Goal: Communication & Community: Ask a question

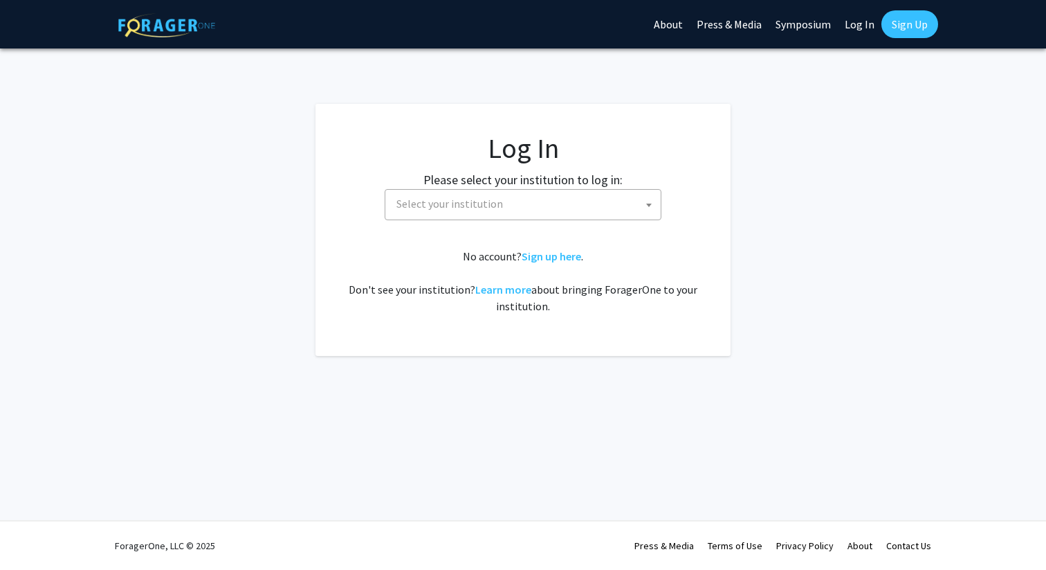
select select
click at [560, 262] on link "Sign up here" at bounding box center [552, 256] width 60 height 14
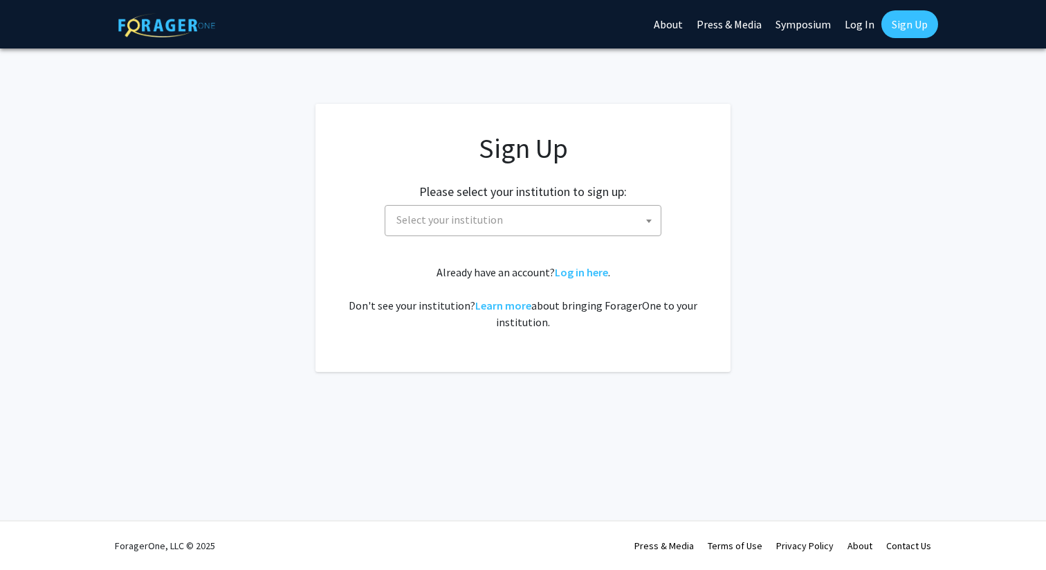
click at [871, 22] on link "Log In" at bounding box center [860, 24] width 44 height 48
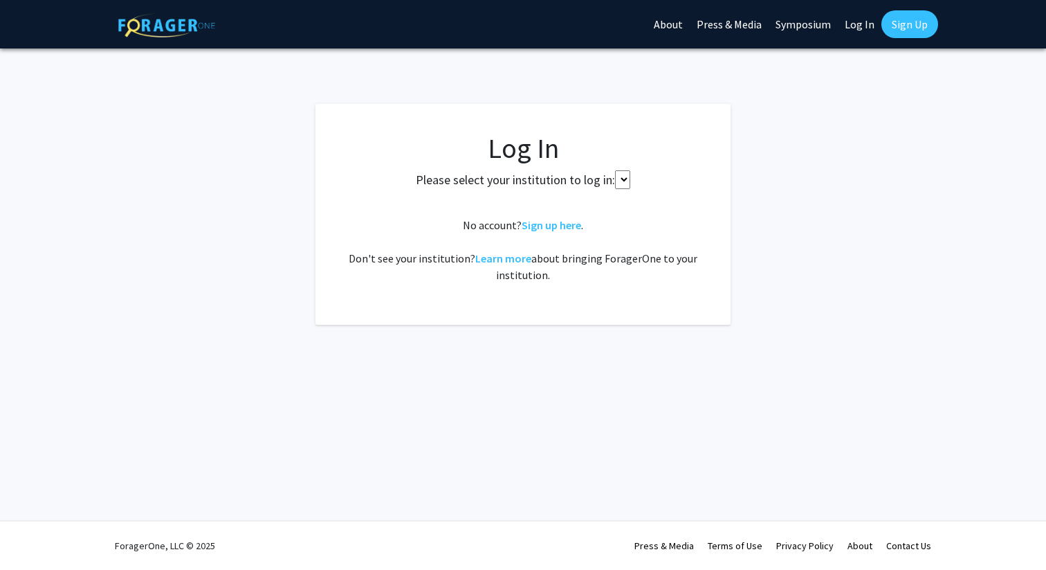
select select
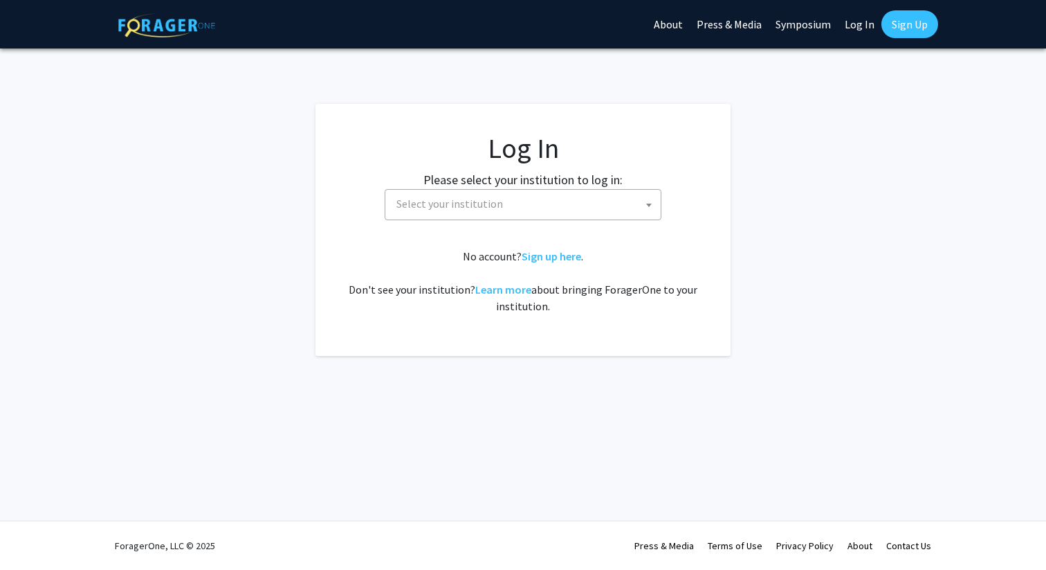
click at [537, 208] on span "Select your institution" at bounding box center [526, 204] width 270 height 28
click at [518, 210] on span "Select your institution" at bounding box center [526, 204] width 270 height 28
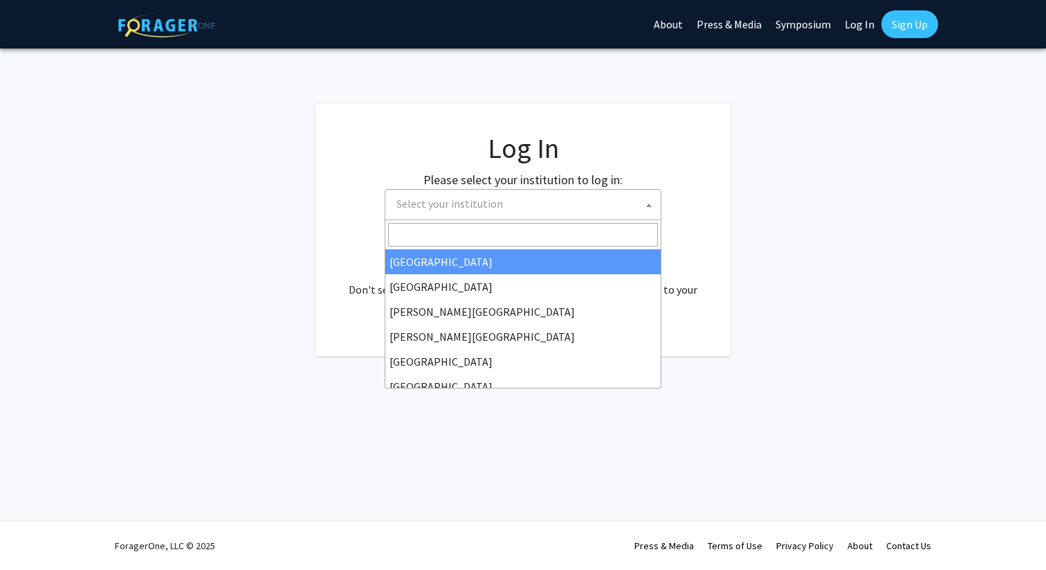
click at [518, 210] on span "Select your institution" at bounding box center [526, 204] width 270 height 28
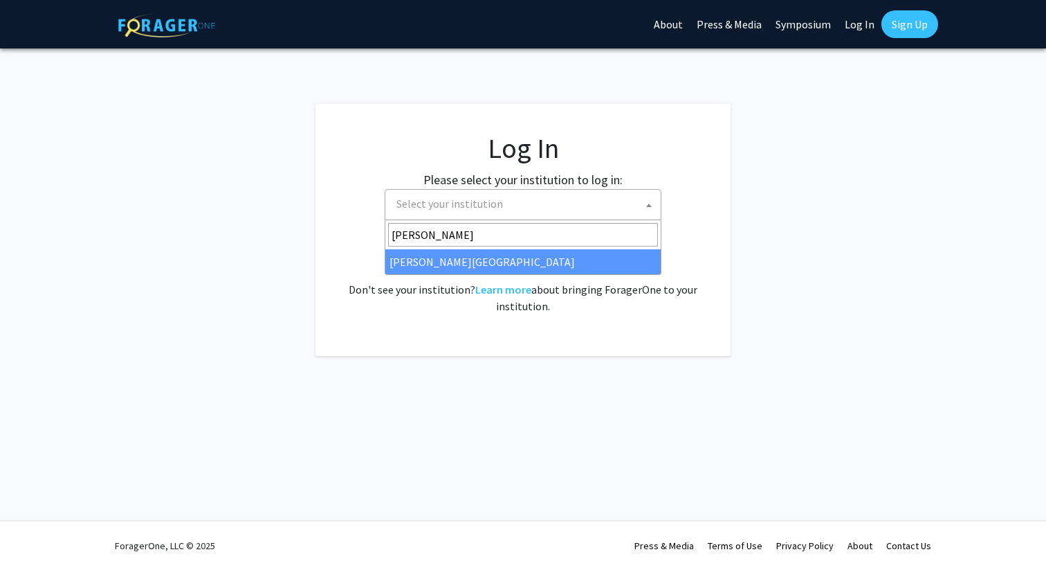
type input "jeff"
select select "24"
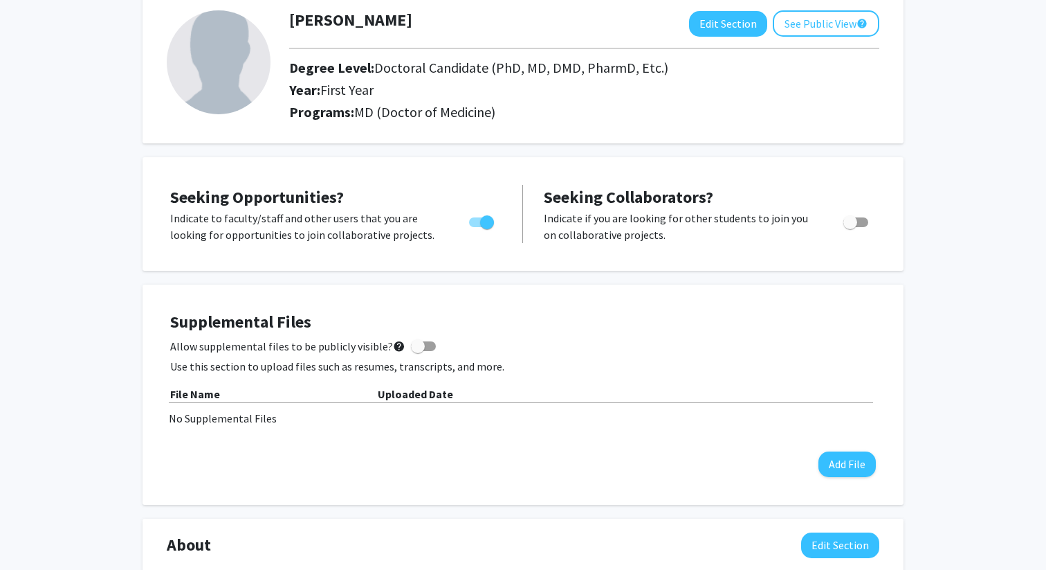
scroll to position [132, 0]
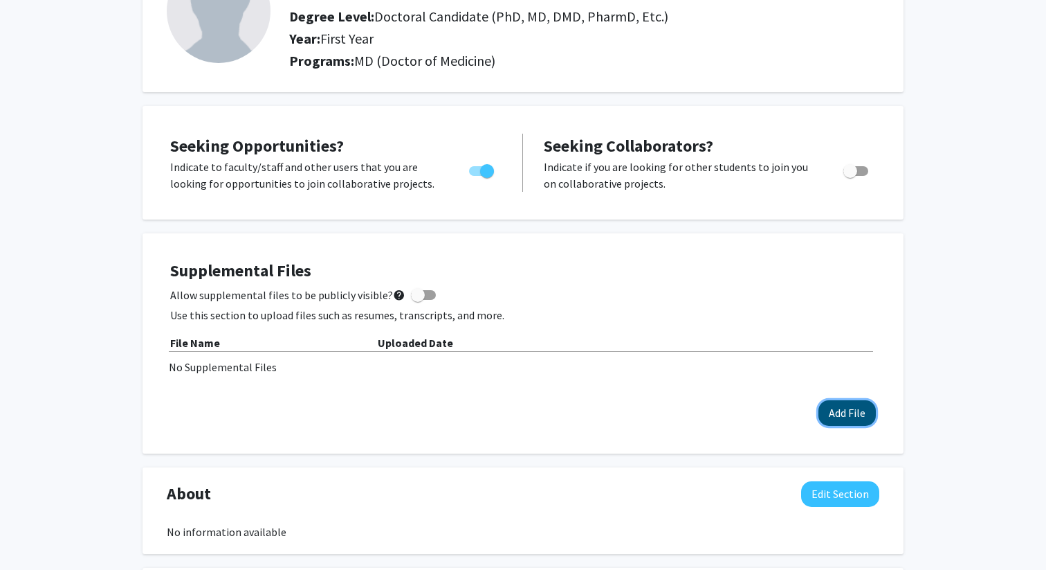
click at [864, 417] on button "Add File" at bounding box center [847, 413] width 57 height 26
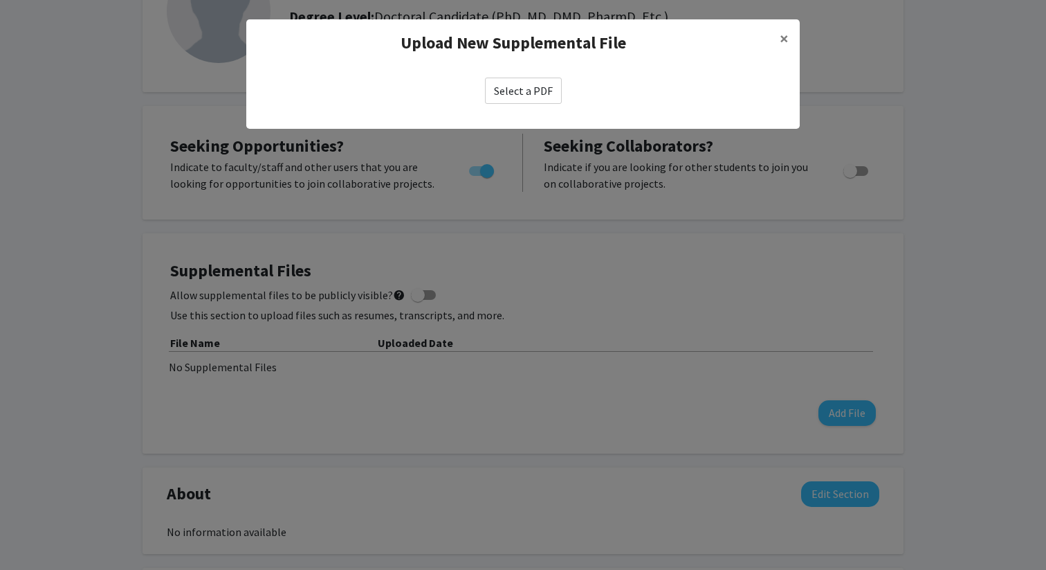
click at [538, 84] on label "Select a PDF" at bounding box center [523, 91] width 77 height 26
click at [0, 0] on input "Select a PDF" at bounding box center [0, 0] width 0 height 0
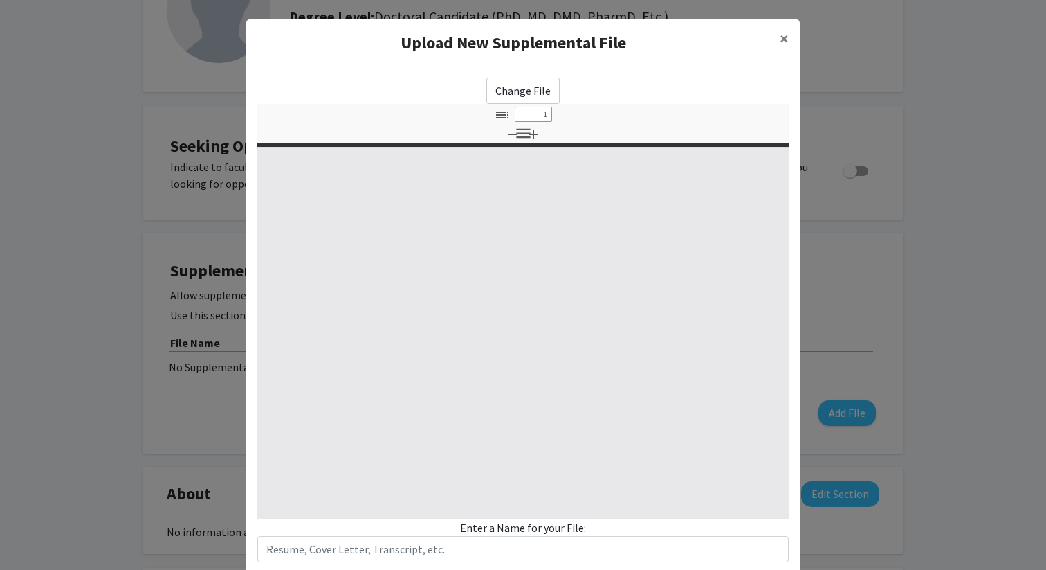
select select "custom"
type input "0"
select select "custom"
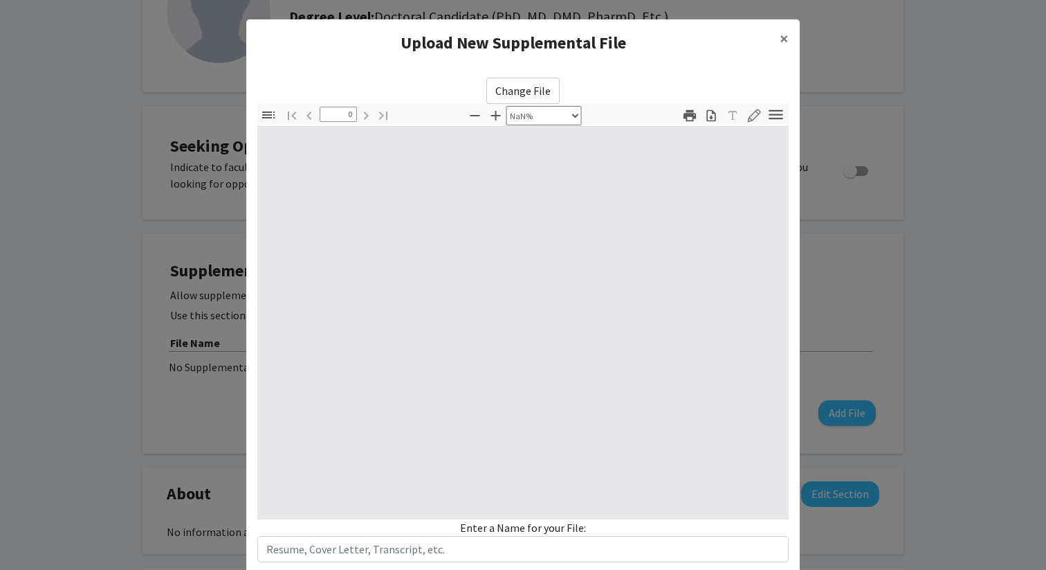
type input "1"
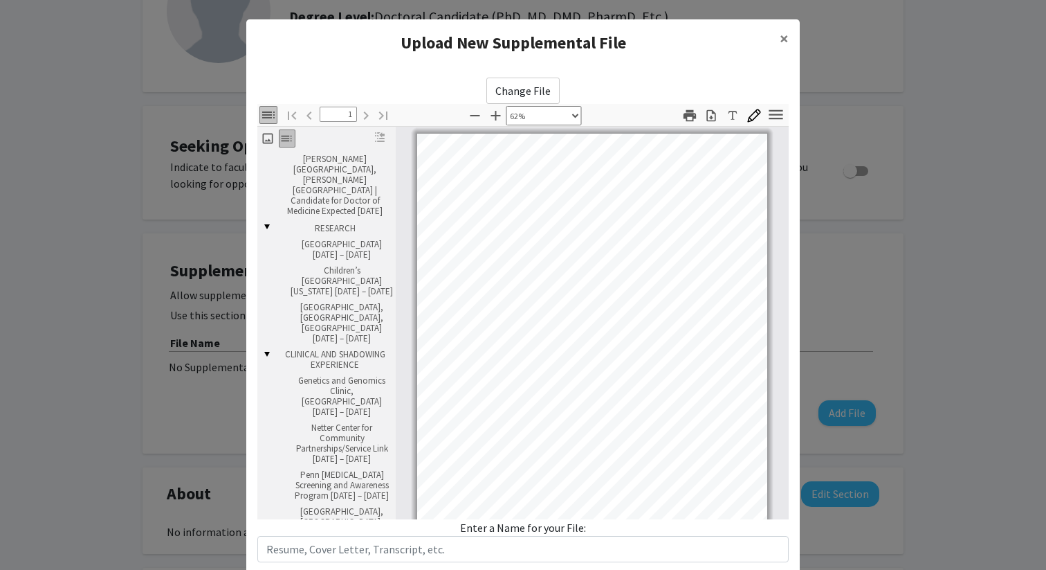
scroll to position [86, 0]
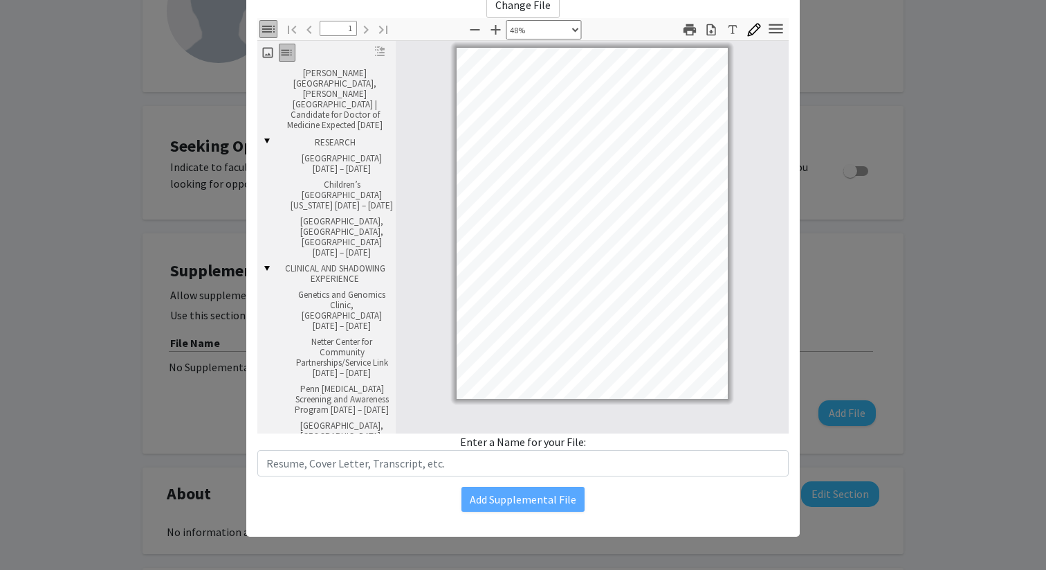
select select "custom"
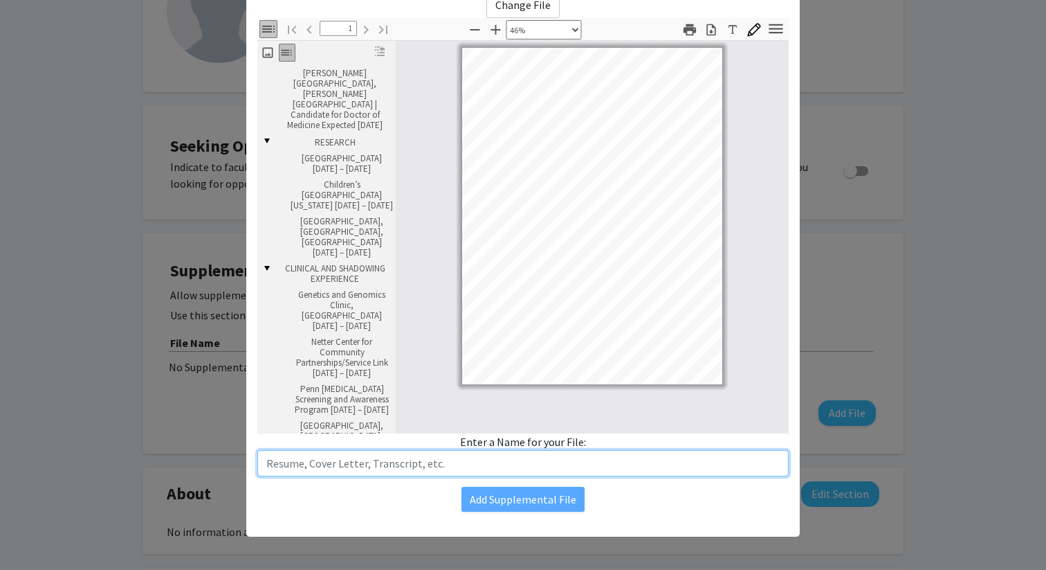
click at [527, 459] on input "text" at bounding box center [523, 463] width 532 height 26
type input "[PERSON_NAME] Resume"
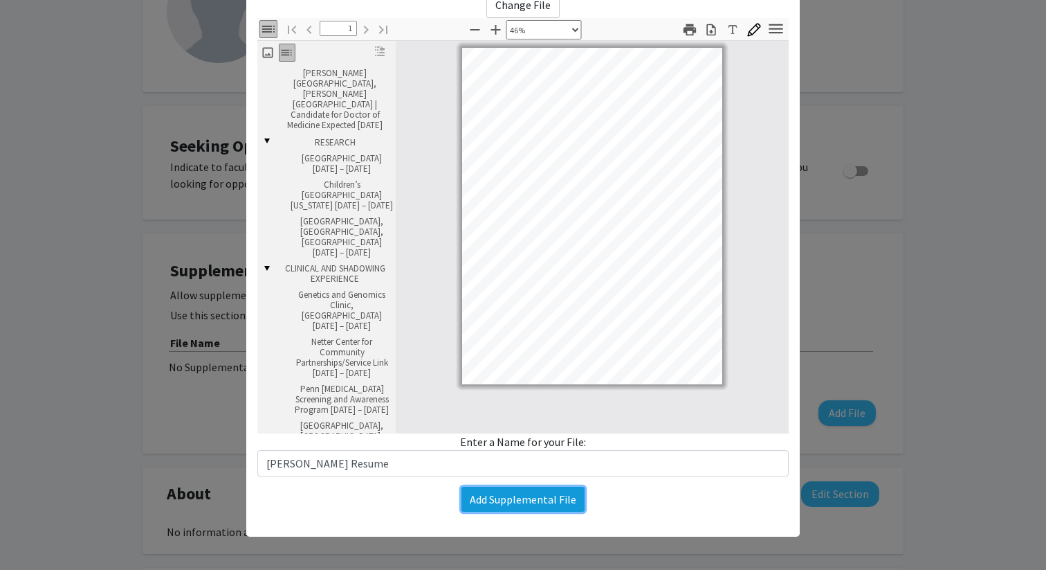
click at [568, 500] on button "Add Supplemental File" at bounding box center [523, 499] width 123 height 25
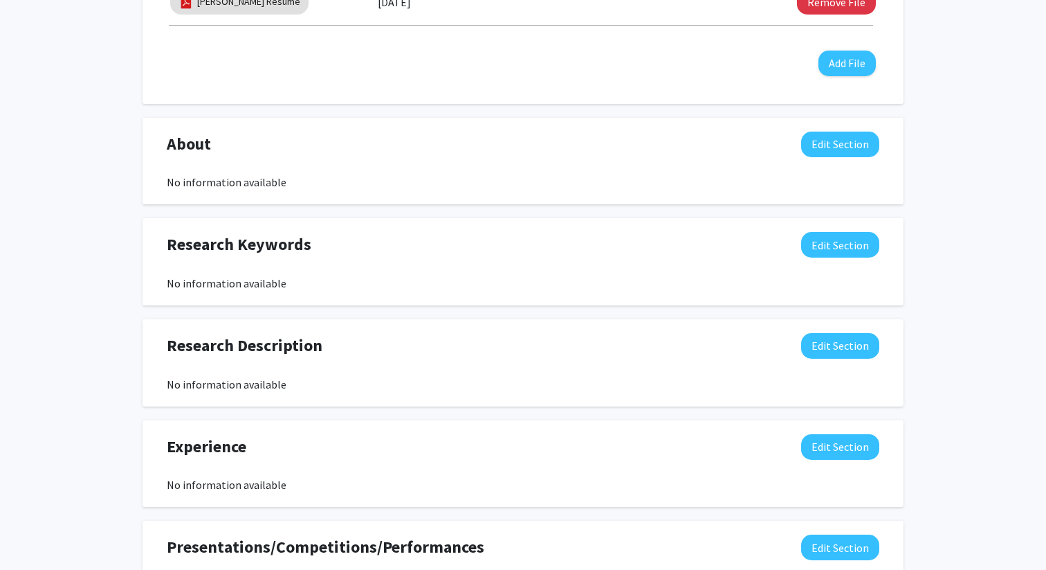
scroll to position [546, 0]
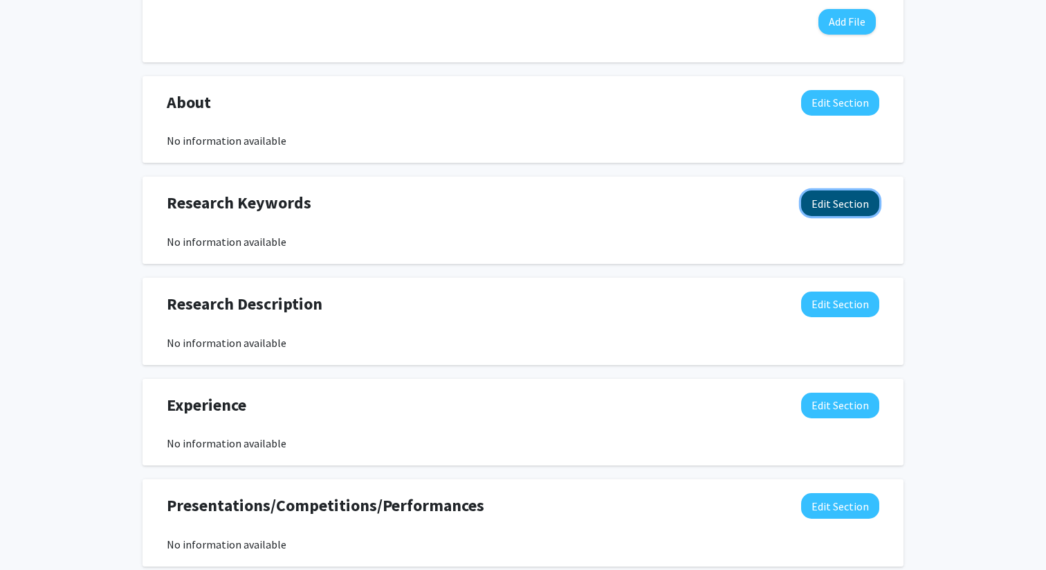
click at [846, 201] on button "Edit Section" at bounding box center [840, 203] width 78 height 26
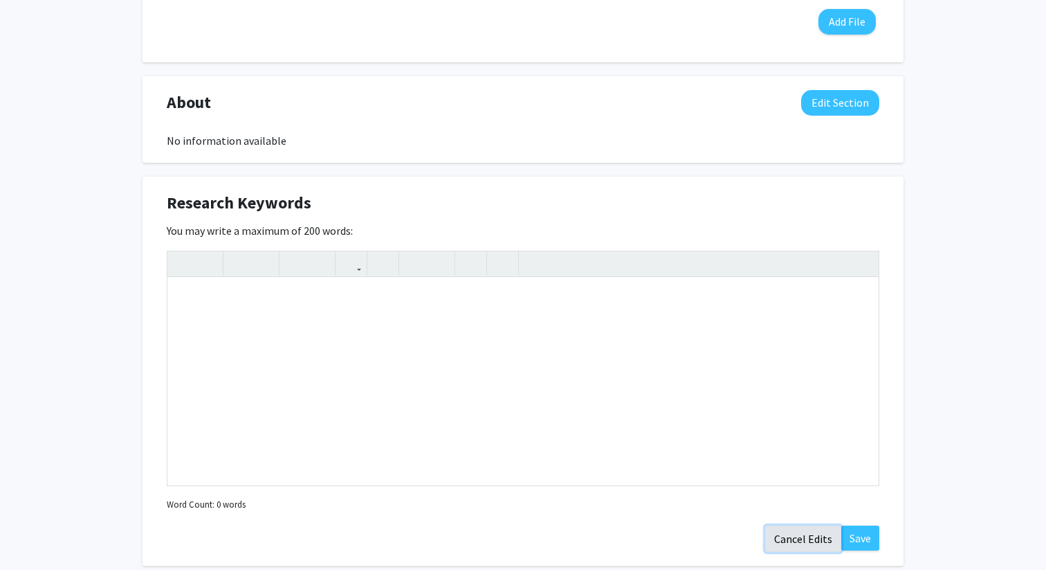
click at [808, 549] on button "Cancel Edits" at bounding box center [803, 538] width 76 height 26
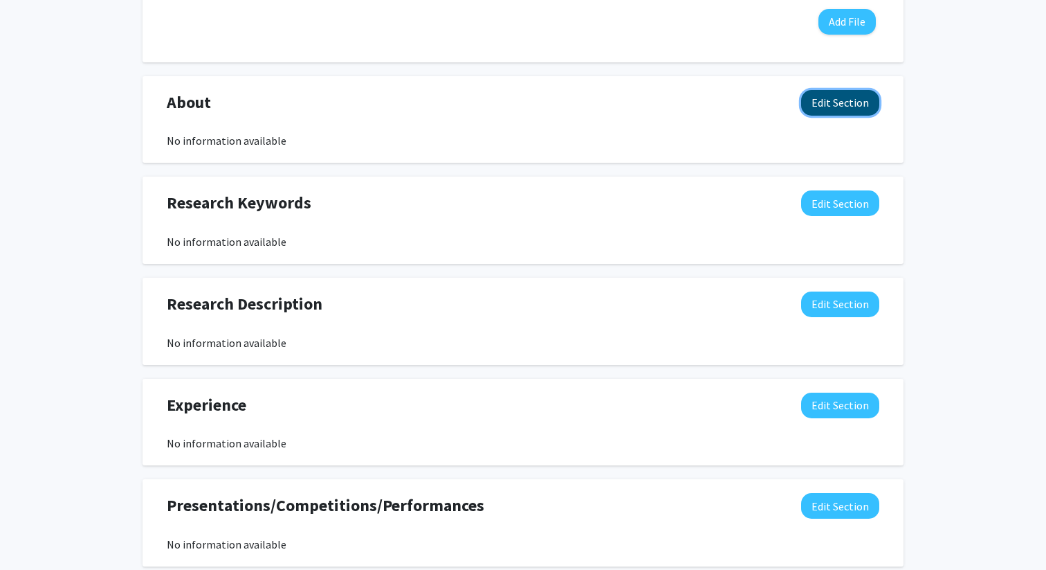
click at [823, 103] on button "Edit Section" at bounding box center [840, 103] width 78 height 26
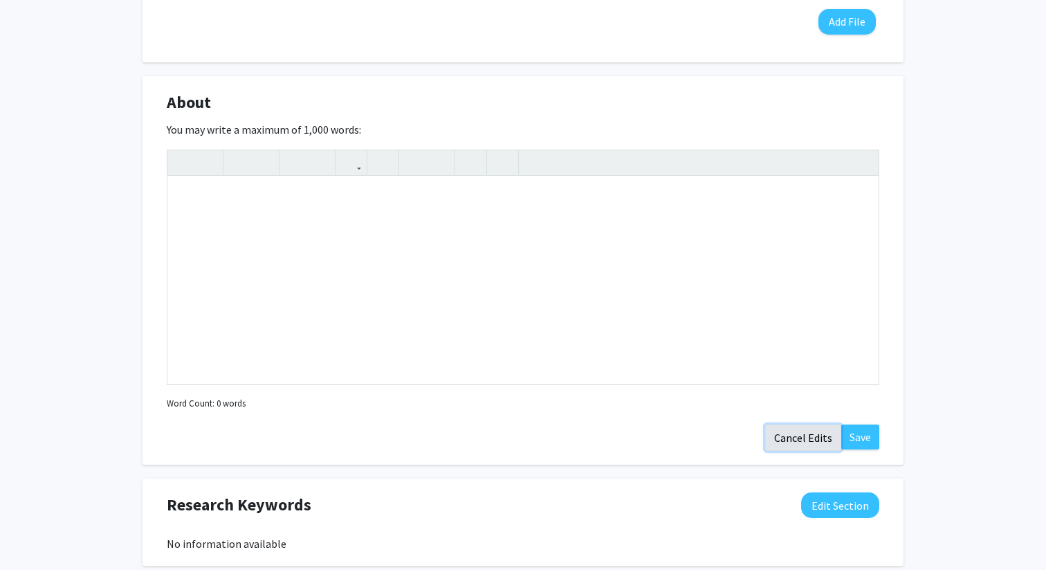
click at [797, 441] on button "Cancel Edits" at bounding box center [803, 437] width 76 height 26
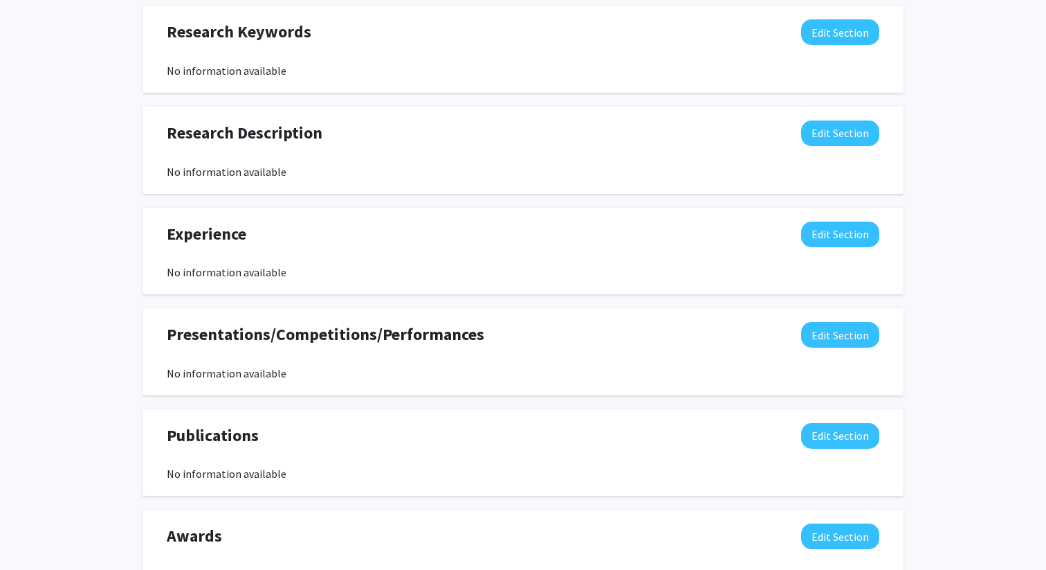
scroll to position [693, 0]
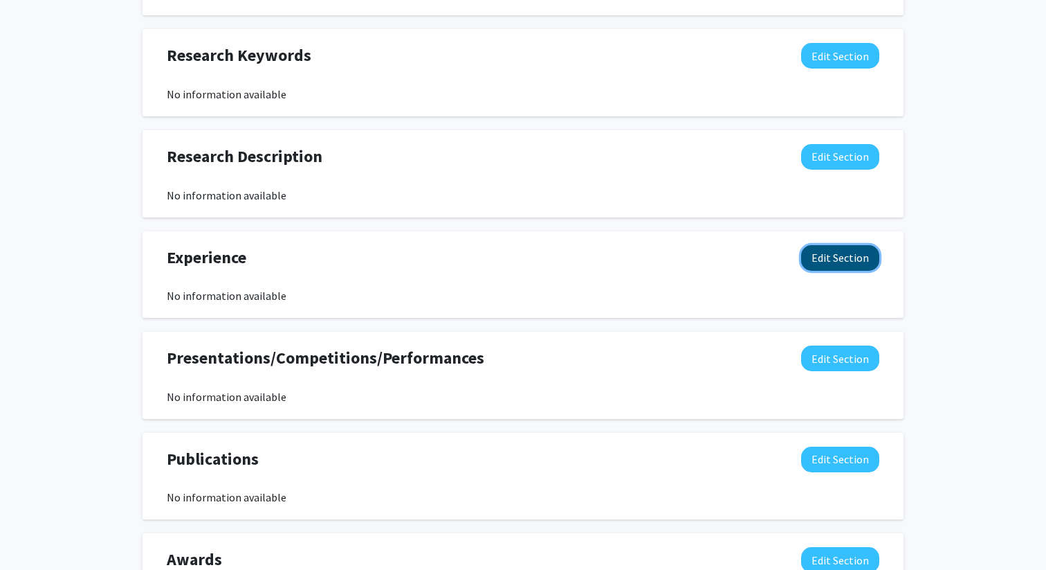
click at [840, 265] on button "Edit Section" at bounding box center [840, 258] width 78 height 26
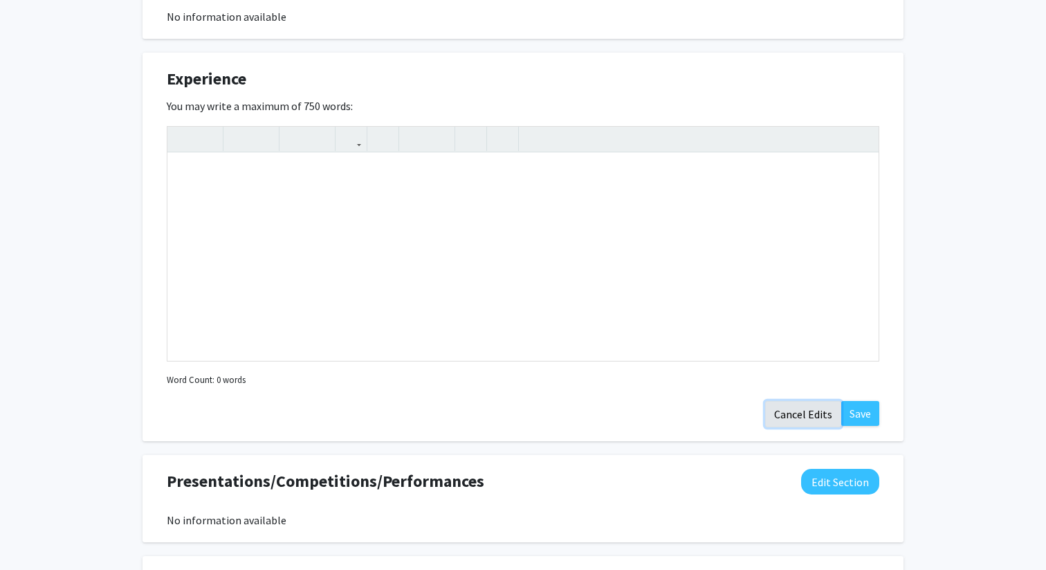
click at [800, 407] on button "Cancel Edits" at bounding box center [803, 414] width 76 height 26
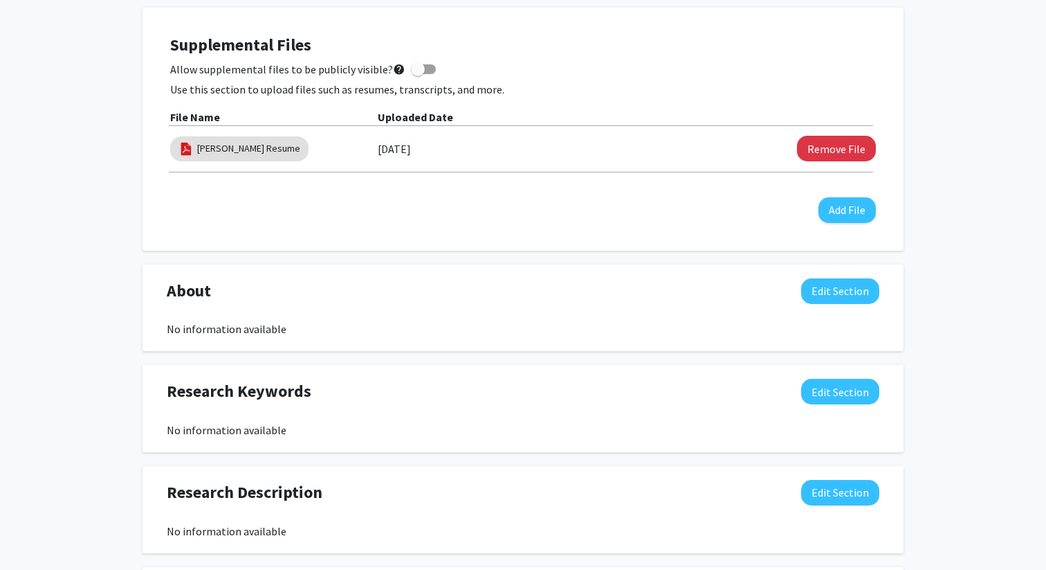
scroll to position [0, 0]
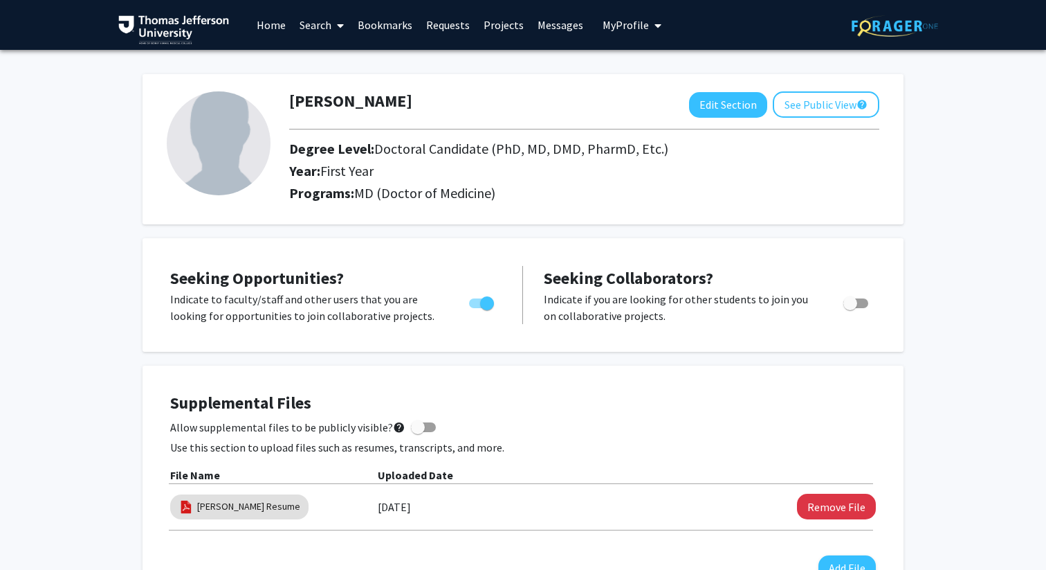
click at [374, 23] on link "Bookmarks" at bounding box center [385, 25] width 69 height 48
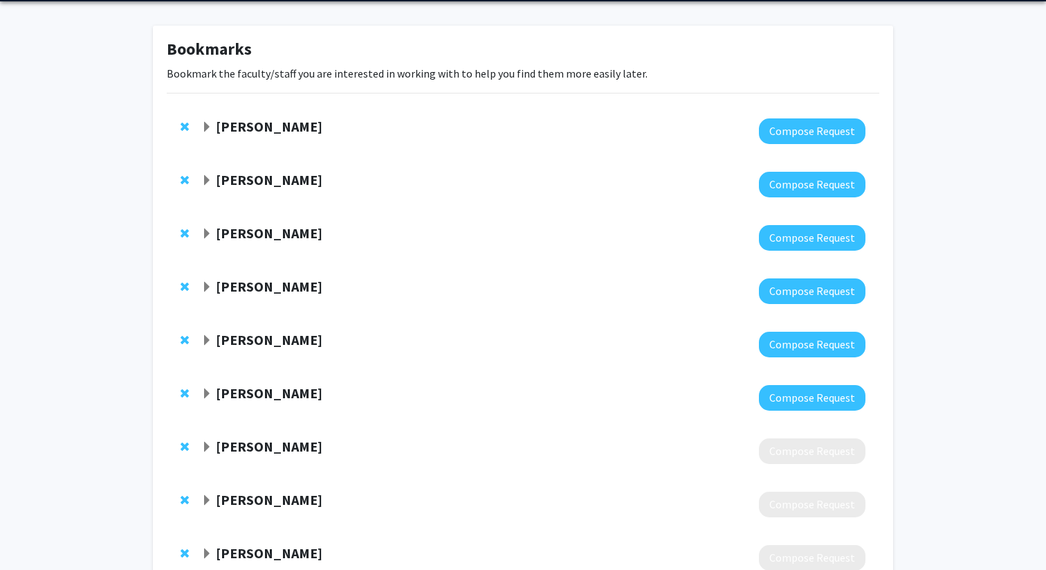
scroll to position [43, 0]
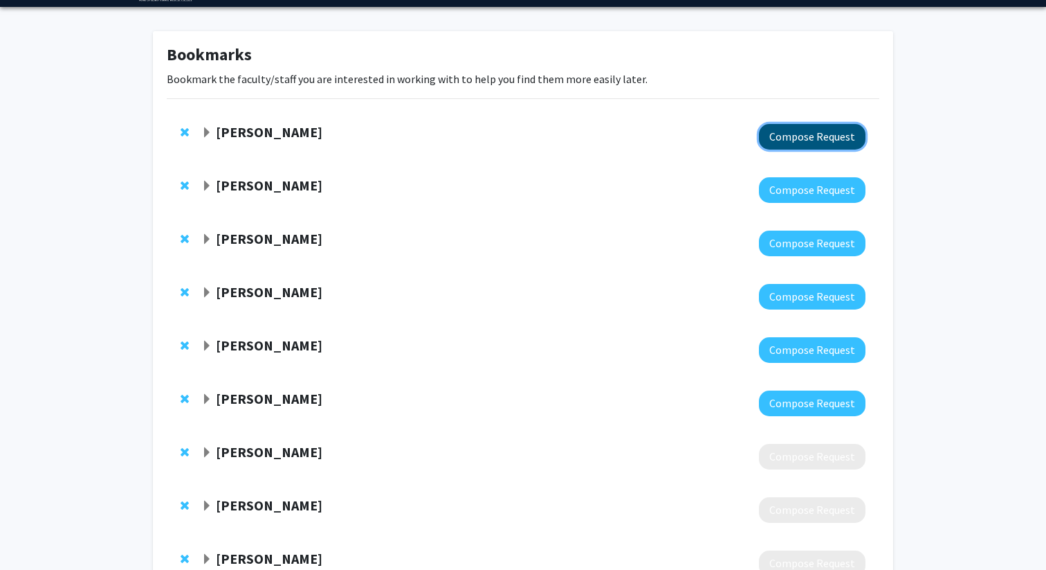
click at [808, 141] on button "Compose Request" at bounding box center [812, 137] width 107 height 26
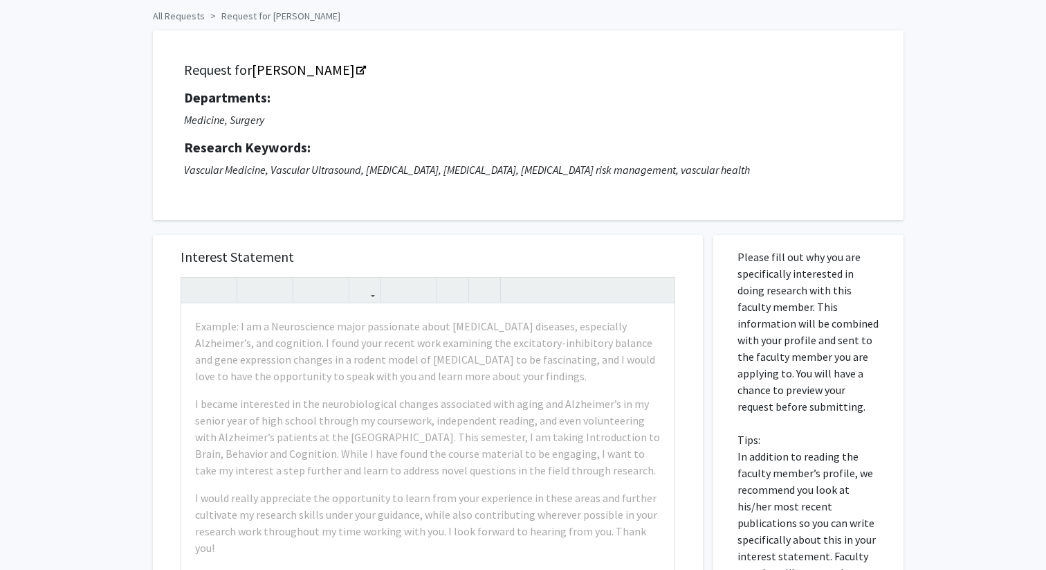
scroll to position [50, 0]
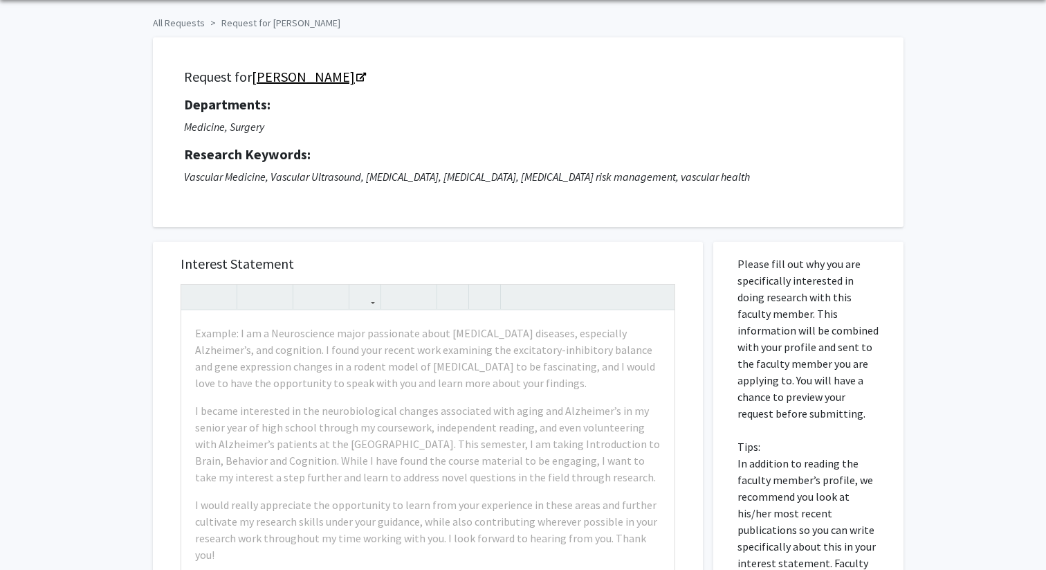
click at [356, 78] on icon "Opens in a new tab" at bounding box center [361, 77] width 10 height 9
drag, startPoint x: 189, startPoint y: 172, endPoint x: 835, endPoint y: 190, distance: 646.7
click at [835, 190] on div "Request for [PERSON_NAME] Departments: Medicine, Surgery Research Keywords: Vas…" at bounding box center [528, 132] width 716 height 155
copy icon "ascular Medicine, Vascular Ultrasound, [MEDICAL_DATA], [MEDICAL_DATA], [MEDICAL…"
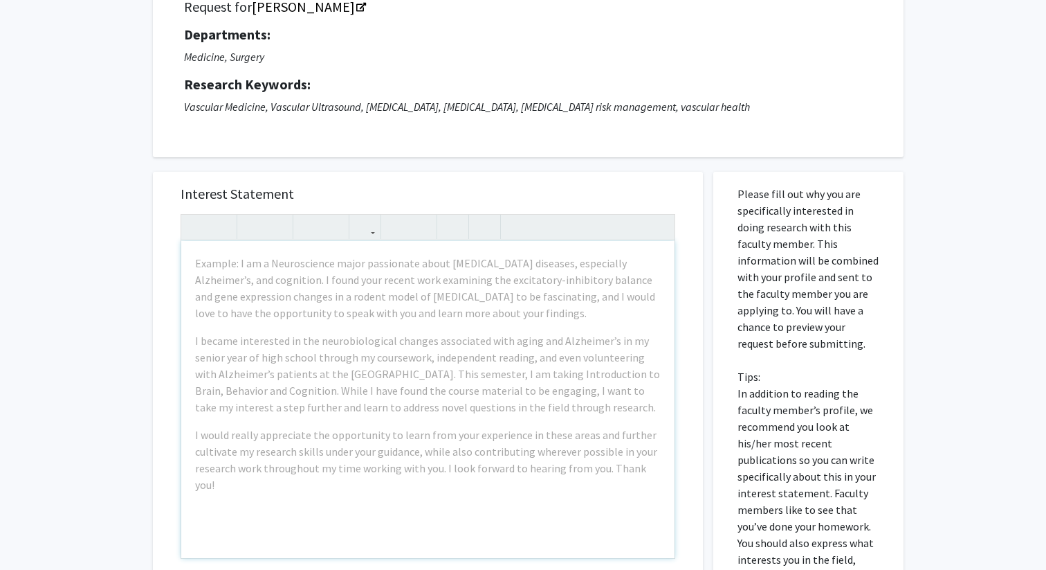
scroll to position [133, 0]
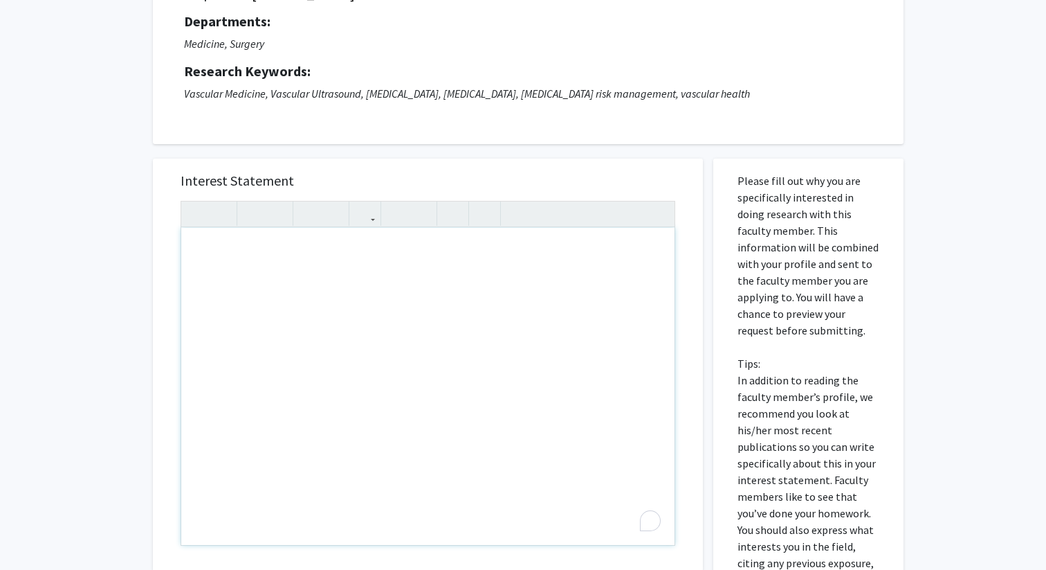
click at [265, 259] on div "To enrich screen reader interactions, please activate Accessibility in Grammarl…" at bounding box center [427, 386] width 493 height 317
paste div "To enrich screen reader interactions, please activate Accessibility in Grammarl…"
type textarea "<p>Dear [PERSON_NAME],</p><br><p>My name is [Your Name], and I am a medical stu…"
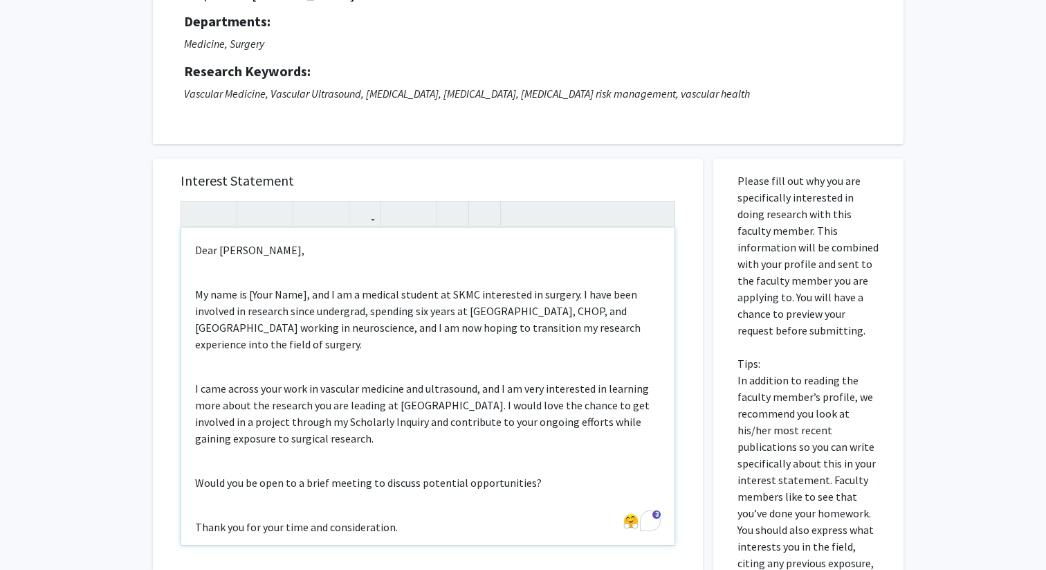
click at [193, 293] on div "Dear [PERSON_NAME], My name is [Your Name], and I am a medical student at SKMC …" at bounding box center [427, 386] width 493 height 317
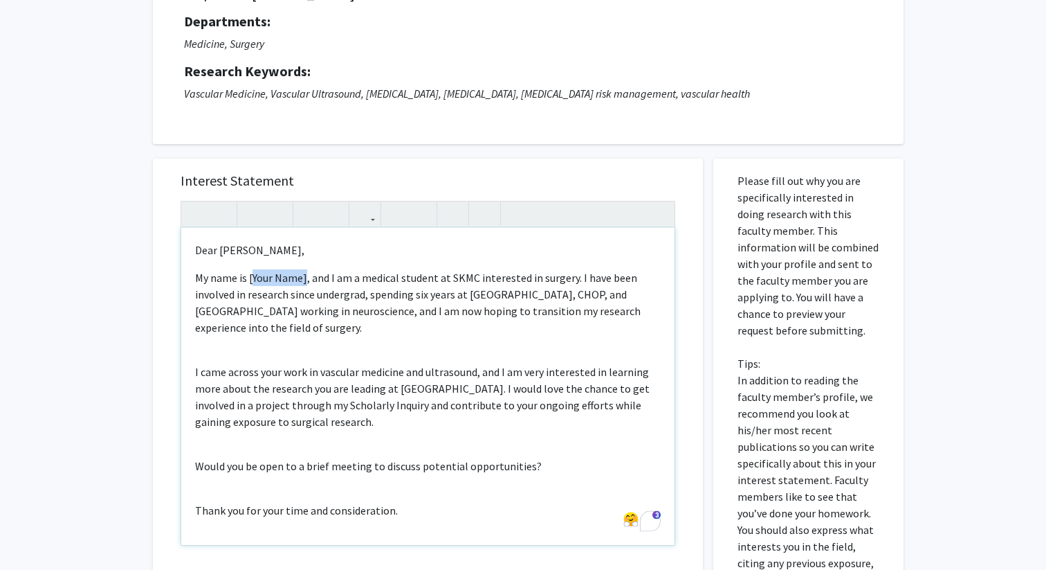
drag, startPoint x: 306, startPoint y: 278, endPoint x: 251, endPoint y: 277, distance: 55.4
click at [251, 277] on p "My name is [Your Name], and I am a medical student at SKMC interested in surger…" at bounding box center [428, 302] width 466 height 66
click at [213, 352] on div "Dear [PERSON_NAME], My name is [PERSON_NAME], and I am a medical student at SKM…" at bounding box center [427, 386] width 493 height 317
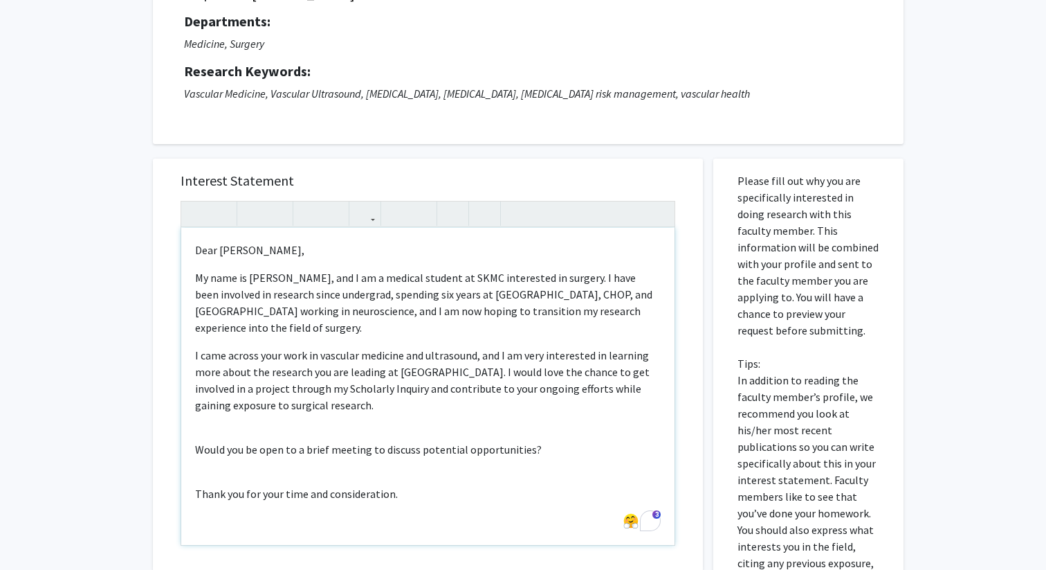
click at [368, 390] on p "I came across your work in vascular medicine and ultrasound, and I am very inte…" at bounding box center [428, 380] width 466 height 66
click at [384, 431] on div "Dear [PERSON_NAME], My name is [PERSON_NAME], and I am a medical student at SKM…" at bounding box center [427, 386] width 493 height 317
click at [368, 390] on p "I came across your work in vascular medicine and ultrasound, and I am very inte…" at bounding box center [428, 380] width 466 height 66
click at [283, 384] on p "I came across your work in vascular medicine and ultrasound, and I am very inte…" at bounding box center [428, 380] width 466 height 66
click at [280, 387] on p "I came across your work in vascular medicine and ultrasound, and I am very inte…" at bounding box center [428, 380] width 466 height 66
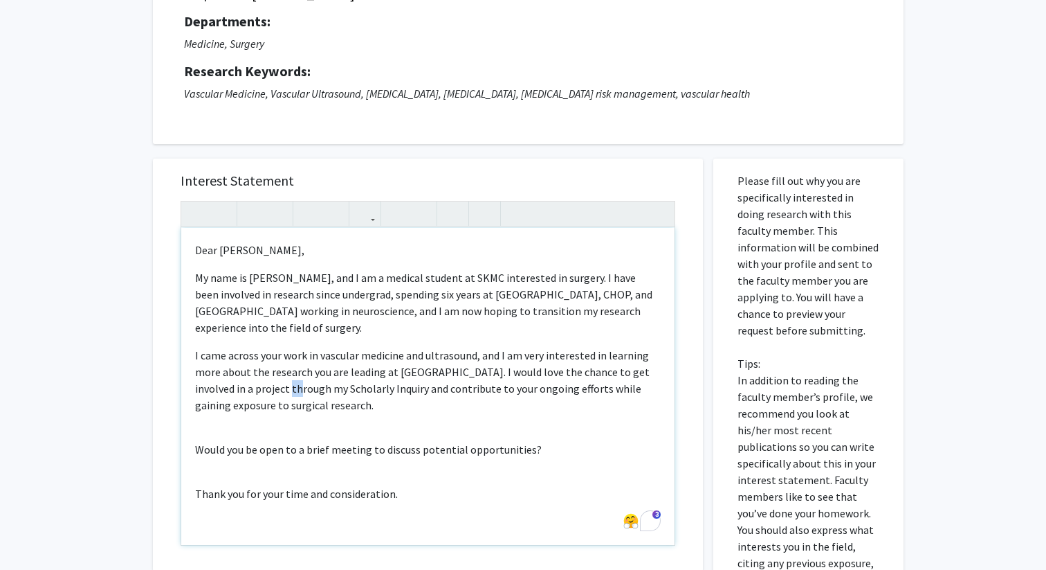
click at [280, 387] on p "I came across your work in vascular medicine and ultrasound, and I am very inte…" at bounding box center [428, 380] width 466 height 66
click at [327, 384] on p "I came across your work in vascular medicine and ultrasound, and I am very inte…" at bounding box center [428, 380] width 466 height 66
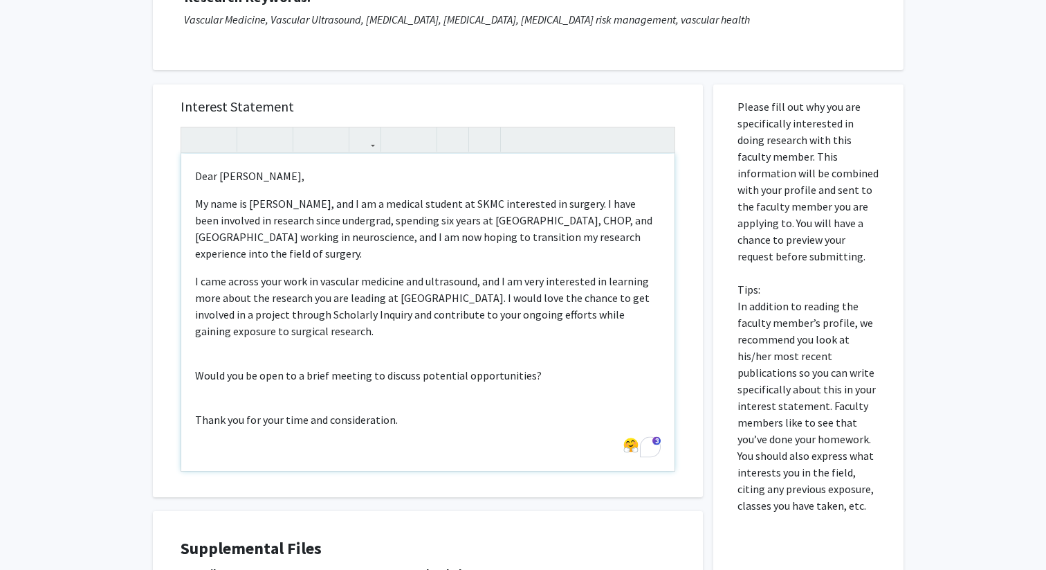
scroll to position [215, 0]
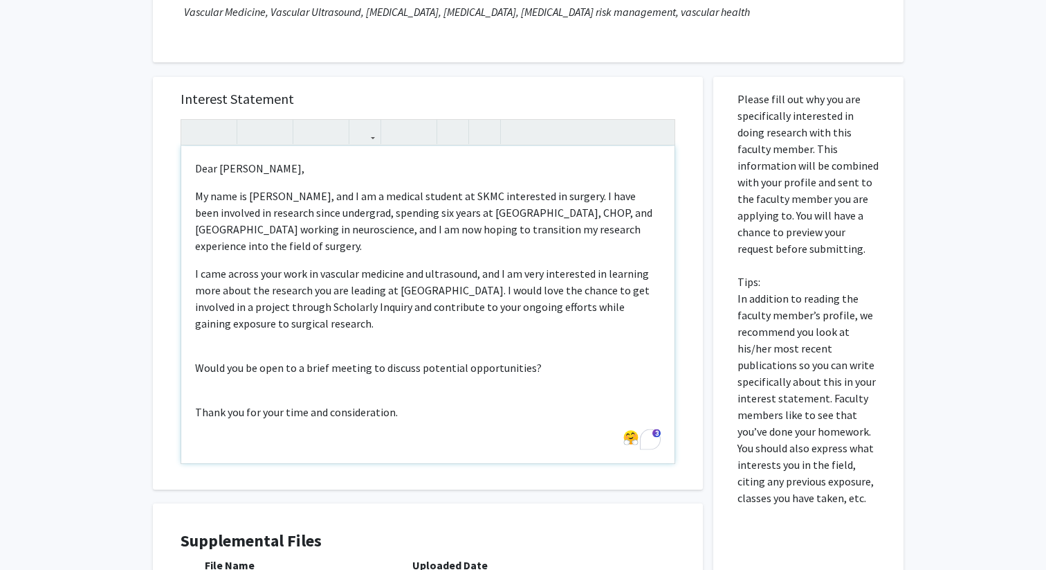
click at [233, 350] on div "Dear [PERSON_NAME], My name is [PERSON_NAME], and I am a medical student at SKM…" at bounding box center [427, 304] width 493 height 317
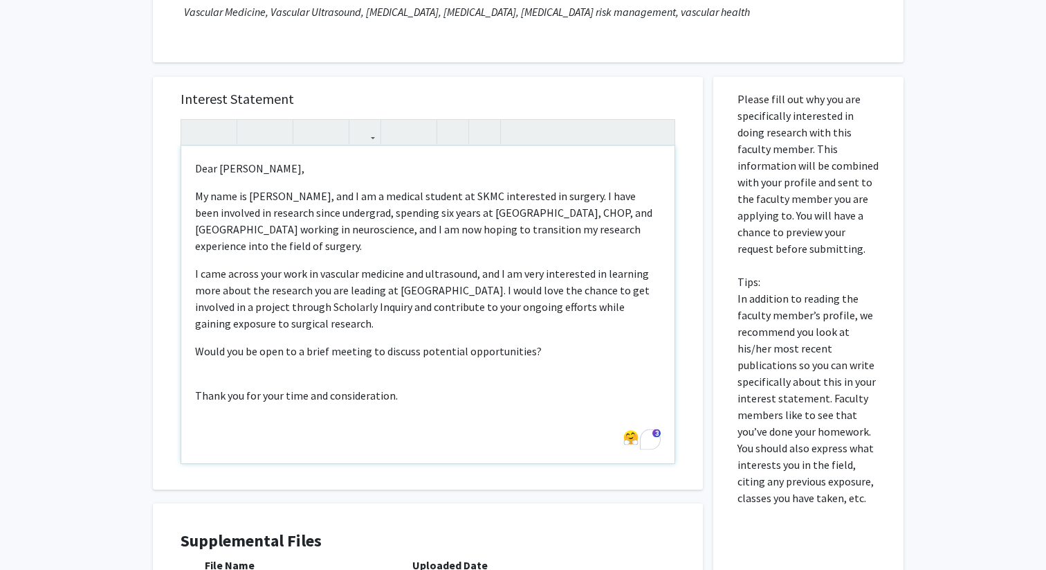
click at [207, 380] on div "Dear [PERSON_NAME], My name is [PERSON_NAME], and I am a medical student at SKM…" at bounding box center [427, 304] width 493 height 317
click at [397, 377] on p "Thank you for your time and consideration." at bounding box center [428, 378] width 466 height 17
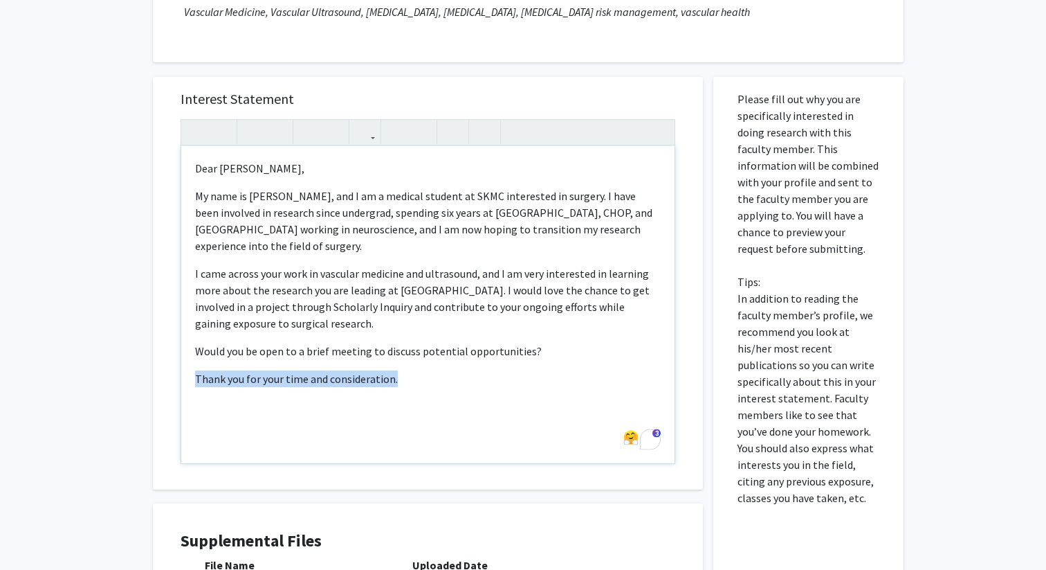
drag, startPoint x: 335, startPoint y: 386, endPoint x: 170, endPoint y: 378, distance: 165.6
click at [170, 378] on div "Interest Statement <p>Dear [PERSON_NAME],</p><p>My name is [PERSON_NAME], and I…" at bounding box center [428, 283] width 523 height 412
click at [213, 352] on p "Would you be open to a brief meeting to discuss potential opportunities?" at bounding box center [428, 351] width 466 height 17
click at [412, 383] on p "Thank you for your time and consideration." at bounding box center [428, 378] width 466 height 17
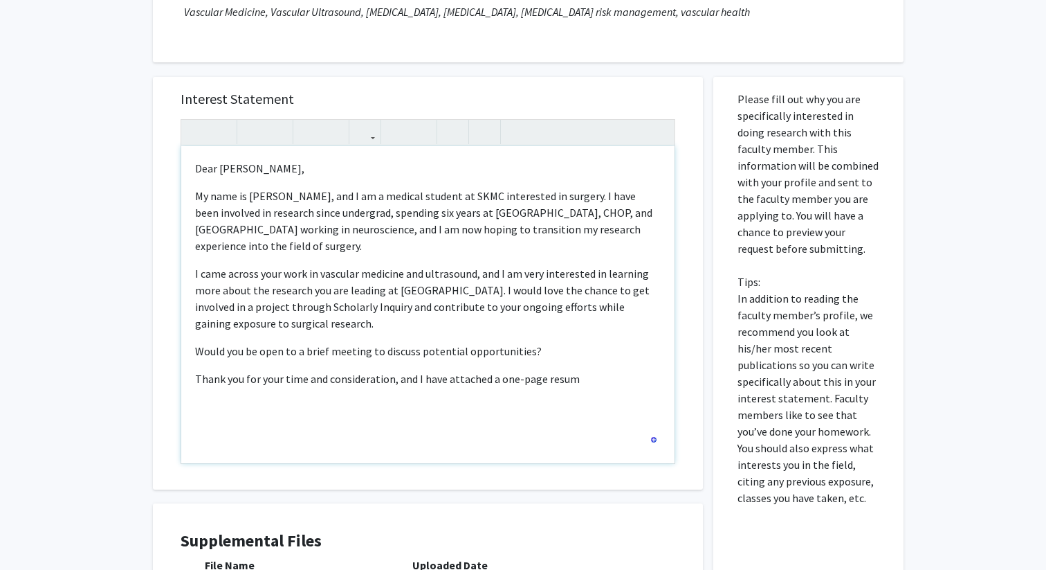
type textarea "<p>Dear [PERSON_NAME],</p><p>My name is [PERSON_NAME], and I am a medical stude…"
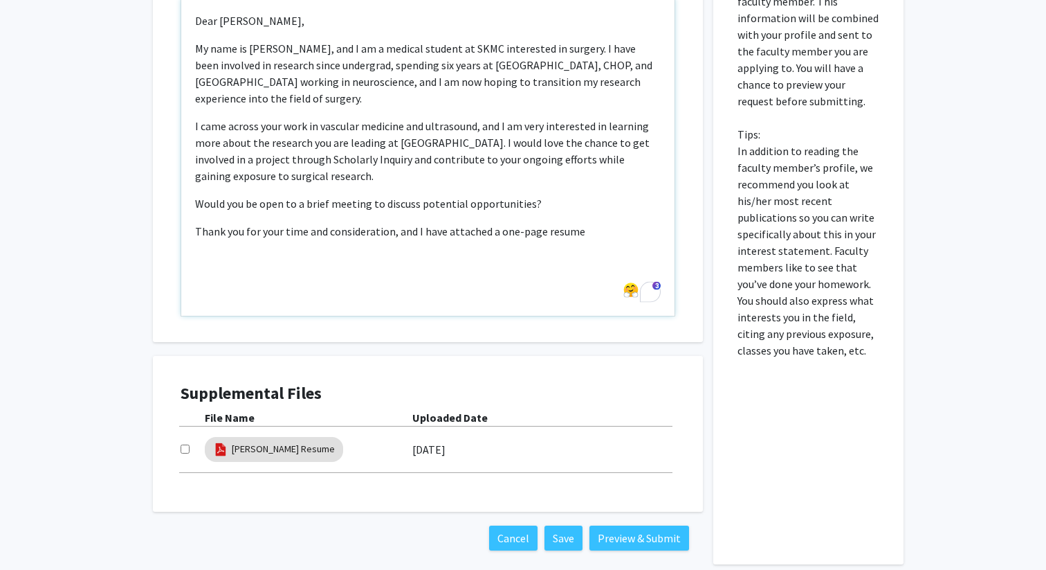
scroll to position [429, 0]
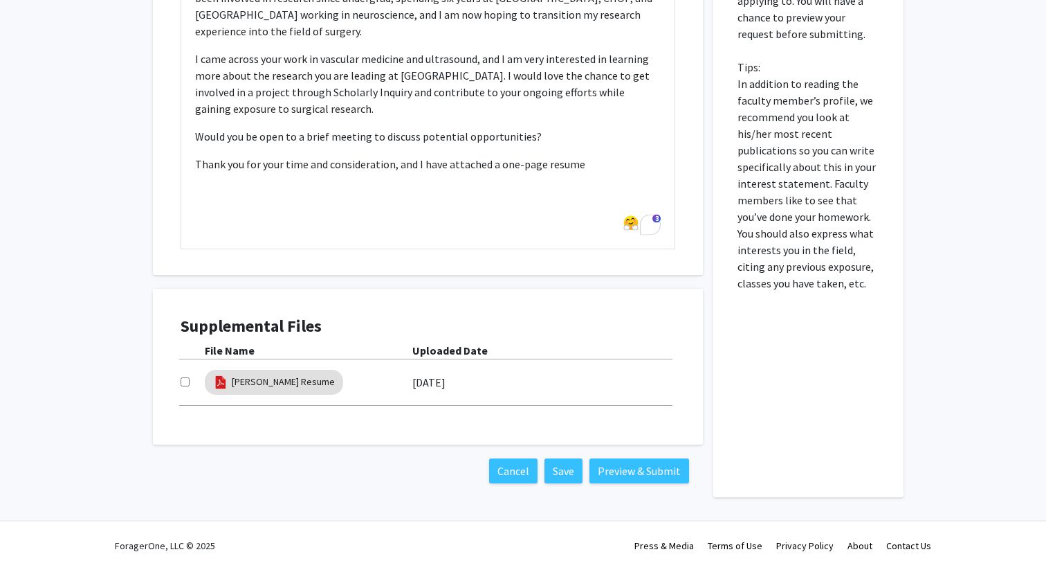
click at [186, 384] on input "checkbox" at bounding box center [185, 381] width 9 height 9
checkbox input "true"
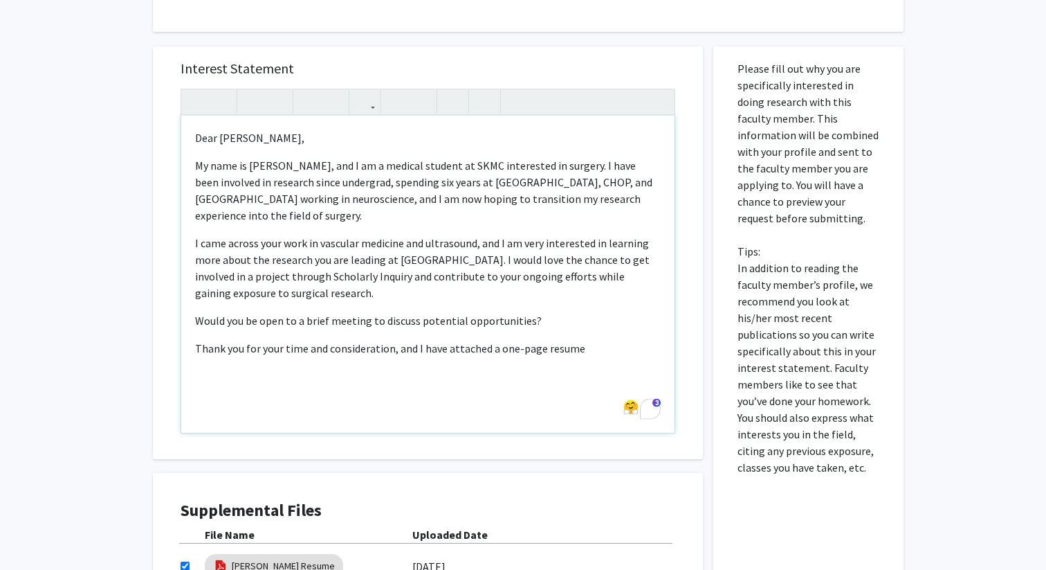
scroll to position [227, 0]
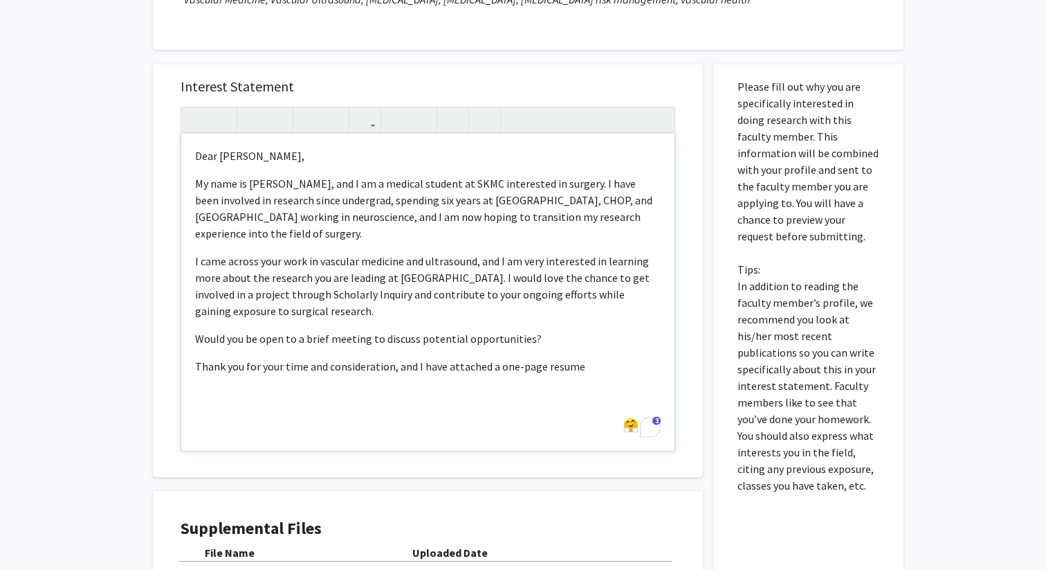
click at [592, 371] on p "Thank you for your time and consideration, and I have attached a one-page resume" at bounding box center [428, 366] width 466 height 17
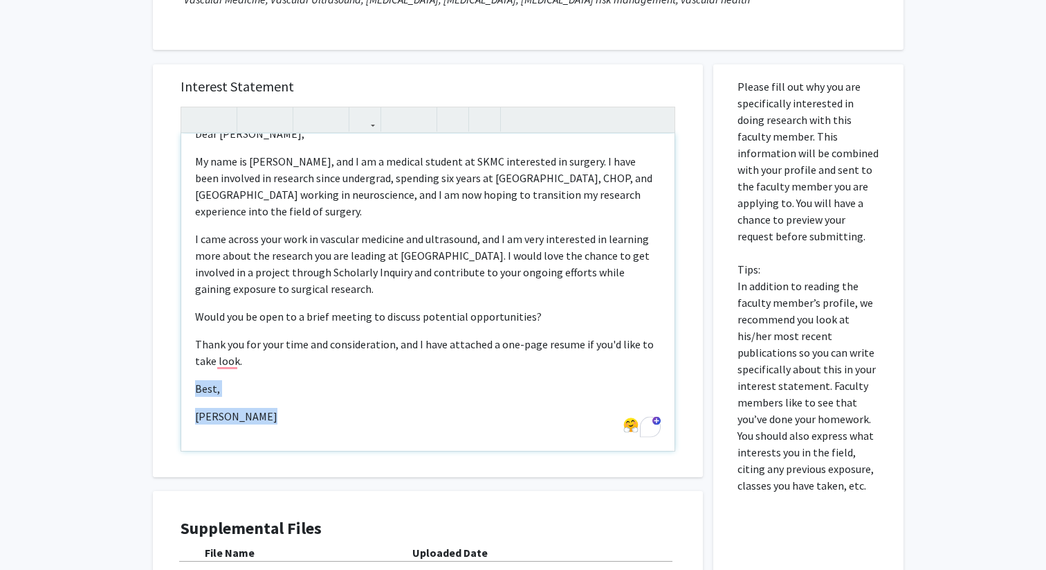
drag, startPoint x: 282, startPoint y: 419, endPoint x: 181, endPoint y: 395, distance: 103.8
click at [181, 395] on div "Dear [PERSON_NAME], My name is [PERSON_NAME], and I am a medical student at SKM…" at bounding box center [427, 292] width 493 height 317
click at [192, 406] on div "Dear [PERSON_NAME], My name is [PERSON_NAME], and I am a medical student at SKM…" at bounding box center [427, 292] width 493 height 317
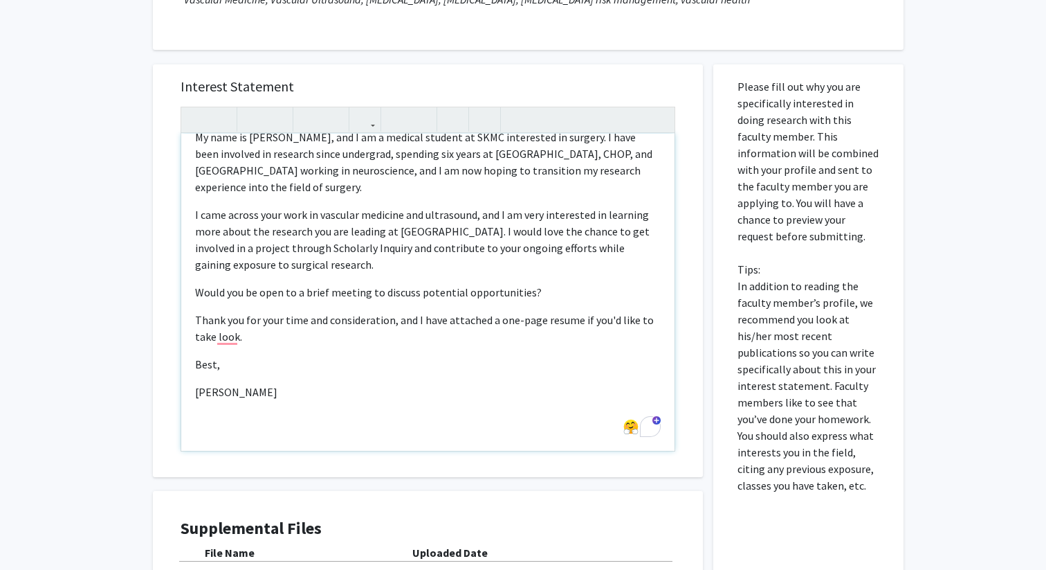
click at [275, 397] on p "[PERSON_NAME]" at bounding box center [428, 391] width 466 height 17
click at [281, 370] on p "Best," at bounding box center [428, 364] width 466 height 17
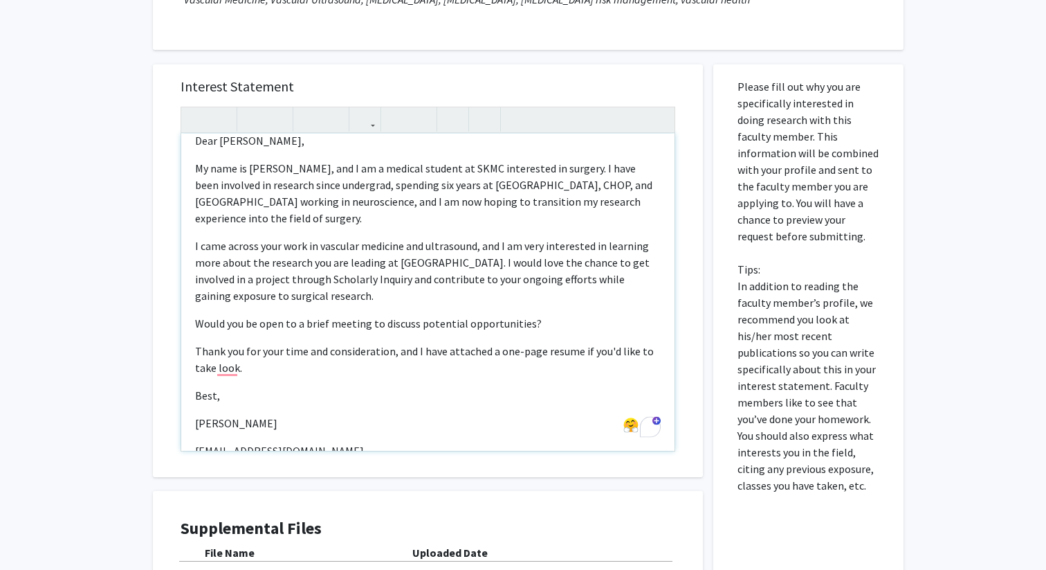
scroll to position [21, 0]
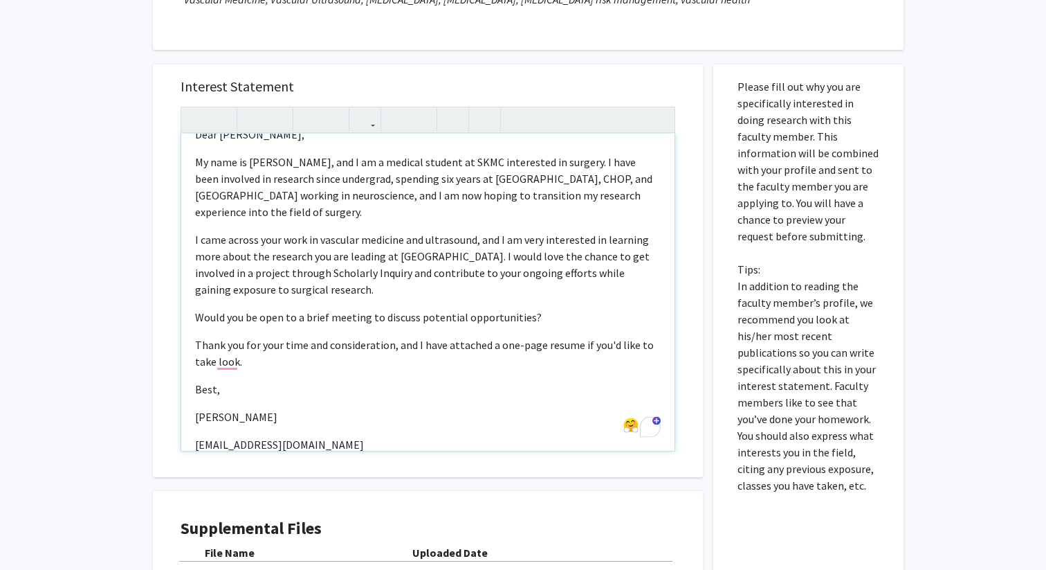
drag, startPoint x: 268, startPoint y: 430, endPoint x: 162, endPoint y: 386, distance: 114.8
click at [162, 386] on div "Interest Statement <p>Dear [PERSON_NAME],</p><p>My name is [PERSON_NAME], and I…" at bounding box center [428, 270] width 550 height 412
click at [397, 118] on icon "button" at bounding box center [397, 119] width 12 height 23
click at [452, 271] on p "I came across your work in vascular medicine and ultrasound, and I am very inte…" at bounding box center [428, 264] width 466 height 66
click at [658, 116] on div "<p>Dear [PERSON_NAME],</p><p>My name is [PERSON_NAME], and I am a medical stude…" at bounding box center [428, 279] width 495 height 345
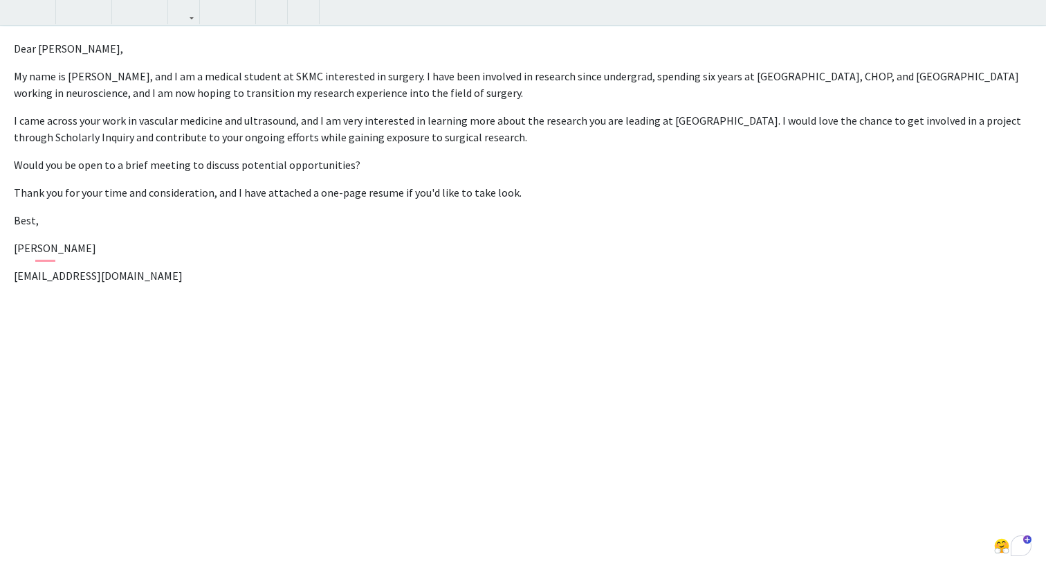
scroll to position [0, 0]
click at [240, 69] on p "My name is [PERSON_NAME], and I am a medical student at SKMC interested in surg…" at bounding box center [523, 84] width 1019 height 33
click at [448, 93] on p "My name is [PERSON_NAME], and I am an M1 at SKMC interested in surgery. I have …" at bounding box center [523, 84] width 1019 height 33
drag, startPoint x: 580, startPoint y: 78, endPoint x: 649, endPoint y: 82, distance: 68.6
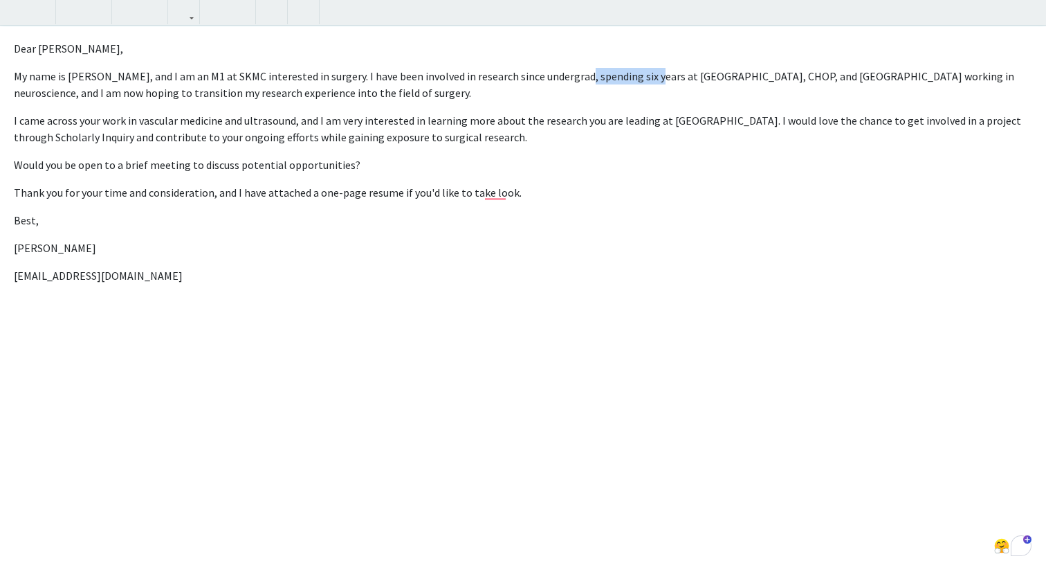
click at [649, 82] on p "My name is [PERSON_NAME], and I am an M1 at SKMC interested in surgery. I have …" at bounding box center [523, 84] width 1019 height 33
click at [589, 78] on p "My name is [PERSON_NAME], and I am an M1 at SKMC interested in surgery. I have …" at bounding box center [523, 84] width 1019 height 33
click at [529, 74] on p "My name is [PERSON_NAME], and I am an M1 at SKMC interested in surgery. I have …" at bounding box center [523, 84] width 1019 height 33
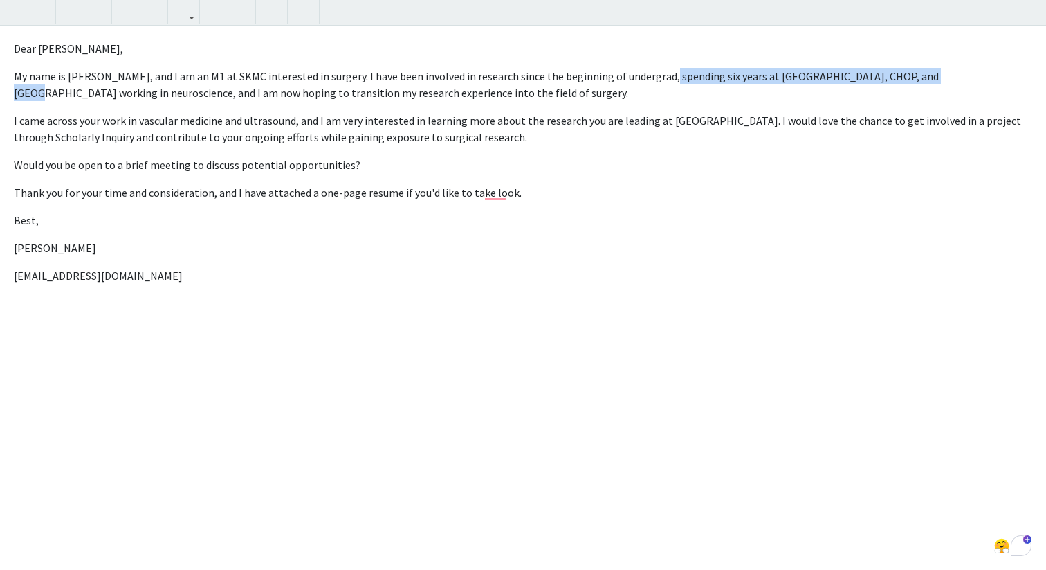
drag, startPoint x: 658, startPoint y: 75, endPoint x: 923, endPoint y: 82, distance: 265.2
click at [923, 82] on p "My name is [PERSON_NAME], and I am an M1 at SKMC interested in surgery. I have …" at bounding box center [523, 84] width 1019 height 33
click at [460, 71] on p "My name is [PERSON_NAME], and I am an M1 at SKMC interested in surgery. I have …" at bounding box center [523, 84] width 1019 height 33
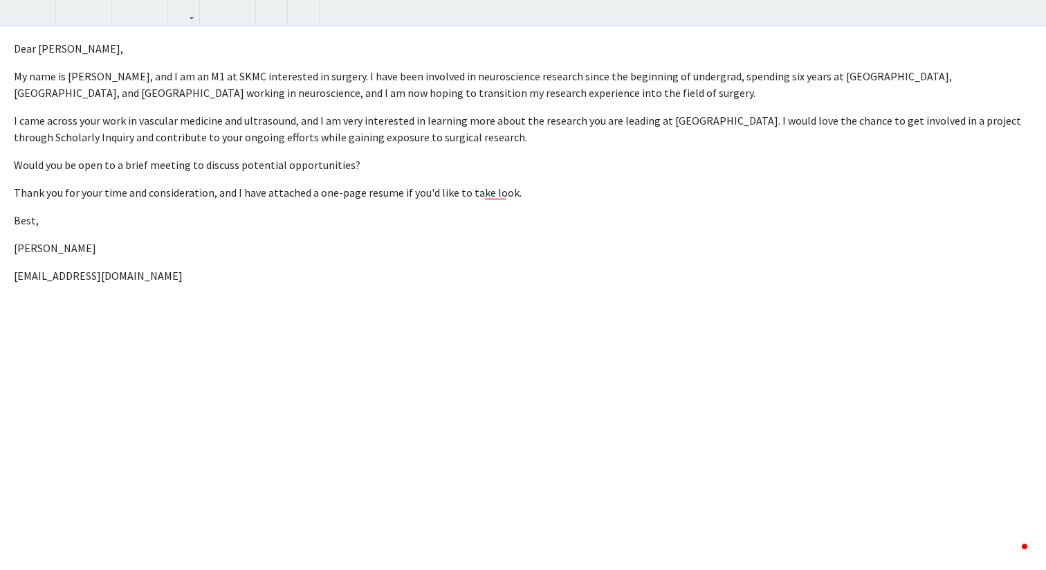
click at [570, 57] on div "Dear [PERSON_NAME], My name is [PERSON_NAME], and I am an M1 at SKMC interested…" at bounding box center [523, 298] width 1046 height 544
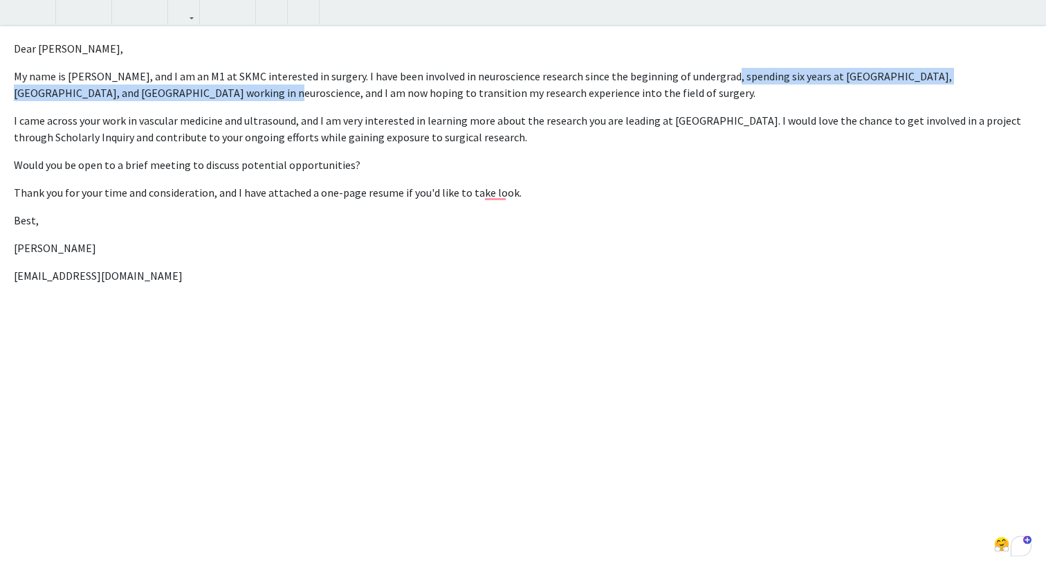
drag, startPoint x: 721, startPoint y: 76, endPoint x: 175, endPoint y: 87, distance: 546.2
click at [175, 87] on p "My name is [PERSON_NAME], and I am an M1 at SKMC interested in surgery. I have …" at bounding box center [523, 84] width 1019 height 33
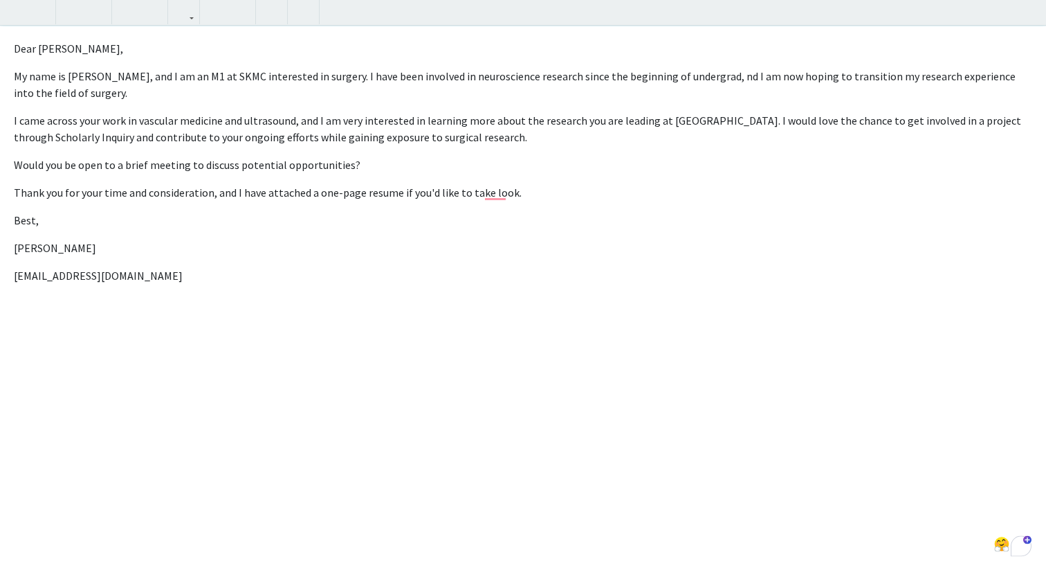
click at [732, 72] on p "My name is [PERSON_NAME], and I am an M1 at SKMC interested in surgery. I have …" at bounding box center [523, 84] width 1019 height 33
click at [757, 76] on p "My name is [PERSON_NAME], and I am an M1 at SKMC interested in surgery. I have …" at bounding box center [523, 84] width 1019 height 33
click at [84, 95] on p "My name is [PERSON_NAME], and I am an M1 at SKMC interested in surgery. I have …" at bounding box center [523, 84] width 1019 height 33
click at [497, 76] on p "My name is [PERSON_NAME], and I am an M1 at SKMC interested in surgery. I have …" at bounding box center [523, 84] width 1019 height 33
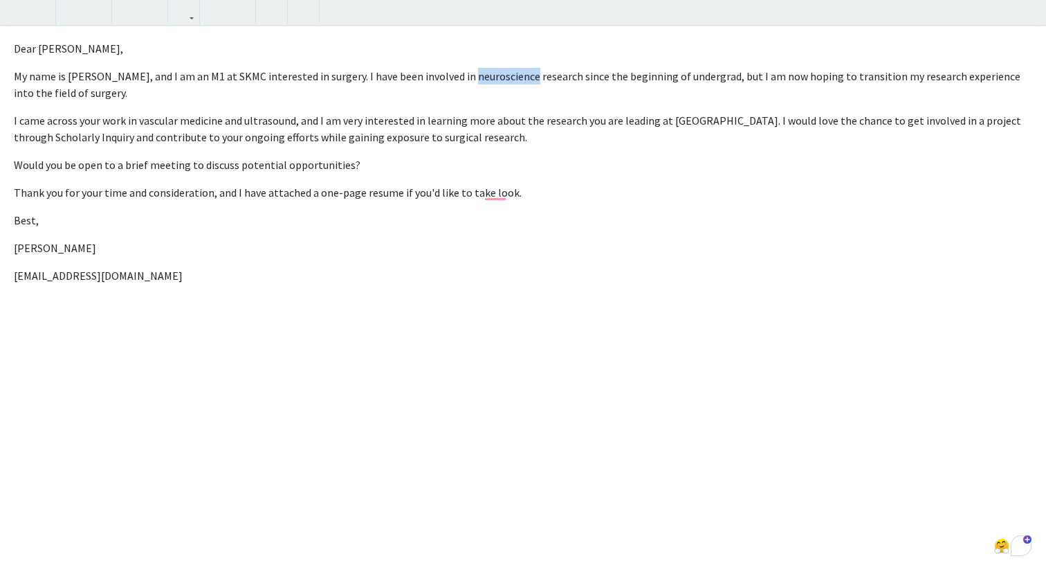
click at [497, 76] on p "My name is [PERSON_NAME], and I am an M1 at SKMC interested in surgery. I have …" at bounding box center [523, 84] width 1019 height 33
click at [509, 86] on p "My name is [PERSON_NAME], and I am an M1 at SKMC interested in surgery. I have …" at bounding box center [523, 84] width 1019 height 33
click at [653, 77] on p "My name is [PERSON_NAME], and I am an M1 at SKMC interested in surgery. I have …" at bounding box center [523, 84] width 1019 height 33
click at [502, 82] on p "My name is [PERSON_NAME], and I am an M1 at SKMC interested in surgery. I have …" at bounding box center [523, 84] width 1019 height 33
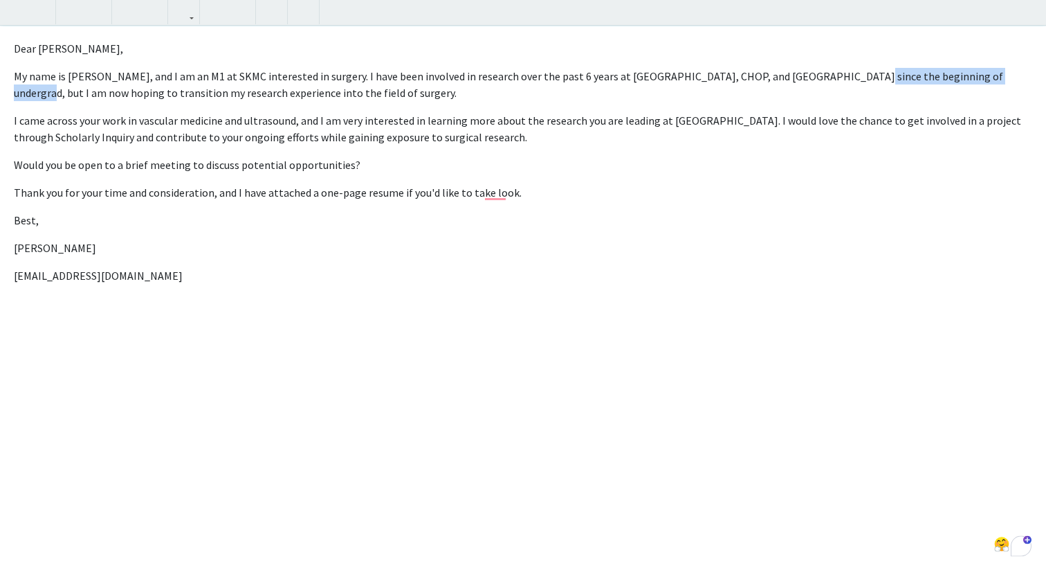
drag, startPoint x: 943, startPoint y: 72, endPoint x: 828, endPoint y: 71, distance: 114.9
click at [828, 71] on p "My name is [PERSON_NAME], and I am an M1 at SKMC interested in surgery. I have …" at bounding box center [523, 84] width 1019 height 33
click at [852, 83] on p "My name is [PERSON_NAME], and I am an M1 at SKMC interested in surgery. I have …" at bounding box center [523, 84] width 1019 height 33
click at [210, 110] on div "Dear [PERSON_NAME], My name is [PERSON_NAME], and I am an M1 at SKMC interested…" at bounding box center [523, 298] width 1046 height 544
click at [680, 119] on p "I came across your work in vascular medicine and ultrasound, and I am very inte…" at bounding box center [523, 128] width 1019 height 33
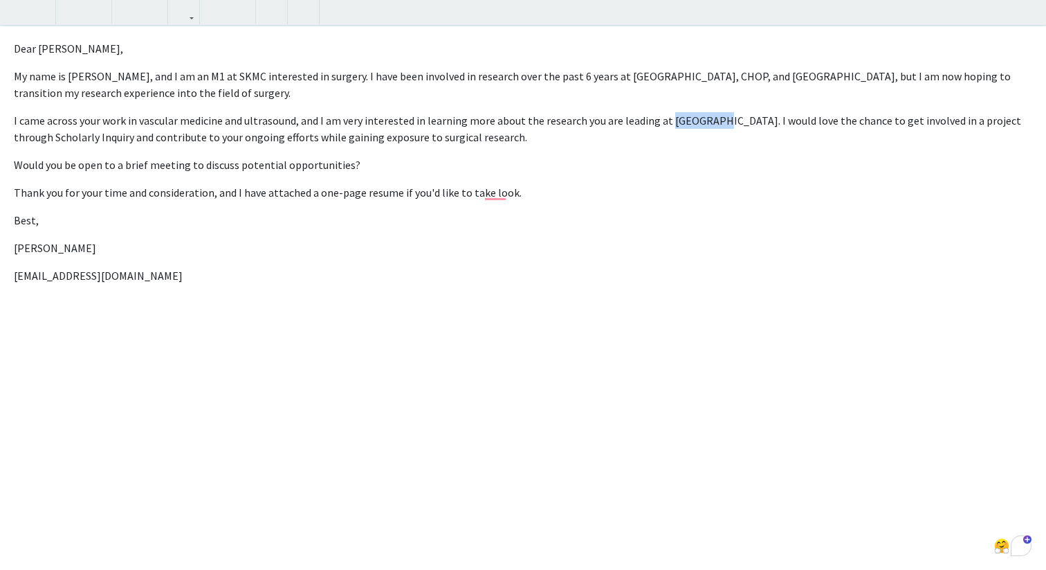
click at [680, 119] on p "I came across your work in vascular medicine and ultrasound, and I am very inte…" at bounding box center [523, 128] width 1019 height 33
type textarea "<p>Dear [PERSON_NAME],</p><p>My name is [PERSON_NAME], and I am an M1 at SKMC i…"
click at [732, 116] on p "I came across your work in vascular medicine and ultrasound, and I am very inte…" at bounding box center [523, 128] width 1019 height 33
click at [527, 194] on p "Thank you for your time and consideration, and I have attached a one-page resum…" at bounding box center [523, 192] width 1019 height 17
click at [1033, 12] on div "All Requests Request for [PERSON_NAME] Request for [PERSON_NAME] Departments: M…" at bounding box center [523, 194] width 1046 height 743
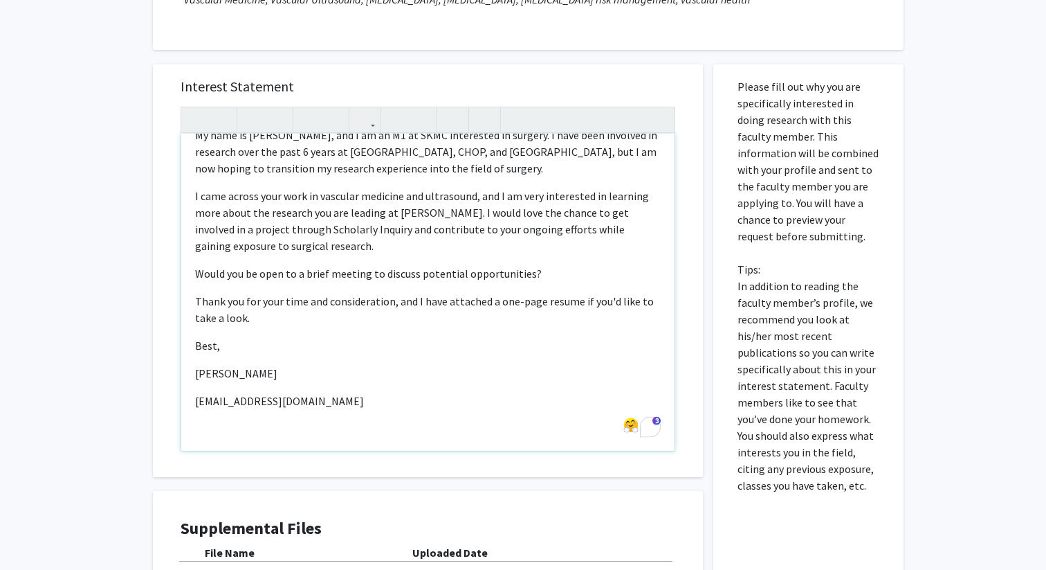
scroll to position [429, 0]
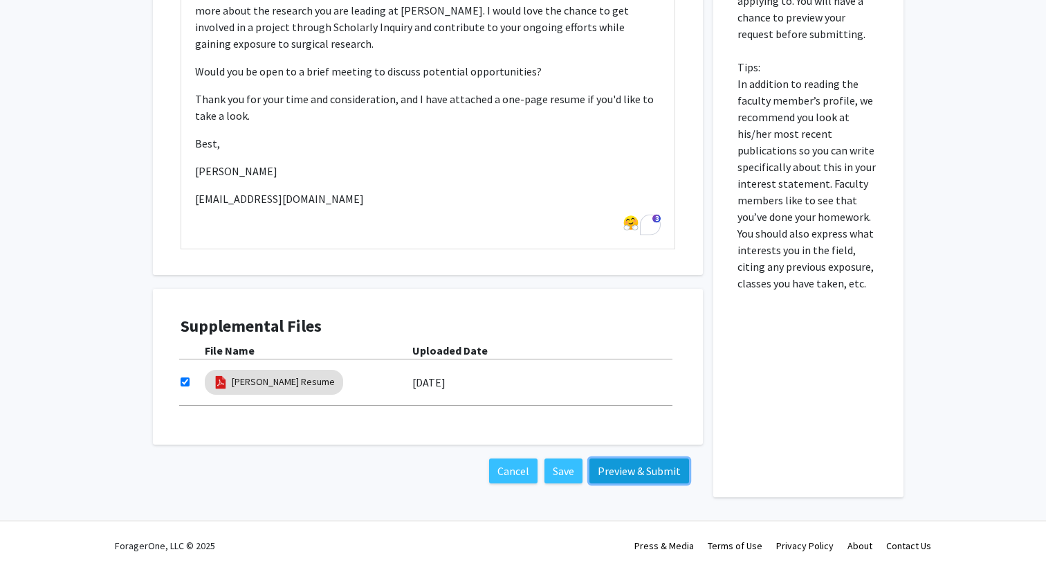
click at [624, 469] on button "Preview & Submit" at bounding box center [640, 470] width 100 height 25
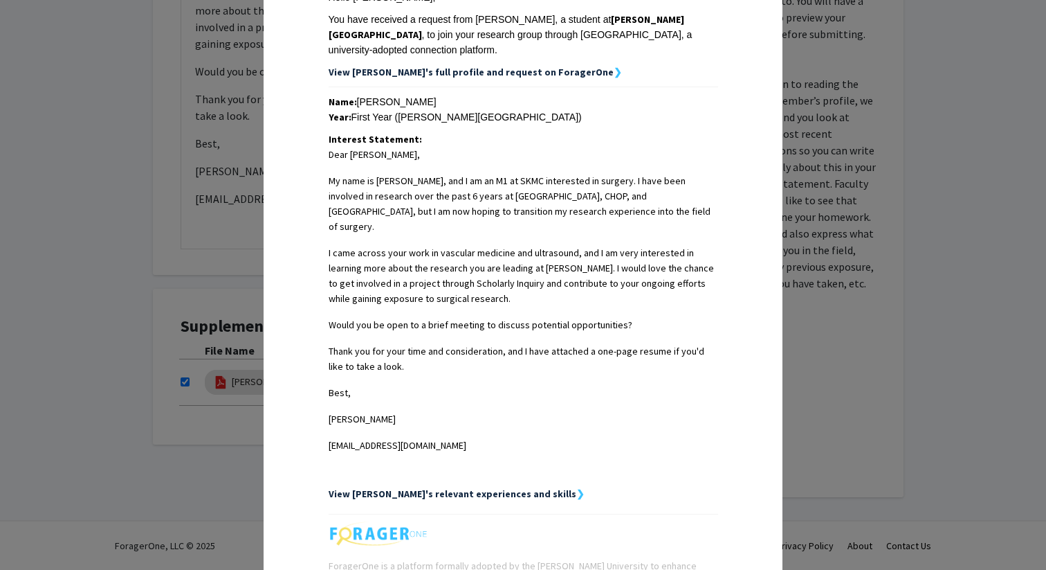
scroll to position [375, 0]
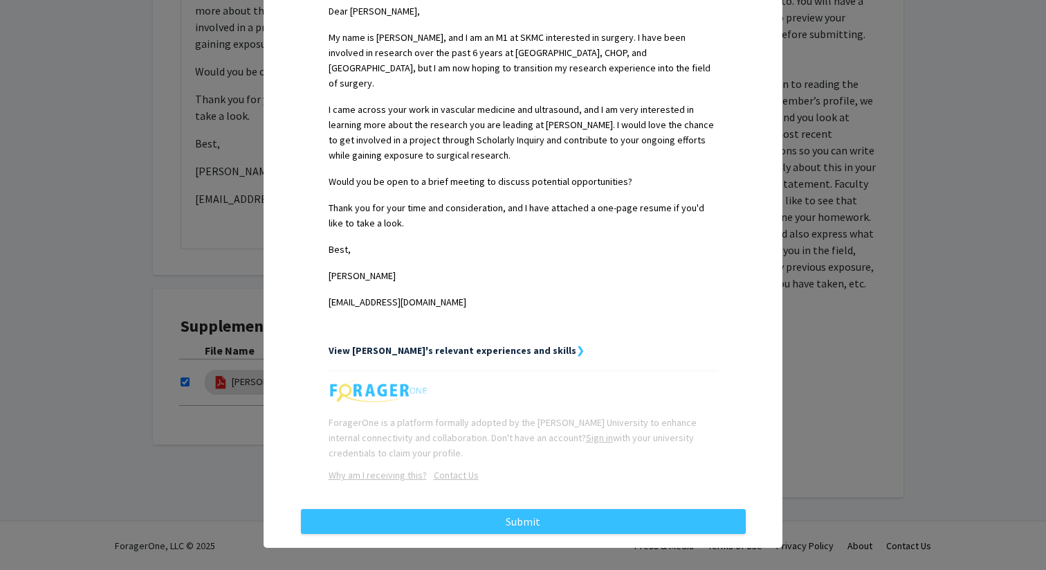
click at [849, 183] on div "Request Preview × Below is a copy of the request that you are submitting to [PE…" at bounding box center [523, 285] width 1046 height 570
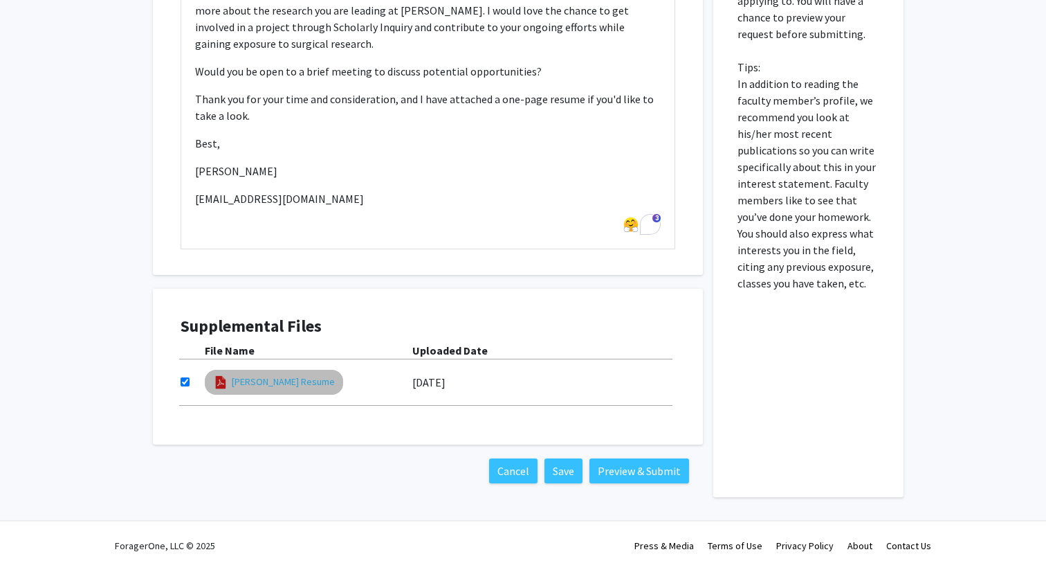
click at [290, 383] on link "[PERSON_NAME] Resume" at bounding box center [283, 381] width 103 height 15
select select "custom"
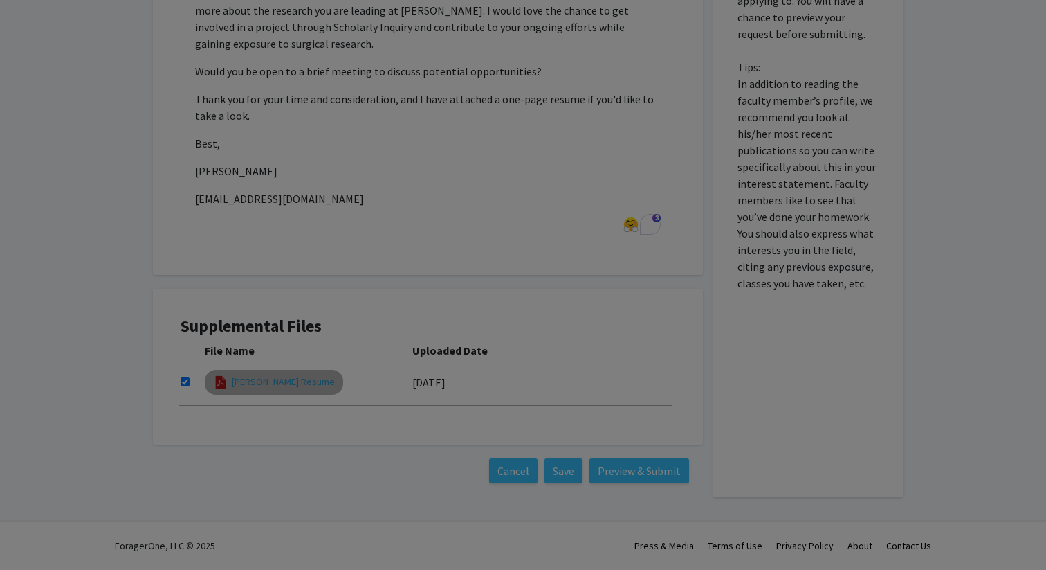
type input "0"
select select "custom"
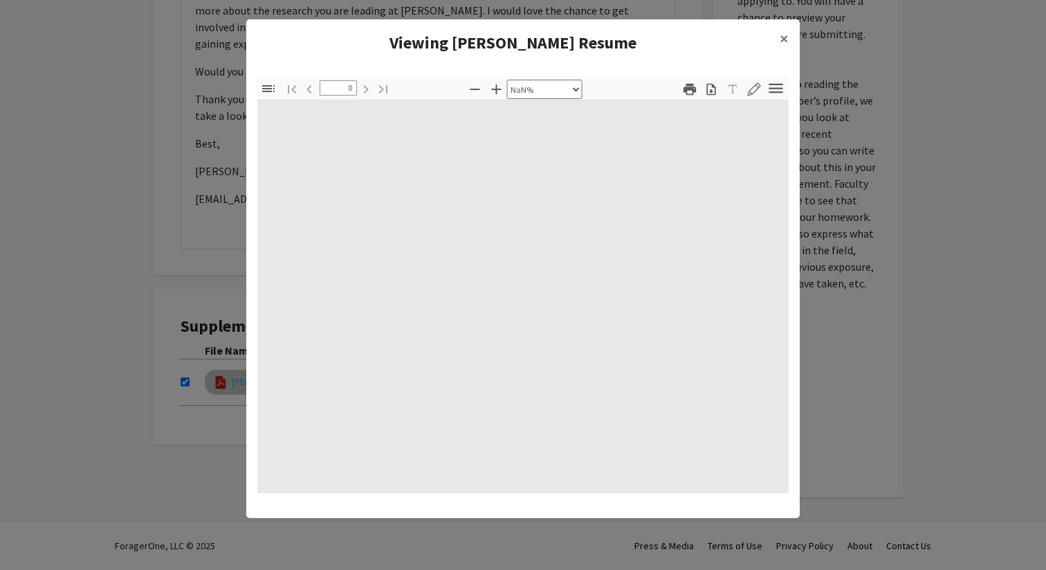
type input "1"
select select "custom"
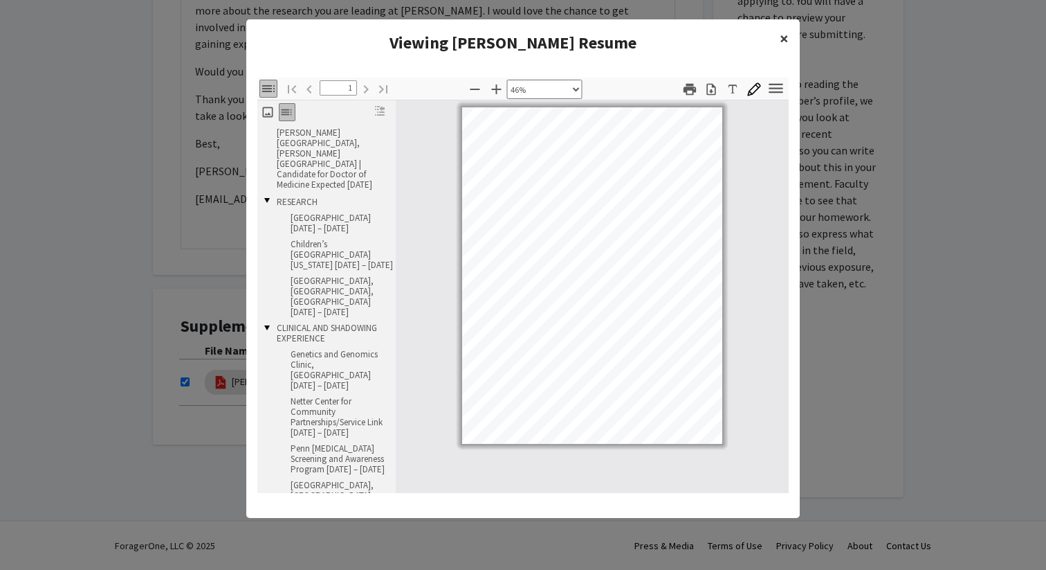
click at [783, 39] on span "×" at bounding box center [784, 38] width 9 height 21
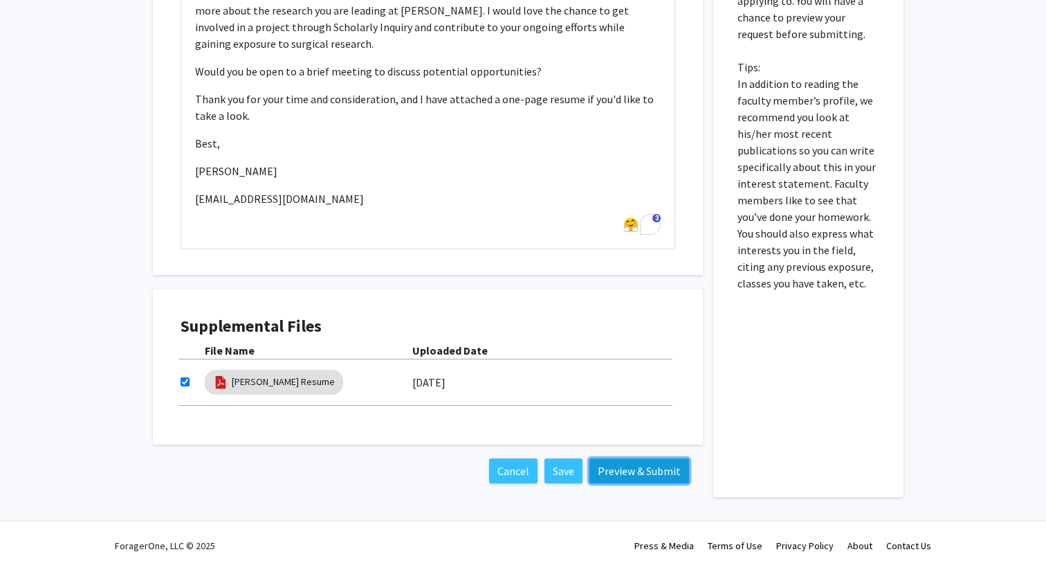
click at [637, 466] on button "Preview & Submit" at bounding box center [640, 470] width 100 height 25
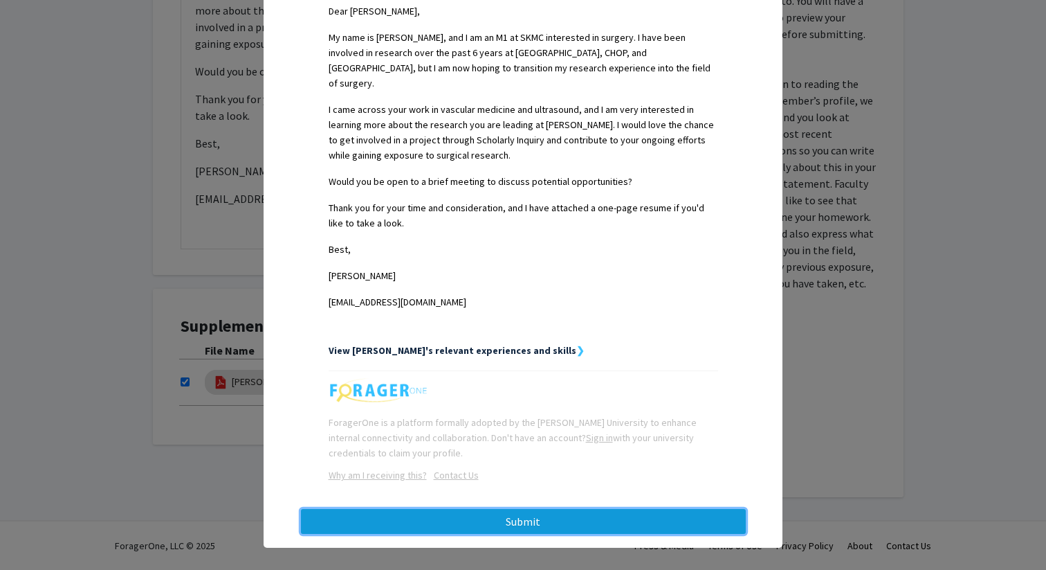
click at [615, 510] on button "Submit" at bounding box center [523, 521] width 445 height 25
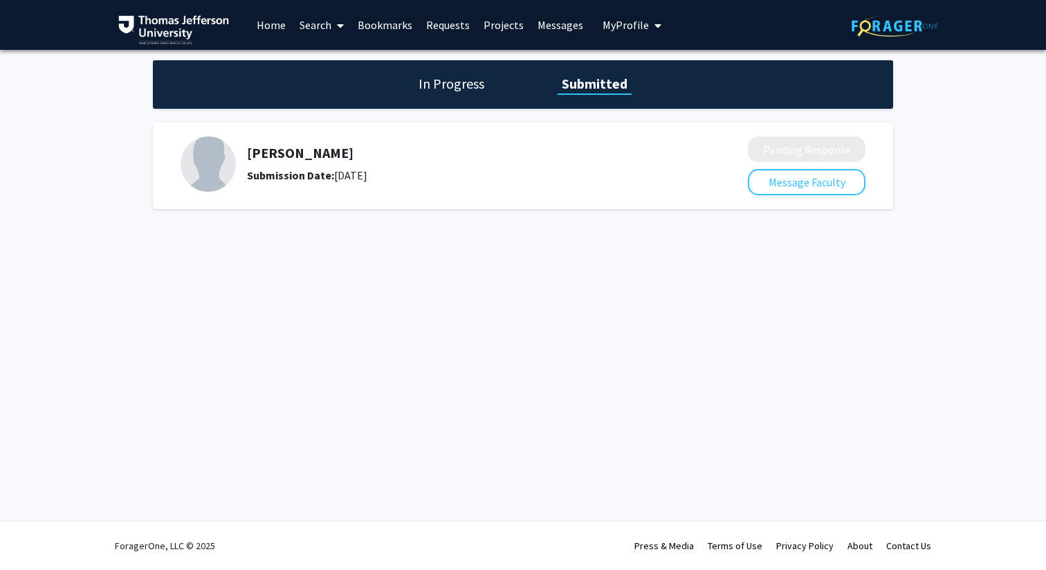
click at [453, 79] on h1 "In Progress" at bounding box center [452, 83] width 74 height 19
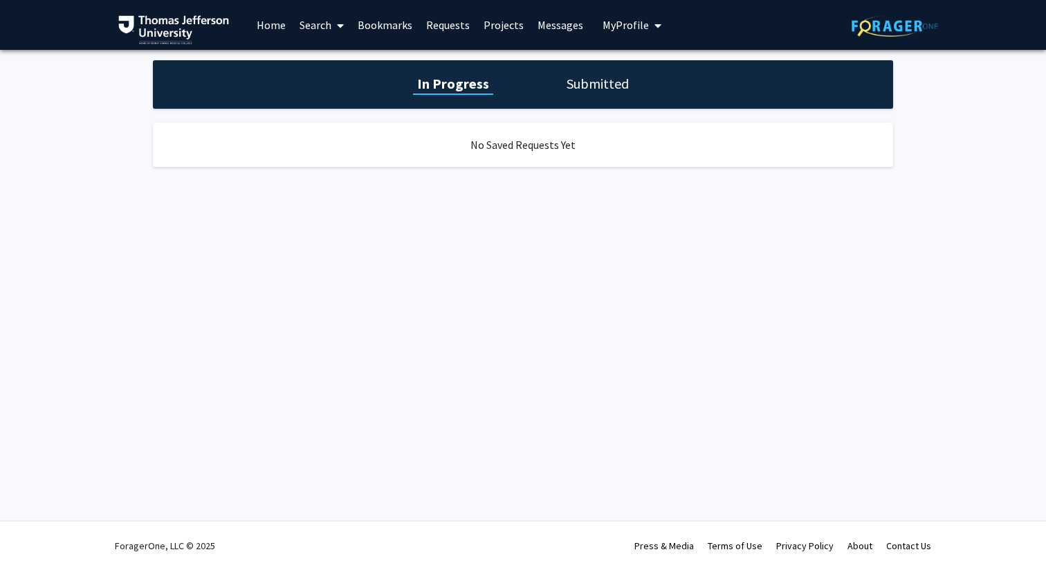
click at [551, 82] on div "In Progress Submitted" at bounding box center [523, 84] width 741 height 48
click at [383, 26] on link "Bookmarks" at bounding box center [385, 25] width 69 height 48
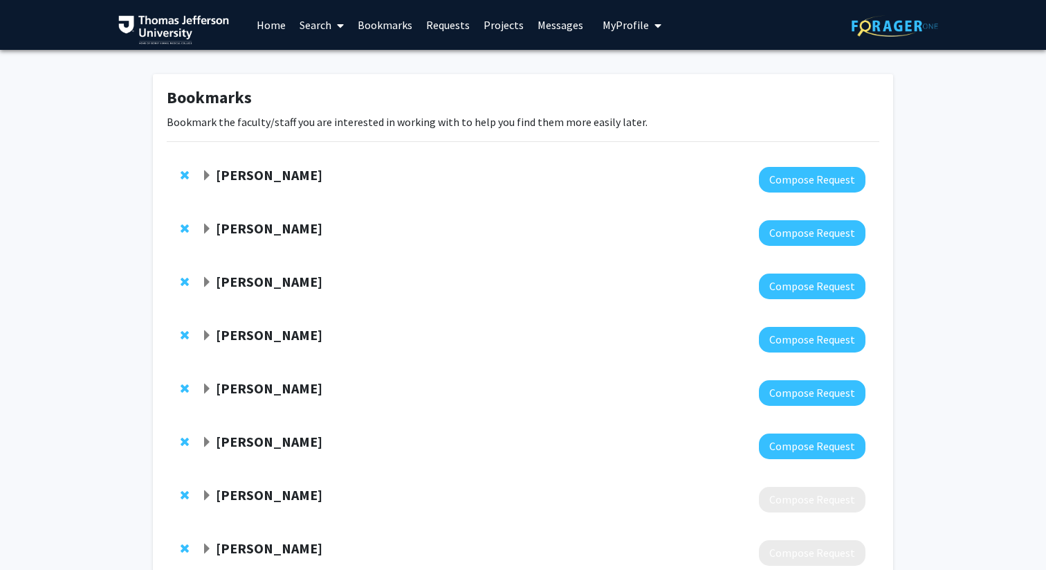
scroll to position [22, 0]
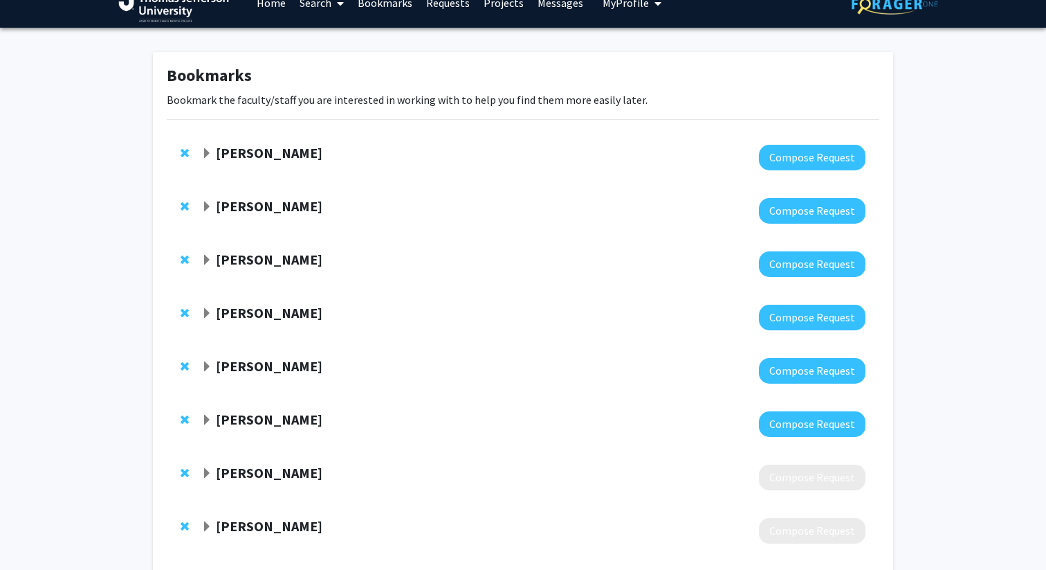
click at [227, 205] on strong "[PERSON_NAME]" at bounding box center [269, 205] width 107 height 17
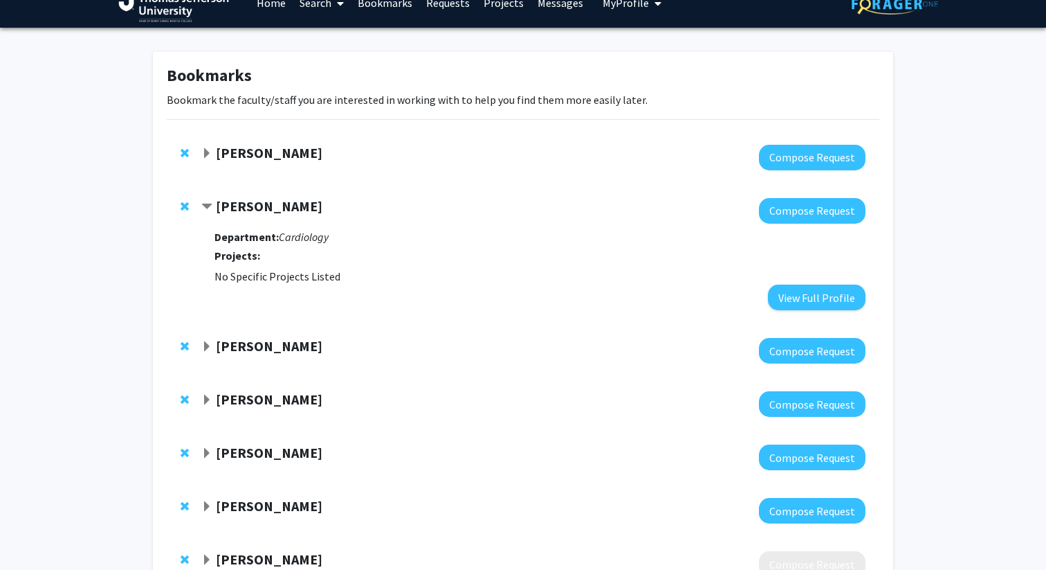
click at [227, 205] on strong "[PERSON_NAME]" at bounding box center [269, 205] width 107 height 17
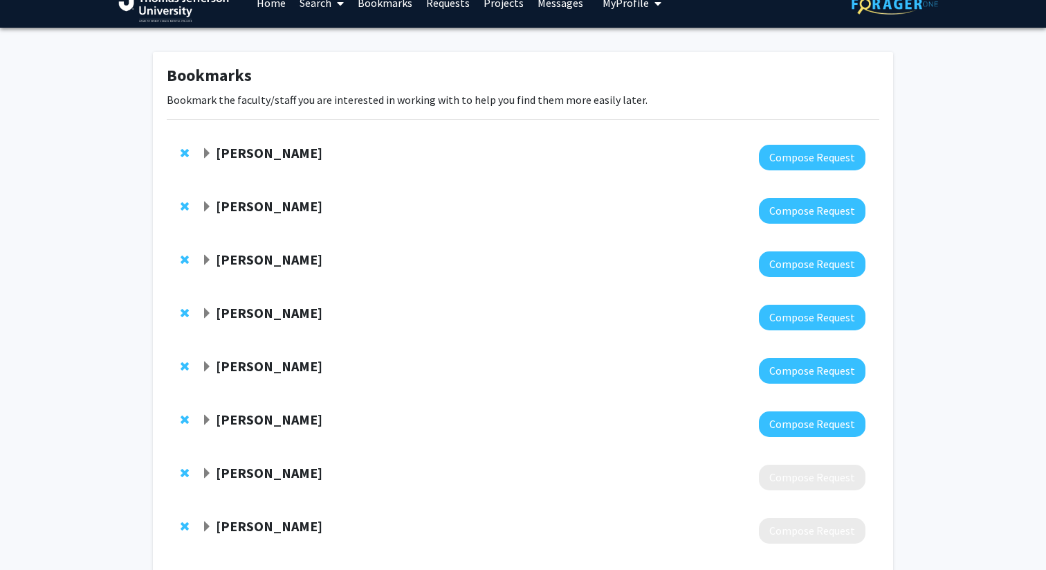
click at [240, 256] on strong "[PERSON_NAME]" at bounding box center [269, 259] width 107 height 17
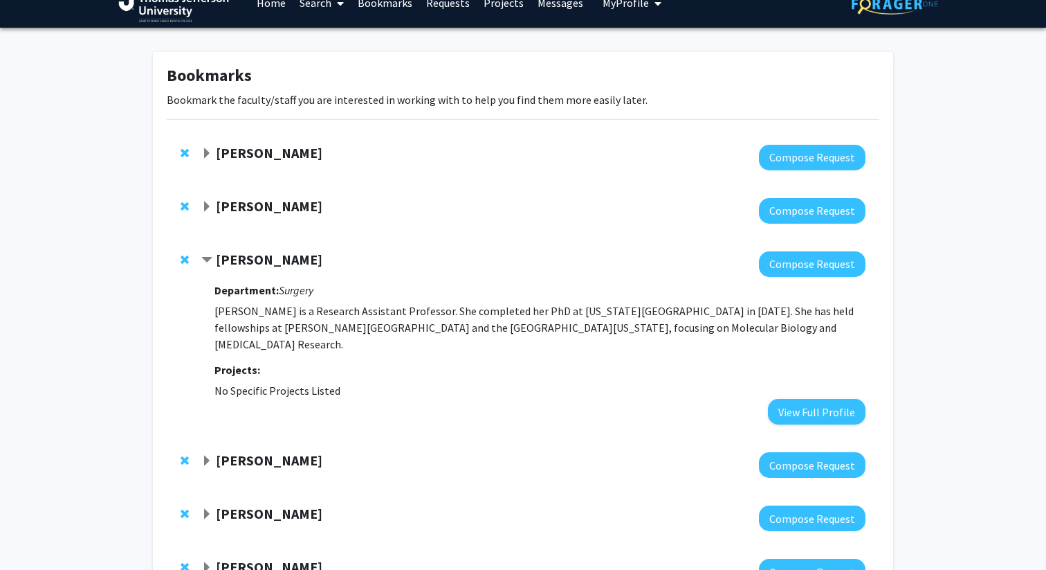
click at [240, 256] on strong "[PERSON_NAME]" at bounding box center [269, 259] width 107 height 17
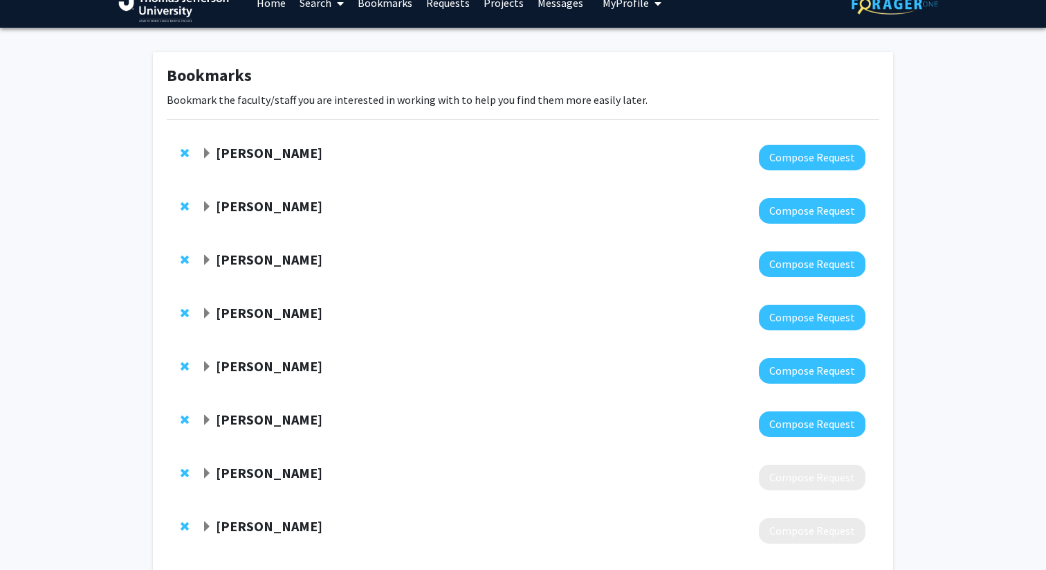
click at [240, 210] on strong "[PERSON_NAME]" at bounding box center [269, 205] width 107 height 17
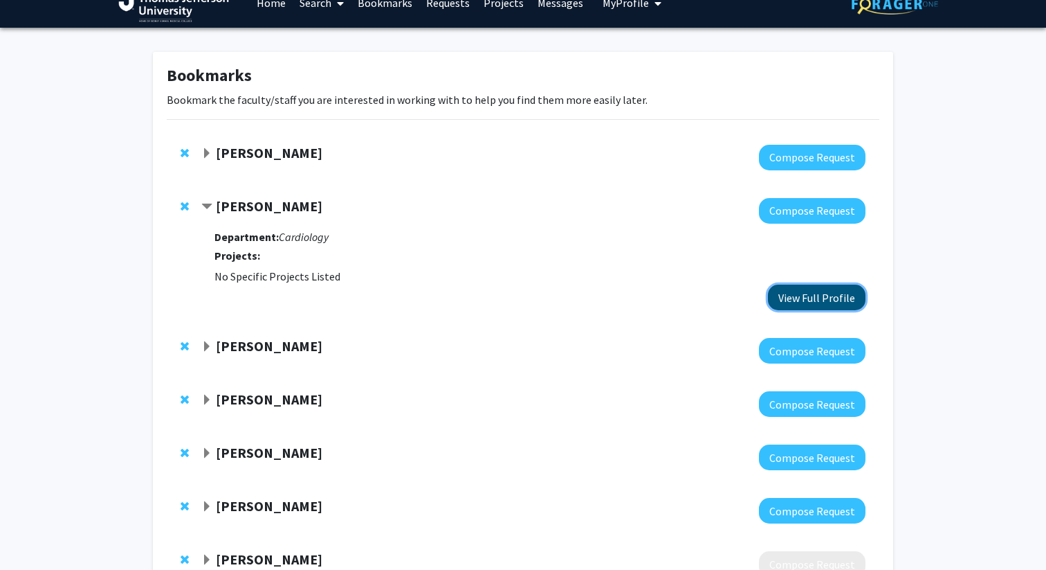
click at [831, 296] on button "View Full Profile" at bounding box center [817, 297] width 98 height 26
click at [266, 155] on strong "[PERSON_NAME]" at bounding box center [269, 152] width 107 height 17
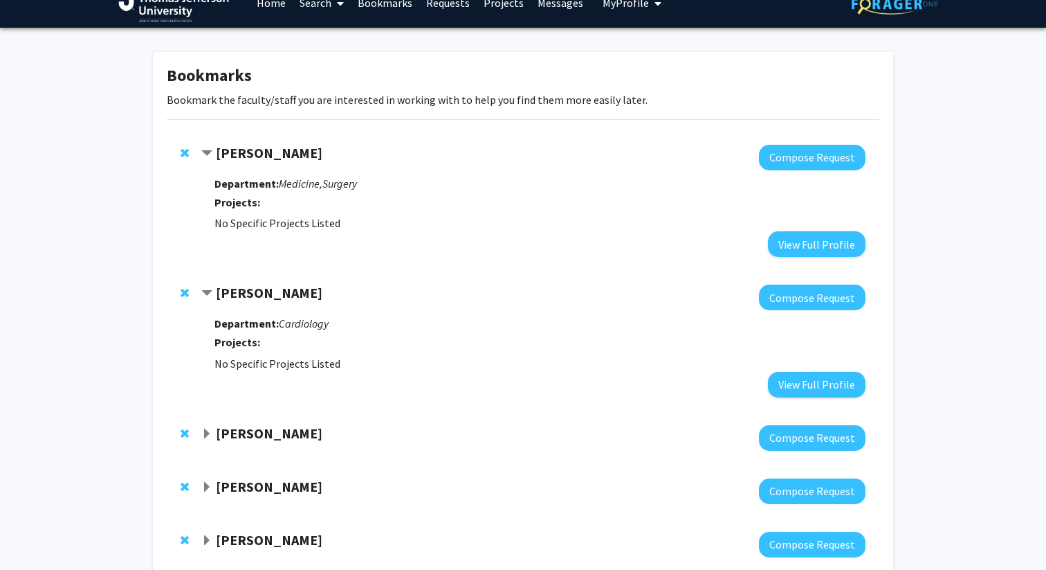
scroll to position [0, 0]
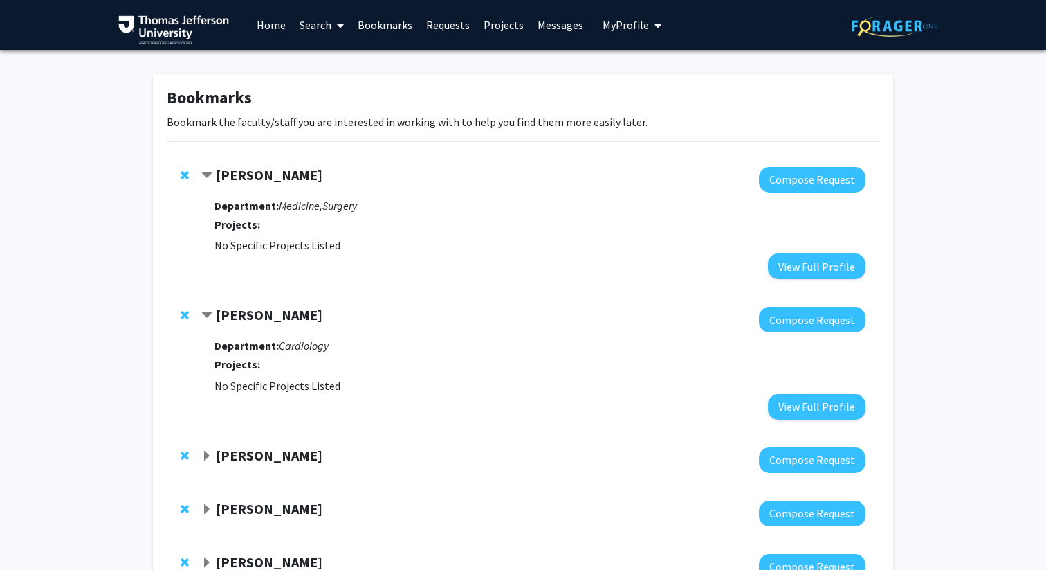
click at [555, 25] on link "Messages" at bounding box center [561, 25] width 60 height 48
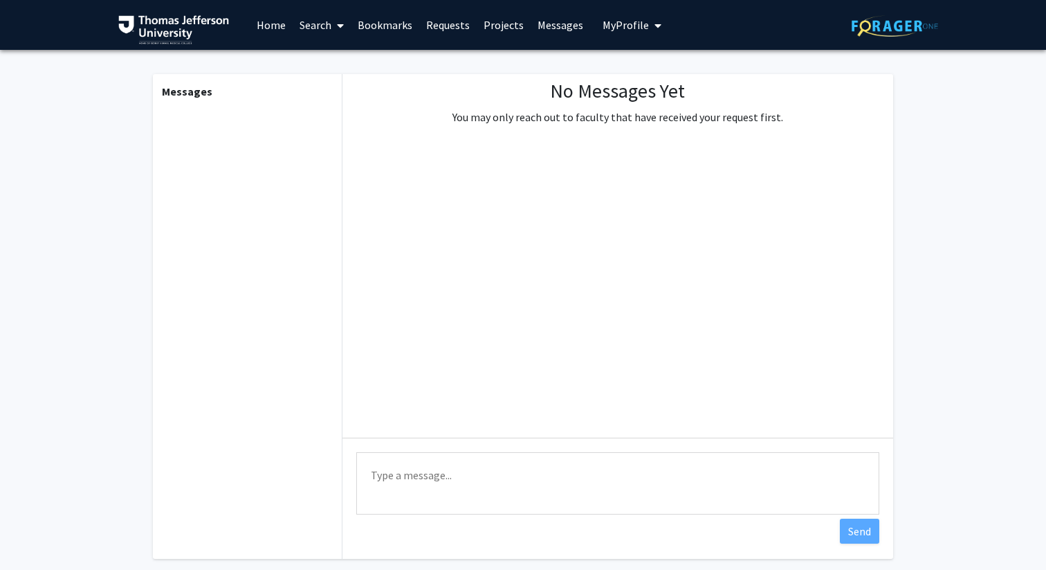
click at [495, 29] on link "Projects" at bounding box center [504, 25] width 54 height 48
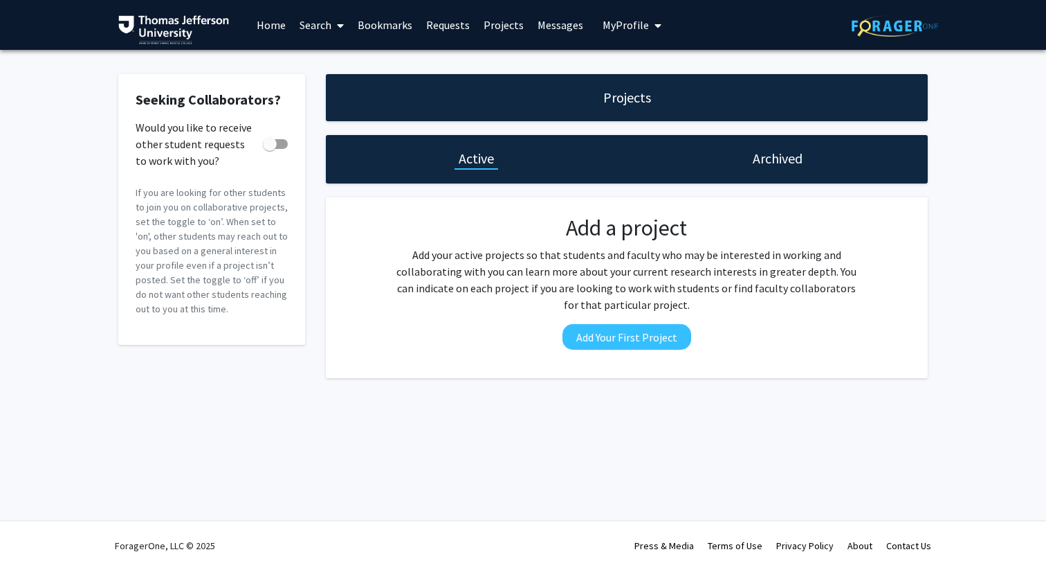
click at [441, 26] on link "Requests" at bounding box center [447, 25] width 57 height 48
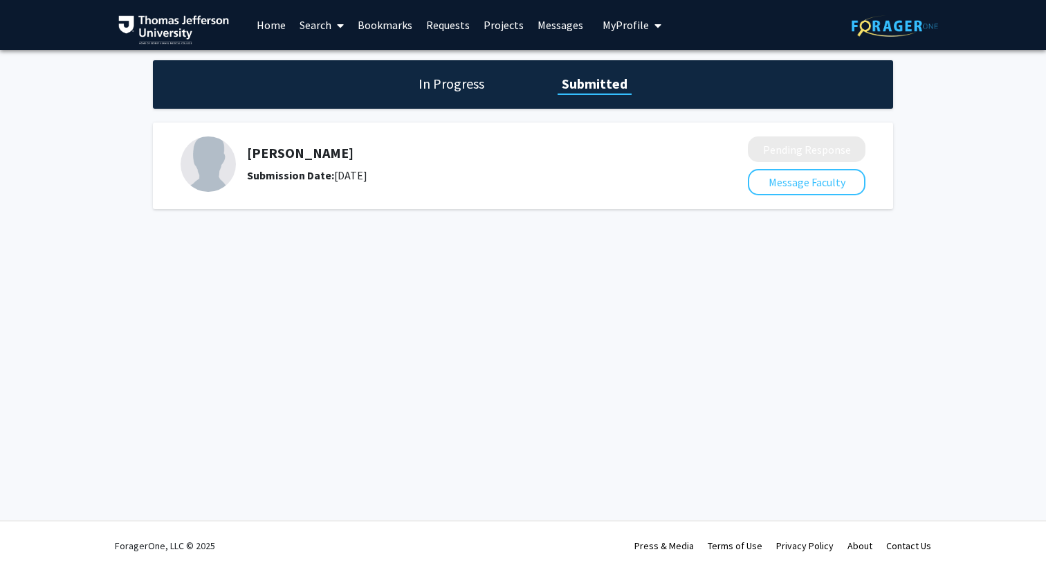
click at [688, 143] on div "[PERSON_NAME] Submission Date: [DATE]" at bounding box center [455, 163] width 548 height 55
click at [801, 187] on button "Message Faculty" at bounding box center [807, 182] width 118 height 26
click at [270, 147] on h5 "[PERSON_NAME]" at bounding box center [461, 153] width 428 height 17
click at [201, 163] on img at bounding box center [208, 163] width 55 height 55
click at [475, 92] on h1 "In Progress" at bounding box center [452, 83] width 74 height 19
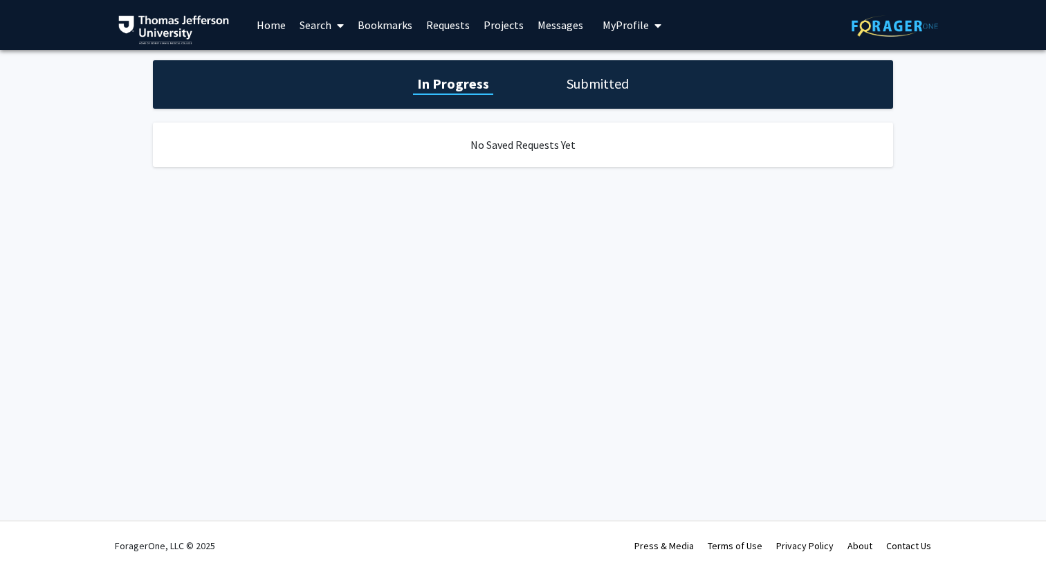
click at [556, 25] on link "Messages" at bounding box center [561, 25] width 60 height 48
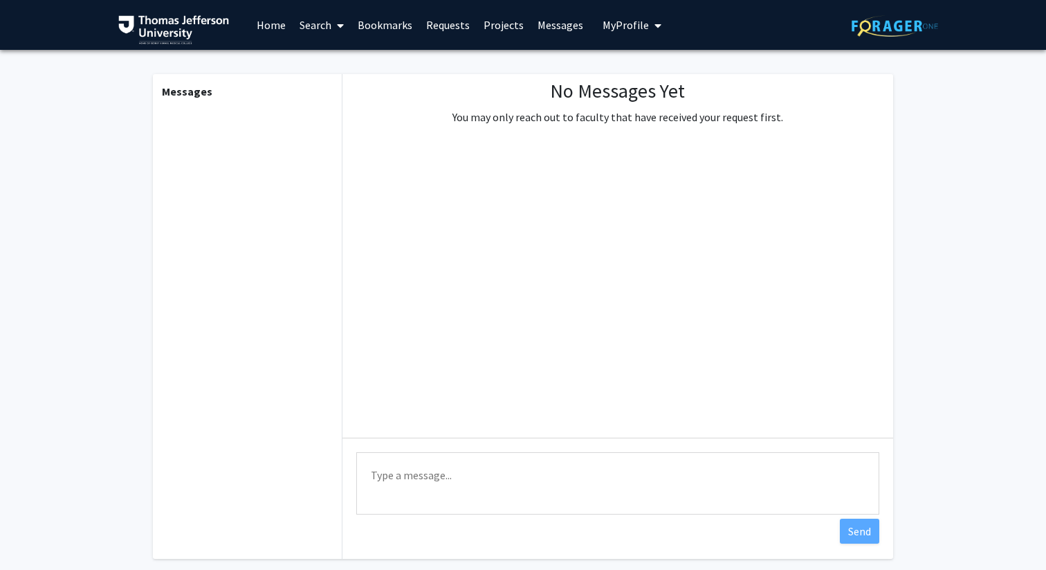
click at [649, 20] on span "My profile dropdown to access profile and logout" at bounding box center [655, 25] width 12 height 48
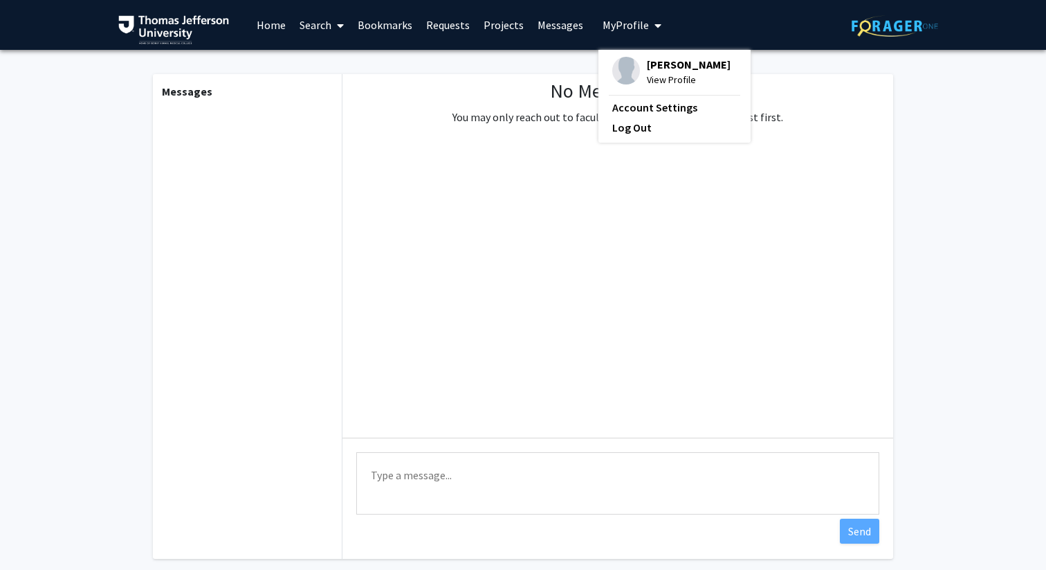
click at [651, 69] on span "[PERSON_NAME]" at bounding box center [689, 64] width 84 height 15
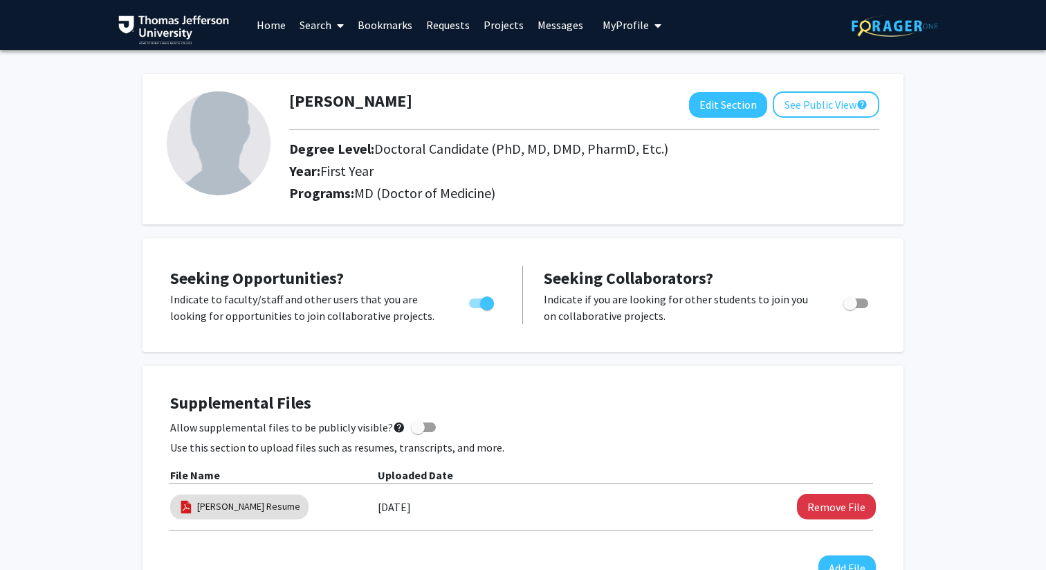
click at [399, 24] on link "Bookmarks" at bounding box center [385, 25] width 69 height 48
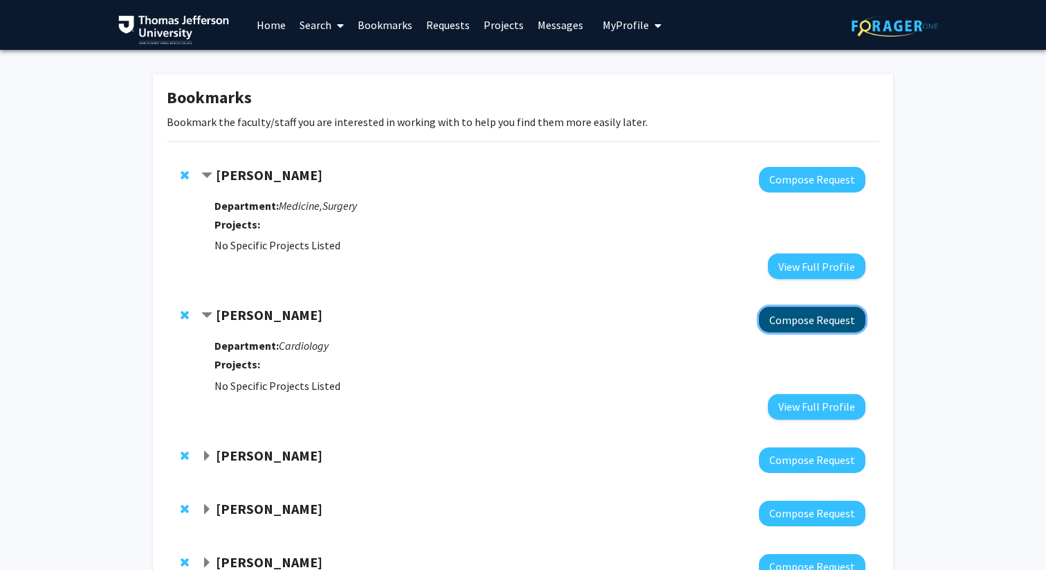
click at [839, 324] on button "Compose Request" at bounding box center [812, 320] width 107 height 26
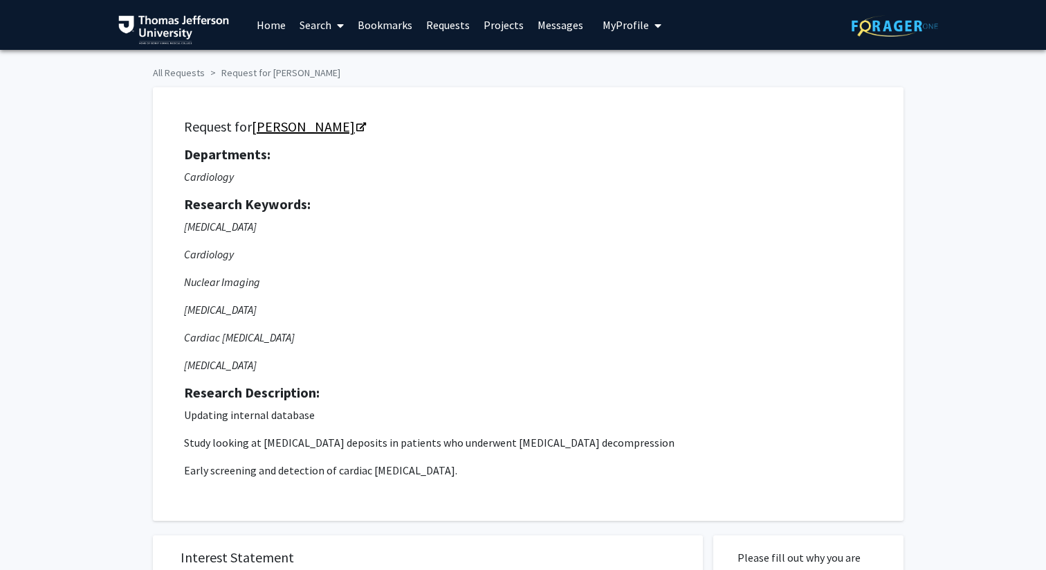
drag, startPoint x: 251, startPoint y: 127, endPoint x: 343, endPoint y: 129, distance: 91.4
click at [343, 129] on h5 "Request for [PERSON_NAME]" at bounding box center [528, 126] width 689 height 17
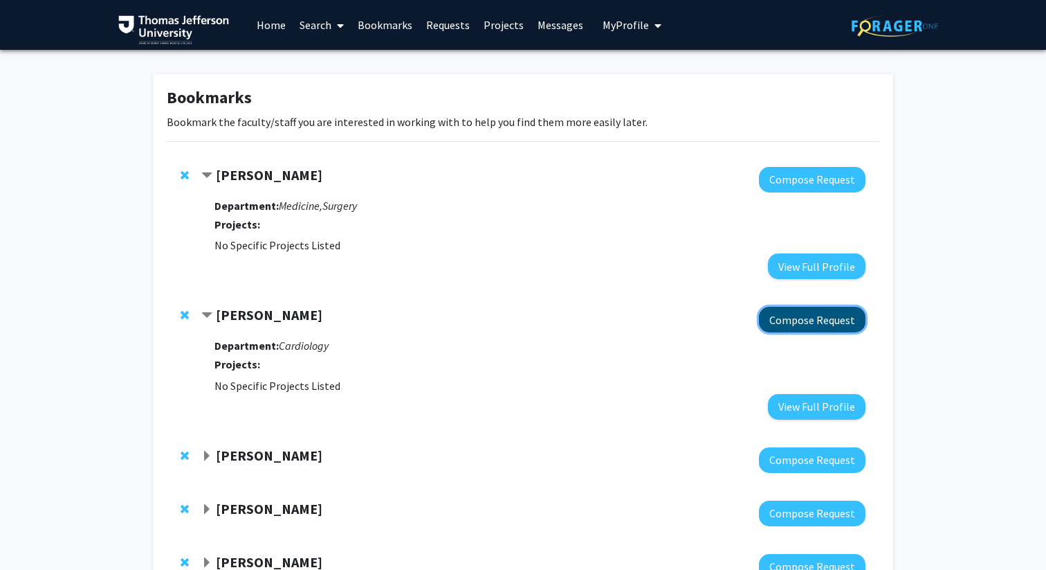
click at [842, 323] on button "Compose Request" at bounding box center [812, 320] width 107 height 26
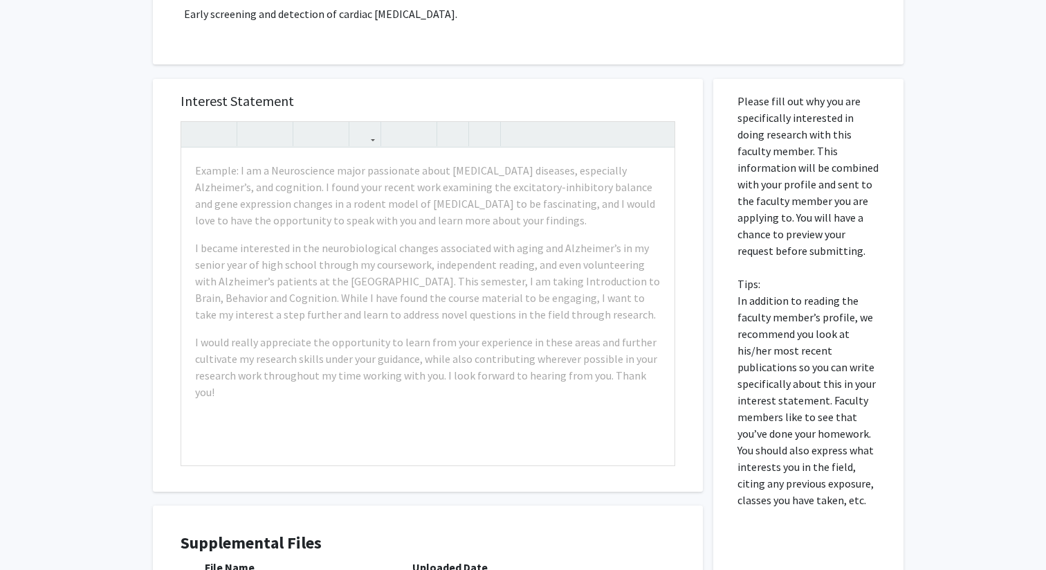
scroll to position [541, 0]
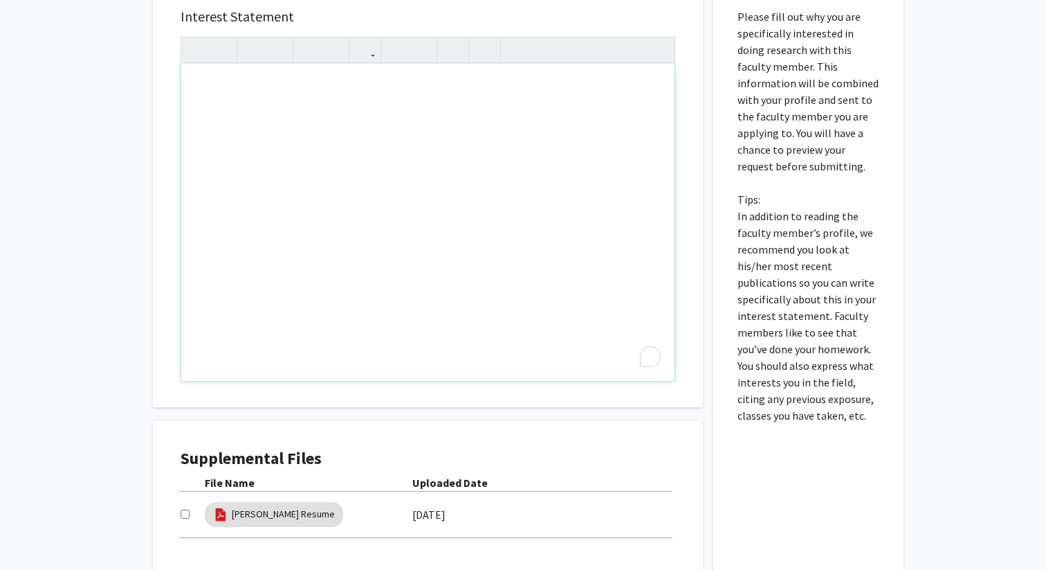
click at [464, 311] on div "To enrich screen reader interactions, please activate Accessibility in Grammarl…" at bounding box center [427, 222] width 493 height 317
paste div "To enrich screen reader interactions, please activate Accessibility in Grammarl…"
type textarea "<p>My name is [PERSON_NAME], and I am an M1 at SKMC interested in surgery and c…"
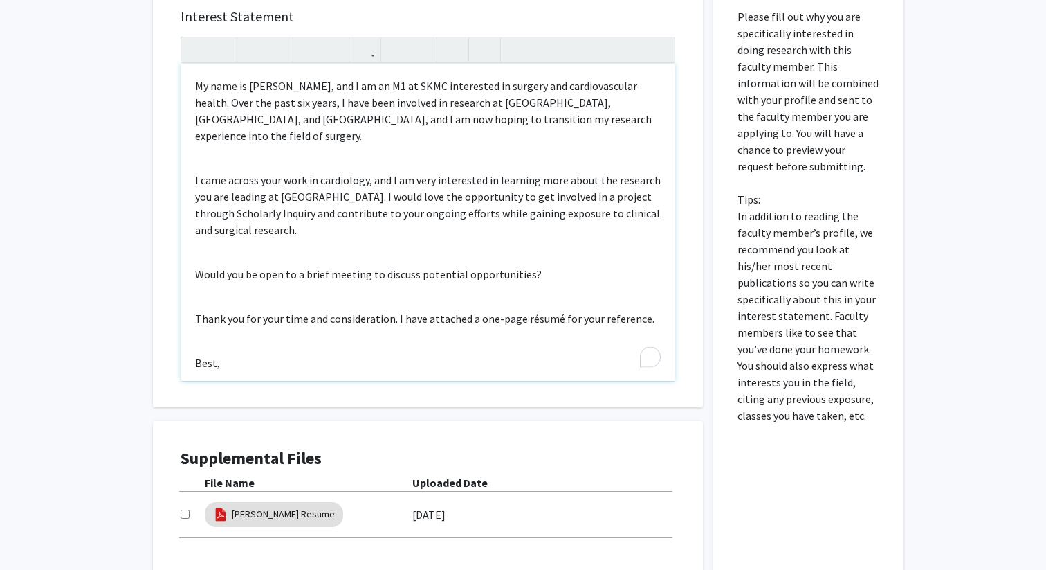
click at [595, 120] on p "My name is [PERSON_NAME], and I am an M1 at SKMC interested in surgery and card…" at bounding box center [428, 111] width 466 height 66
click at [643, 85] on p "My name is [PERSON_NAME], and I am an M1 at SKMC interested in surgery and card…" at bounding box center [428, 111] width 466 height 66
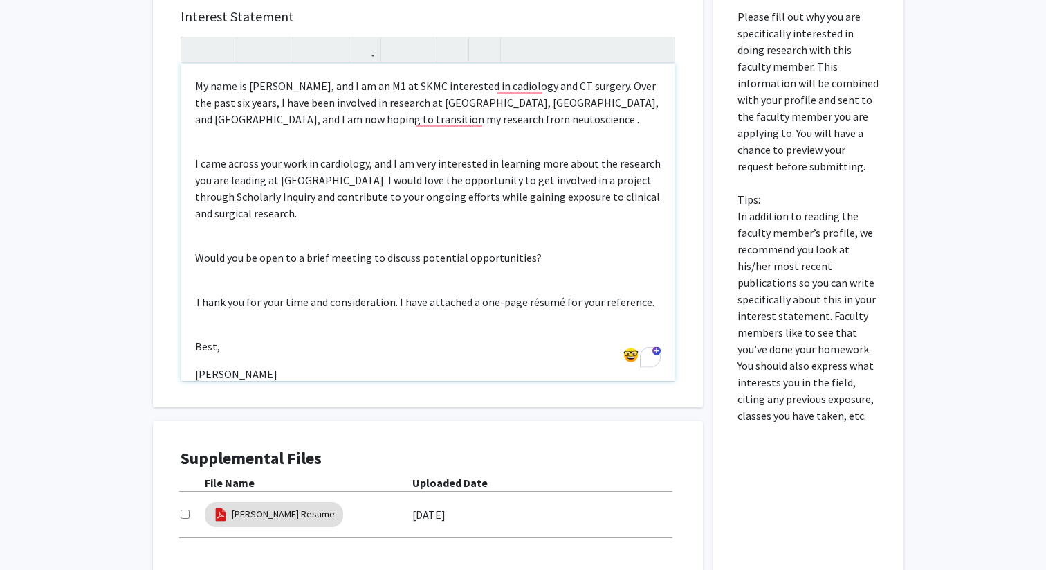
click at [572, 125] on p "My name is [PERSON_NAME], and I am an M1 at SKMC interested in cadiology and CT…" at bounding box center [428, 103] width 466 height 50
drag, startPoint x: 491, startPoint y: 116, endPoint x: 406, endPoint y: 117, distance: 84.4
click at [406, 117] on p "My name is [PERSON_NAME], and I am an M1 at SKMC interested in cadiology and CT…" at bounding box center [428, 103] width 466 height 50
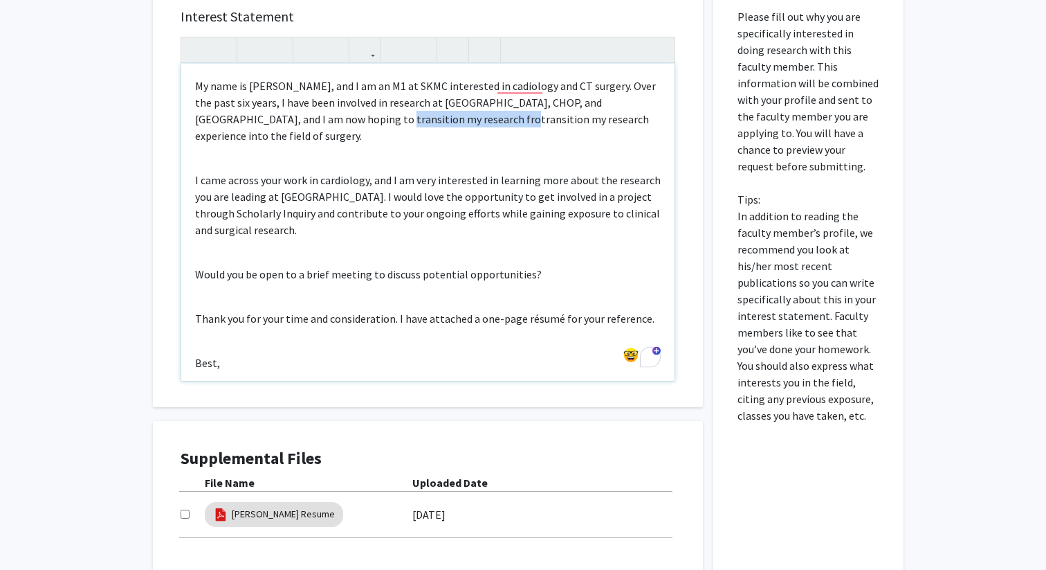
drag, startPoint x: 408, startPoint y: 119, endPoint x: 290, endPoint y: 120, distance: 117.7
click at [290, 120] on p "My name is [PERSON_NAME], and I am an M1 at SKMC interested in cadiology and CT…" at bounding box center [428, 111] width 466 height 66
click at [324, 125] on p "My name is [PERSON_NAME], and I am an M1 at SKMC interested in cadiology and CT…" at bounding box center [428, 111] width 466 height 66
click at [334, 138] on div "My name is [PERSON_NAME], and I am an M1 at SKMC interested in cadiology and CT…" at bounding box center [427, 222] width 493 height 317
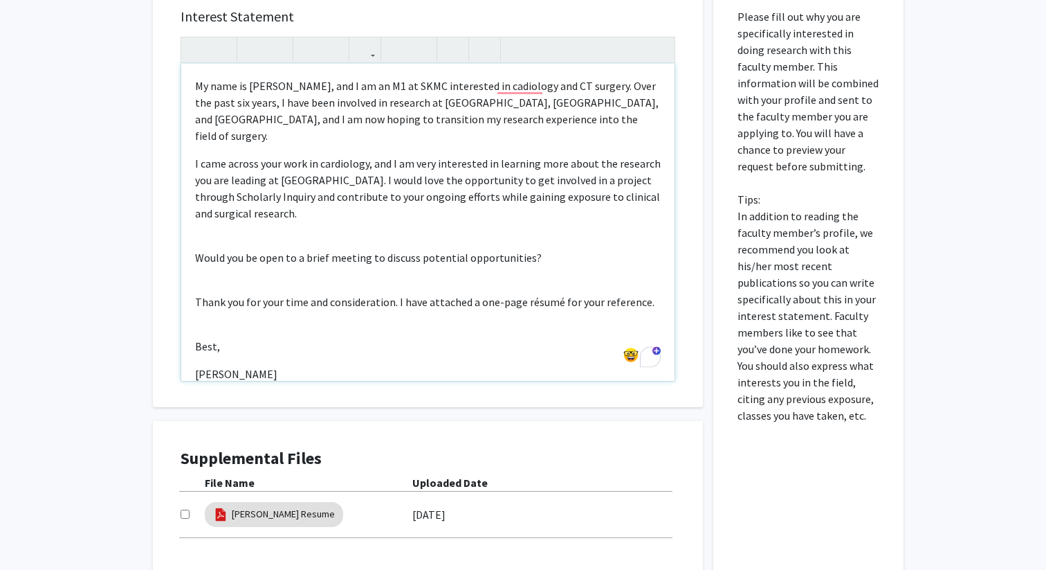
click at [239, 217] on div "My name is [PERSON_NAME], and I am an M1 at SKMC interested in cadiology and CT…" at bounding box center [427, 222] width 493 height 317
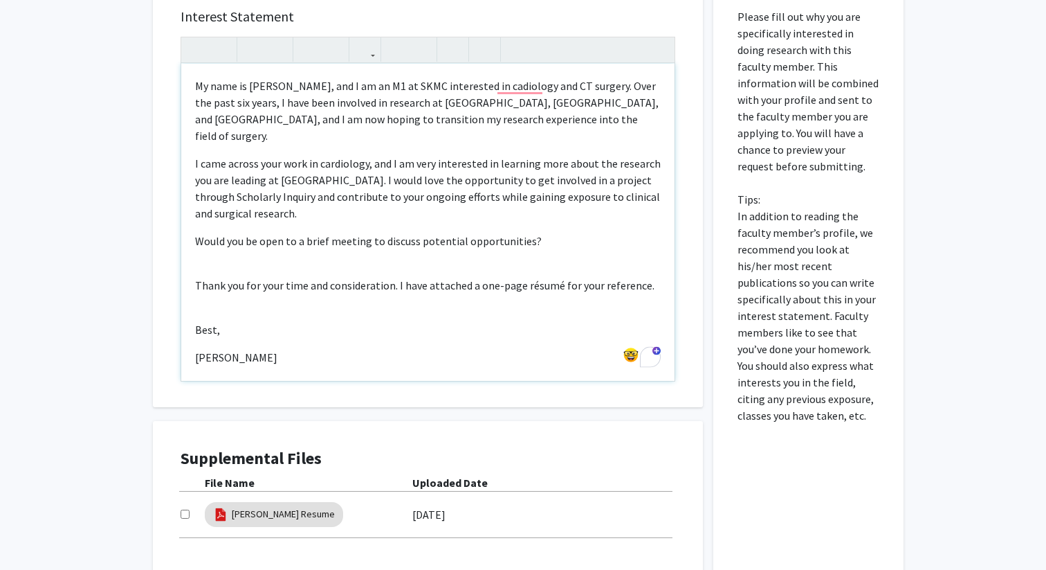
click at [219, 248] on div "My name is [PERSON_NAME], and I am an M1 at SKMC interested in cadiology and CT…" at bounding box center [427, 222] width 493 height 317
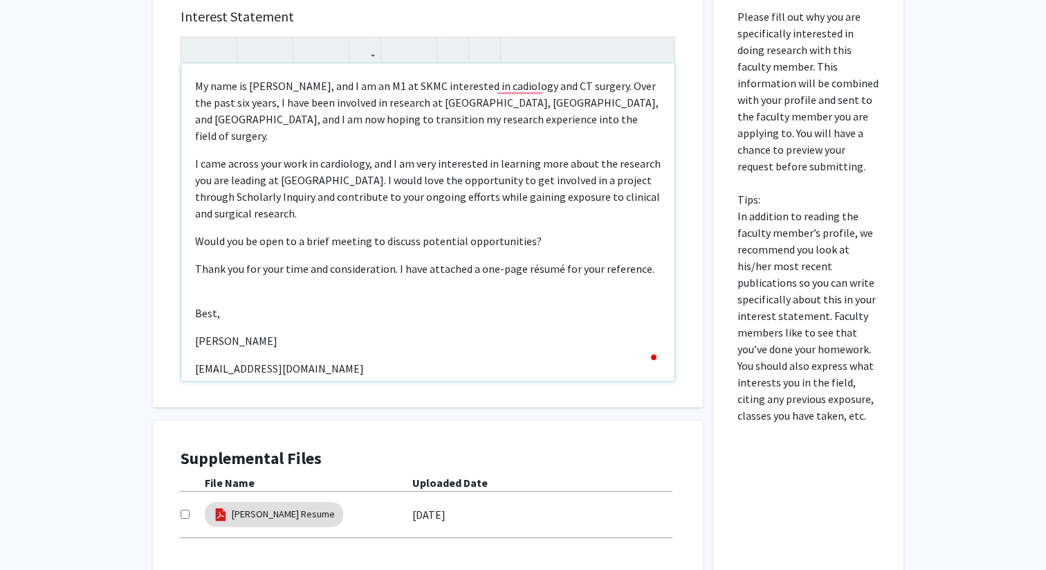
scroll to position [4, 0]
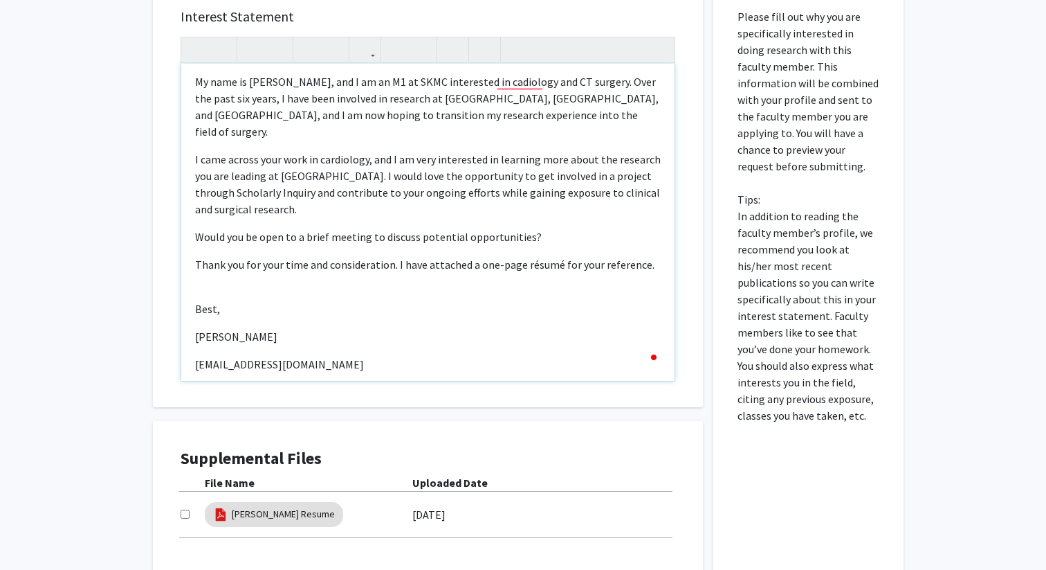
click at [530, 256] on p "Thank you for your time and consideration. I have attached a one-page résumé fo…" at bounding box center [428, 264] width 466 height 17
click at [557, 256] on p "Thank you for your time and consideration. I have attached a one-page resumé fo…" at bounding box center [428, 264] width 466 height 17
type textarea "<p>My name is [PERSON_NAME], and I am an M1 at SKMC interested in cadiology and…"
click at [550, 282] on div "My name is [PERSON_NAME], and I am an M1 at SKMC interested in cadiology and CT…" at bounding box center [427, 222] width 493 height 317
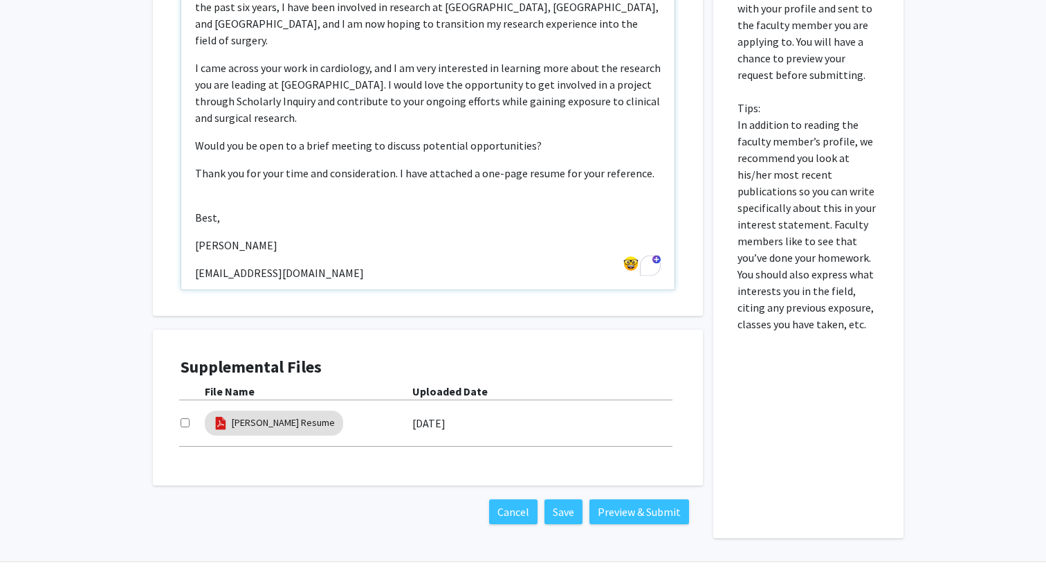
scroll to position [648, 0]
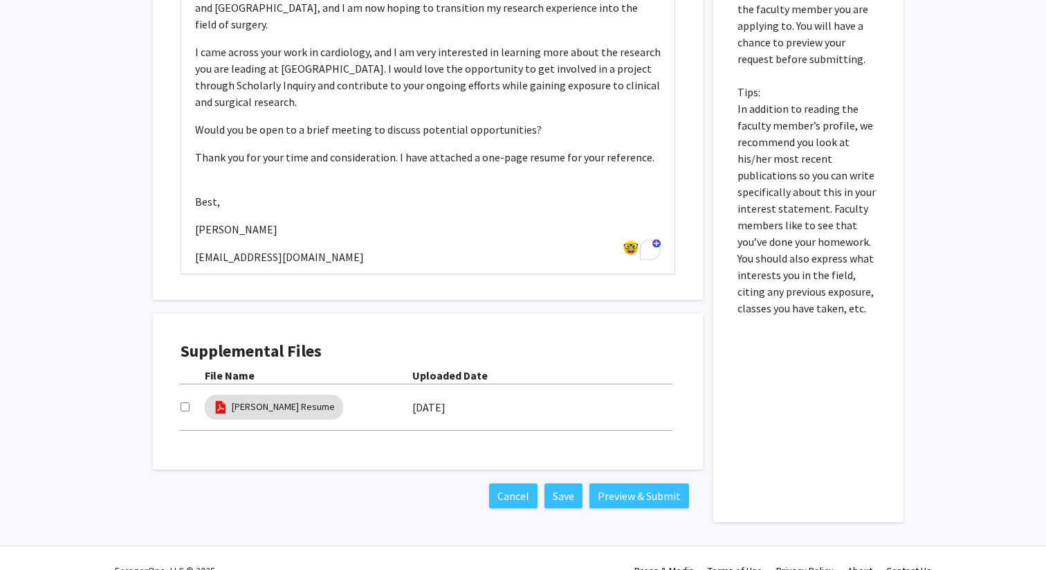
click at [185, 408] on input "checkbox" at bounding box center [185, 406] width 9 height 9
checkbox input "true"
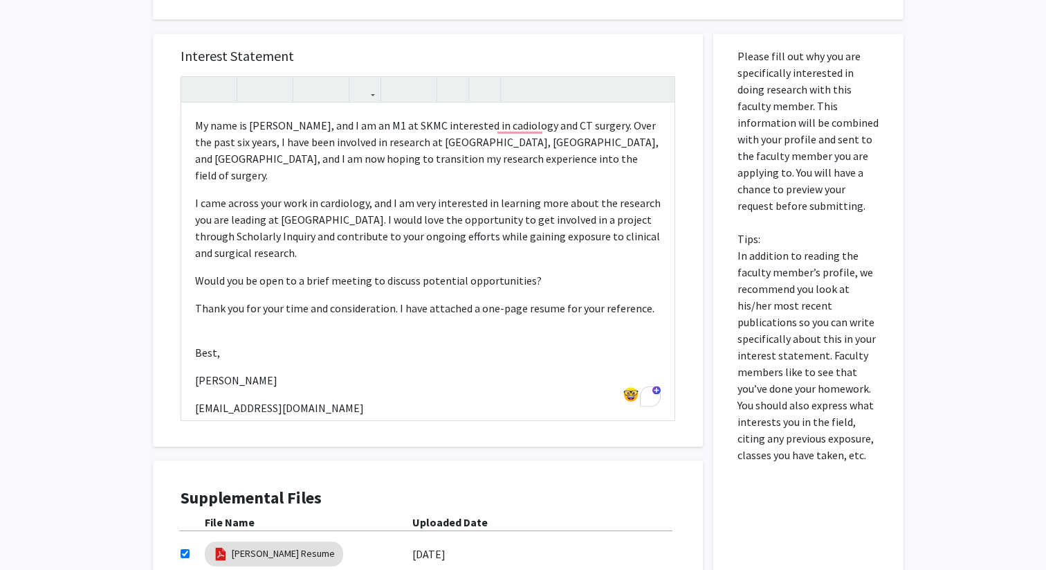
scroll to position [497, 0]
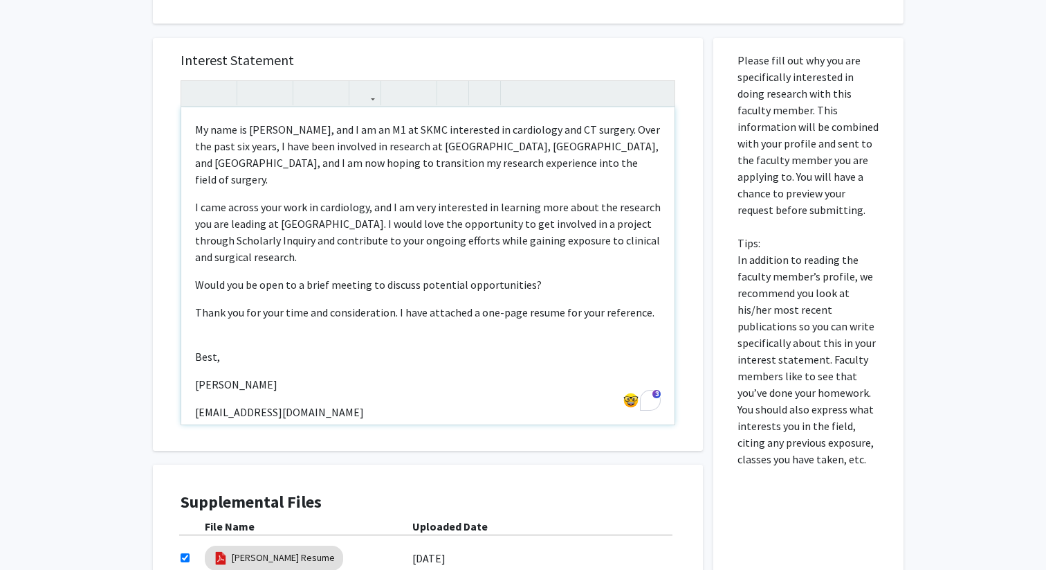
click at [545, 161] on p "My name is [PERSON_NAME], and I am an M1 at SKMC interested in cardiology and C…" at bounding box center [428, 154] width 466 height 66
drag, startPoint x: 570, startPoint y: 161, endPoint x: 486, endPoint y: 159, distance: 83.8
click at [486, 159] on p "My name is [PERSON_NAME], and I am an M1 at SKMC interested in cardiology and C…" at bounding box center [428, 154] width 466 height 66
click at [447, 316] on p "Thank you for your time and consideration. I have attached a one-page resume fo…" at bounding box center [428, 312] width 466 height 17
drag, startPoint x: 354, startPoint y: 412, endPoint x: 185, endPoint y: 129, distance: 330.2
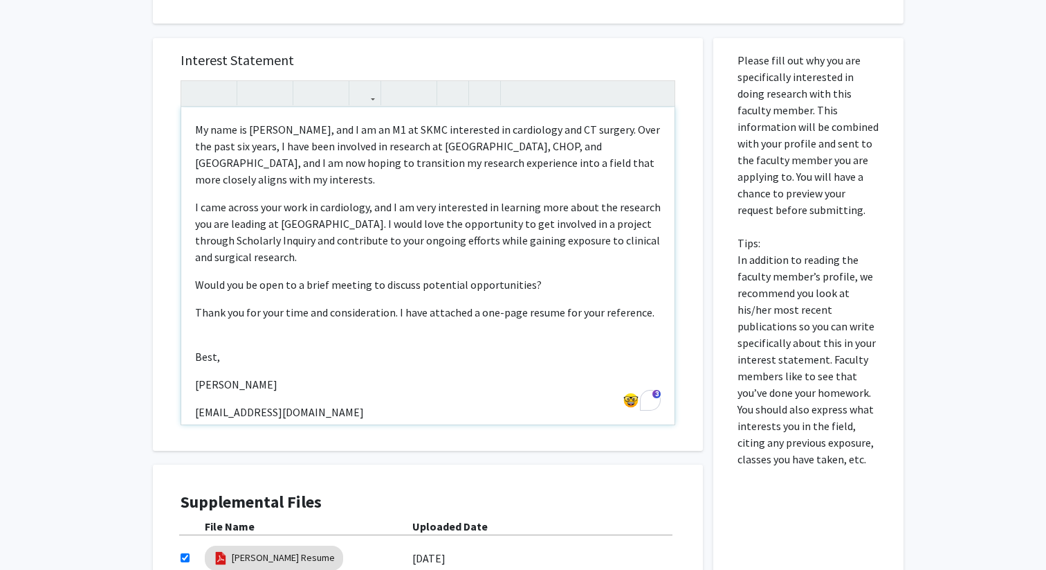
click at [184, 127] on div "My name is [PERSON_NAME], and I am an M1 at SKMC interested in cardiology and C…" at bounding box center [427, 265] width 493 height 317
copy div "My name is [PERSON_NAME], and I am an M1 at SKMC interested in cardiology and C…"
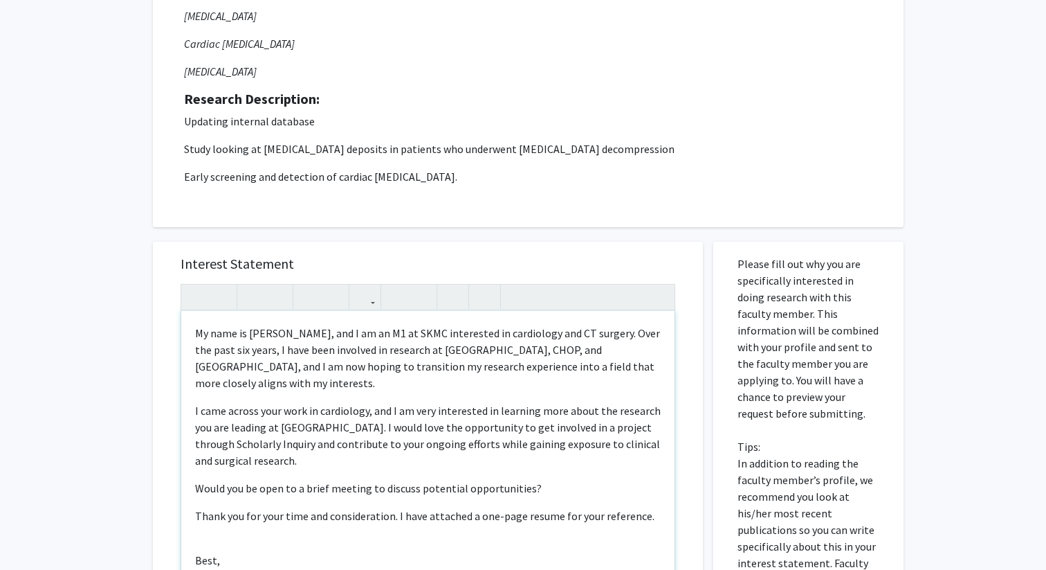
scroll to position [354, 0]
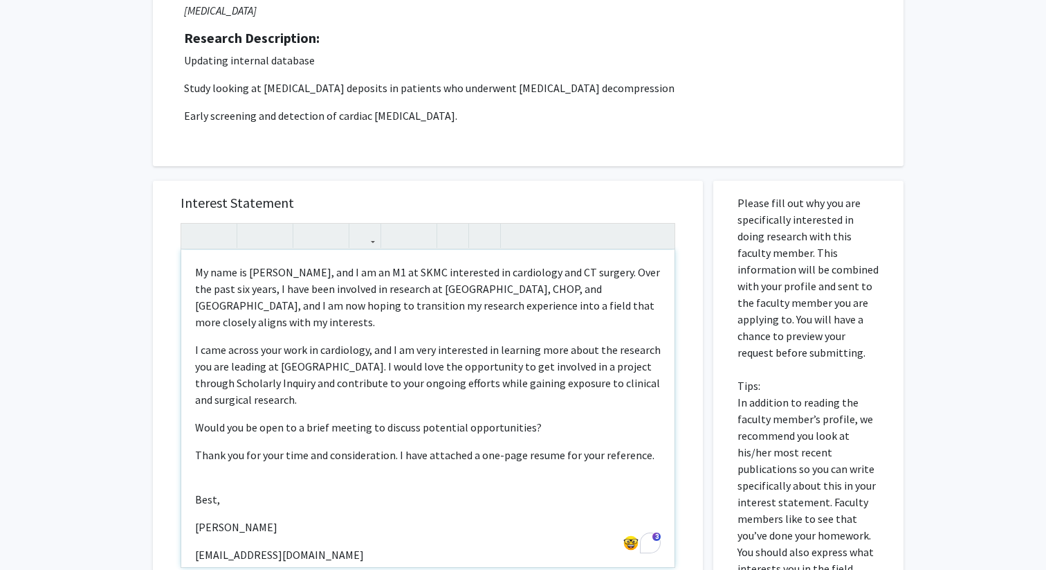
click at [239, 302] on p "My name is [PERSON_NAME], and I am an M1 at SKMC interested in cardiology and C…" at bounding box center [428, 297] width 466 height 66
click at [193, 266] on div "My name is [PERSON_NAME], and I am an M1 at SKMC interested in cardiology and C…" at bounding box center [427, 408] width 493 height 317
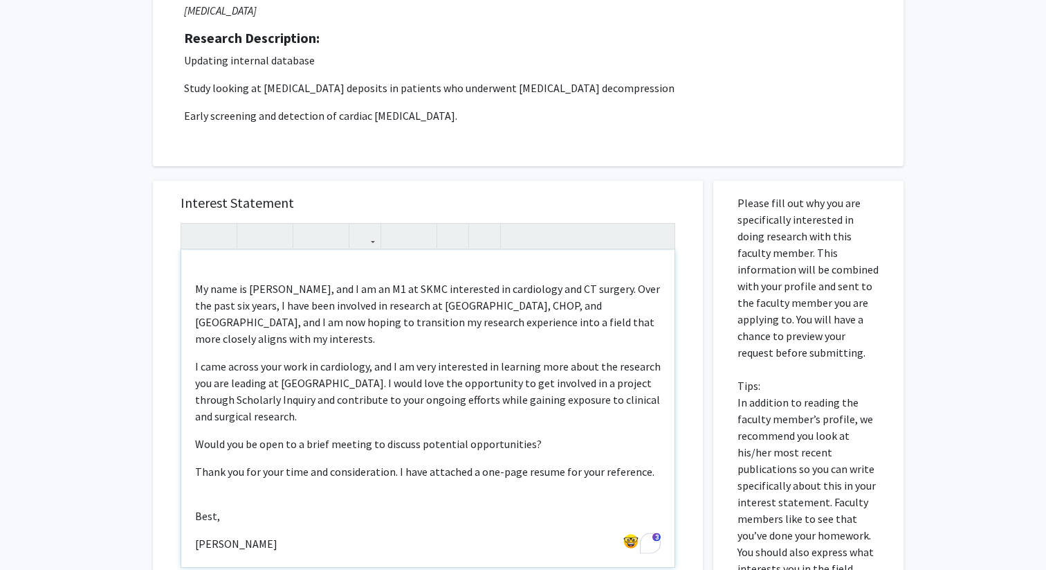
click at [199, 263] on div "My name is [PERSON_NAME], and I am an M1 at SKMC interested in cardiology and C…" at bounding box center [427, 408] width 493 height 317
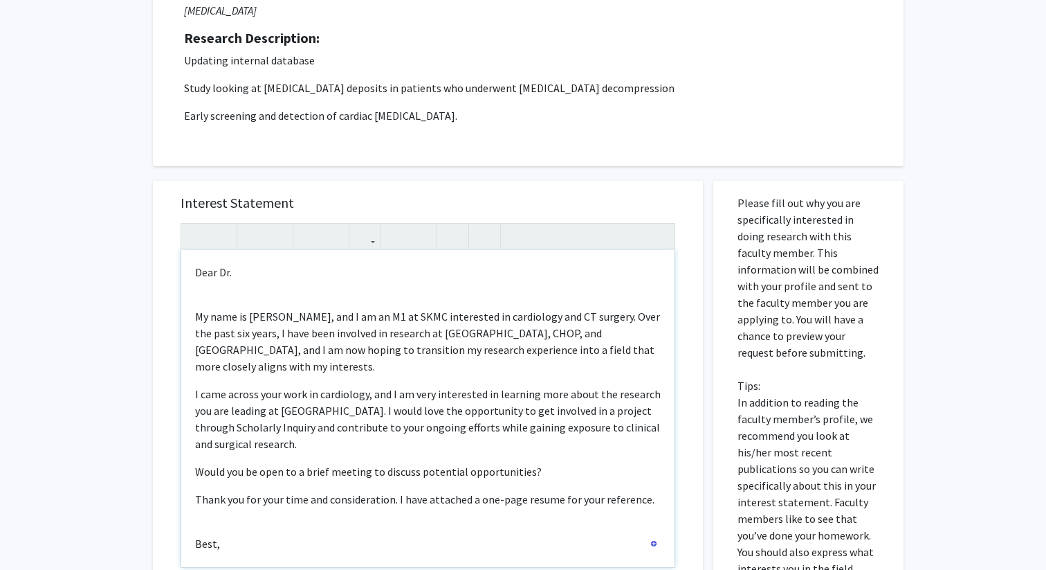
click at [237, 269] on p "Dear Dr." at bounding box center [428, 272] width 466 height 17
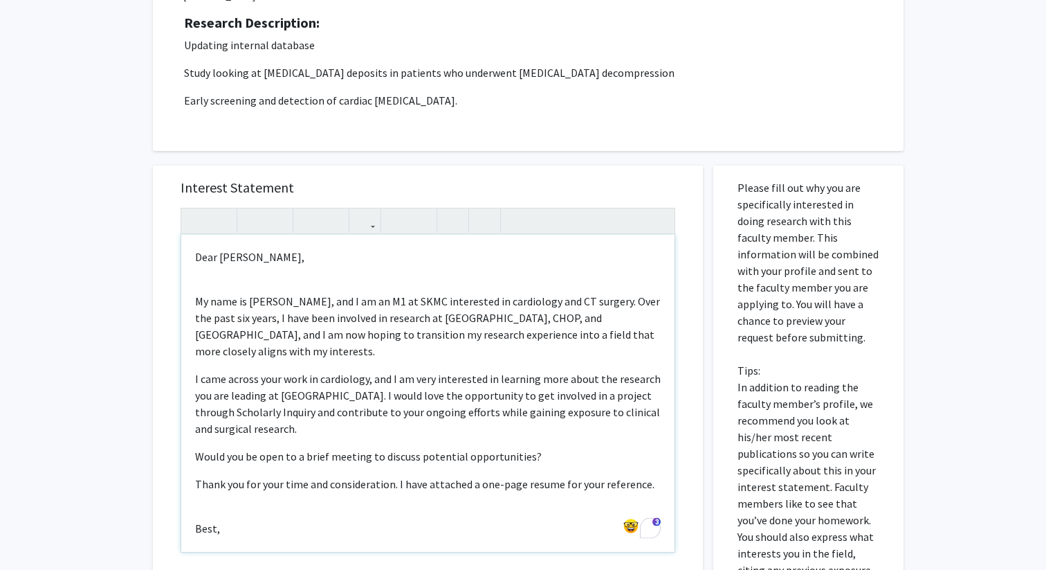
click at [217, 285] on p "My name is [PERSON_NAME], and I am an M1 at SKMC interested in cardiology and C…" at bounding box center [428, 434] width 466 height 316
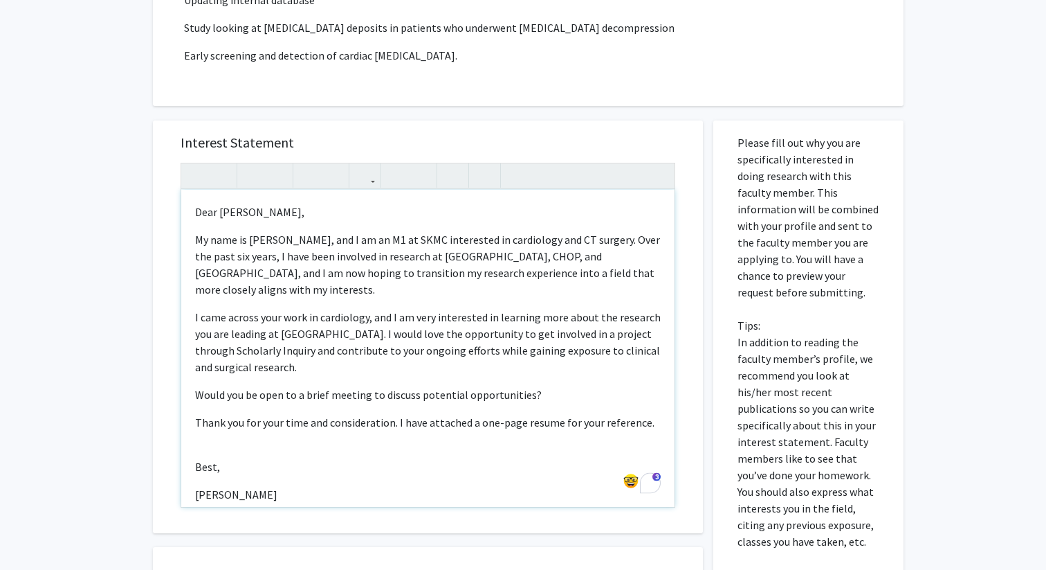
scroll to position [48, 0]
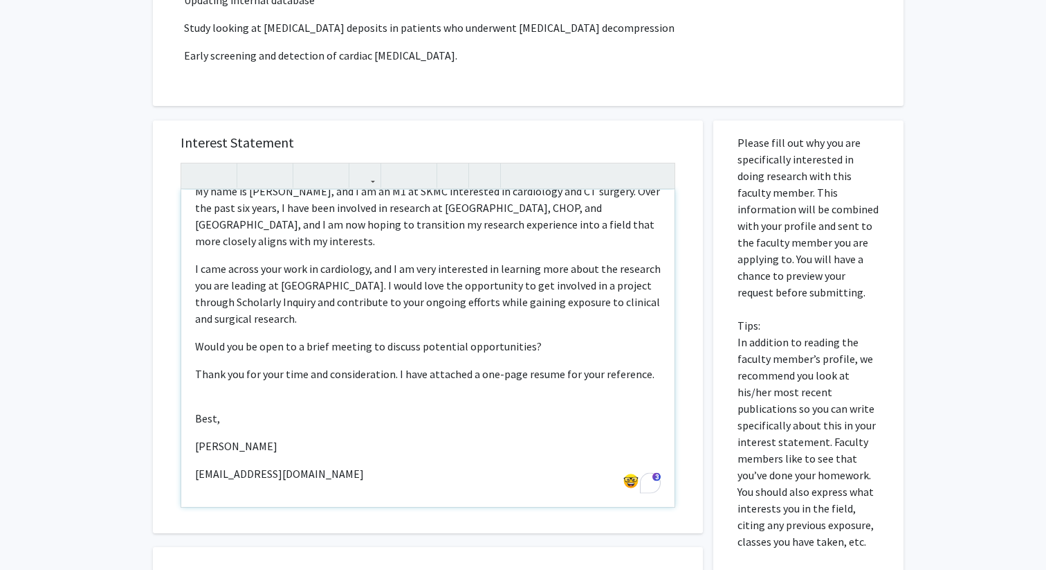
click at [196, 396] on p "My name is [PERSON_NAME], and I am an M1 at SKMC interested in cardiology and C…" at bounding box center [428, 332] width 466 height 299
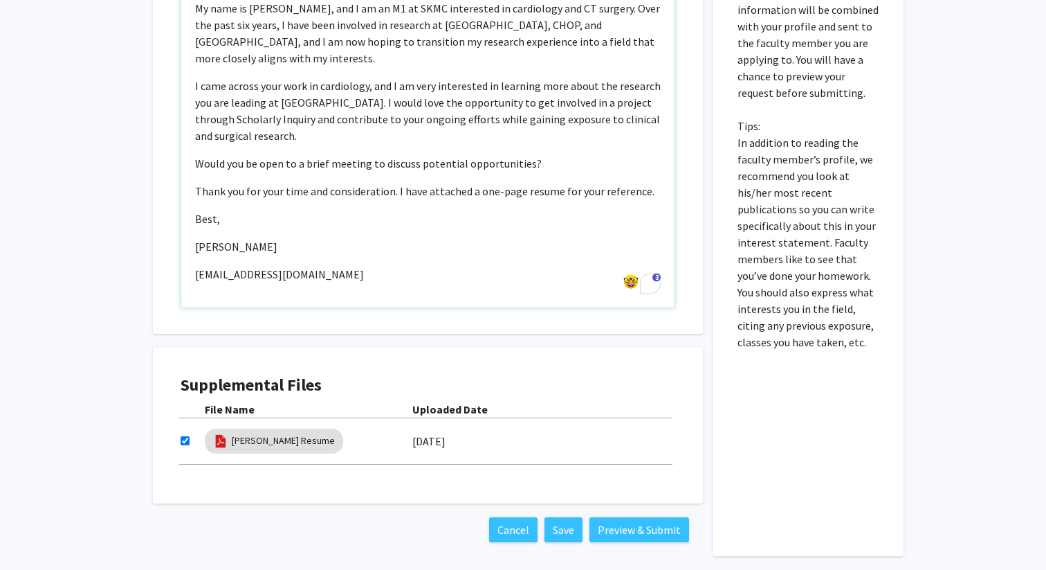
scroll to position [621, 0]
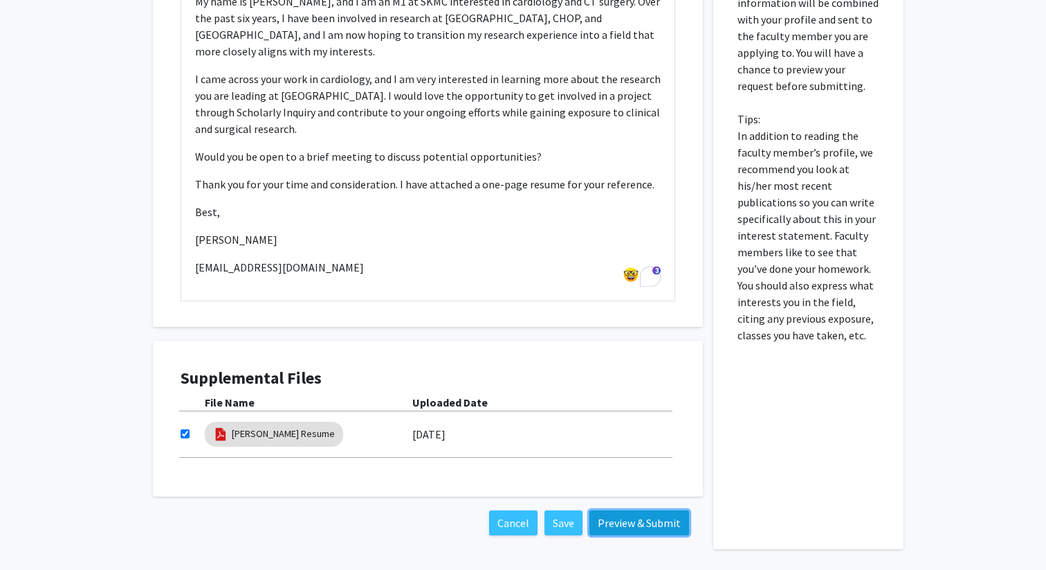
click at [640, 523] on button "Preview & Submit" at bounding box center [640, 522] width 100 height 25
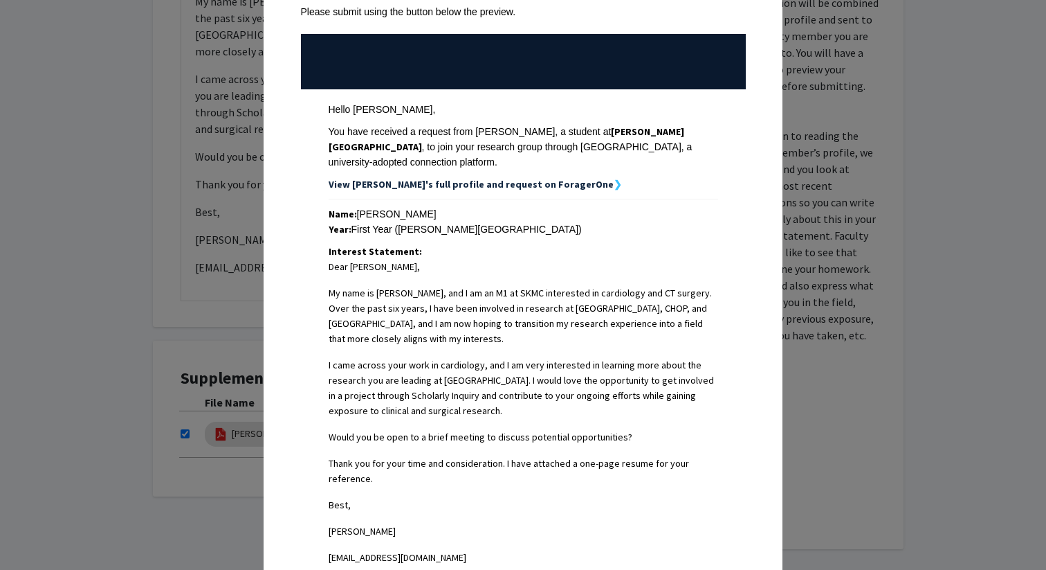
scroll to position [0, 0]
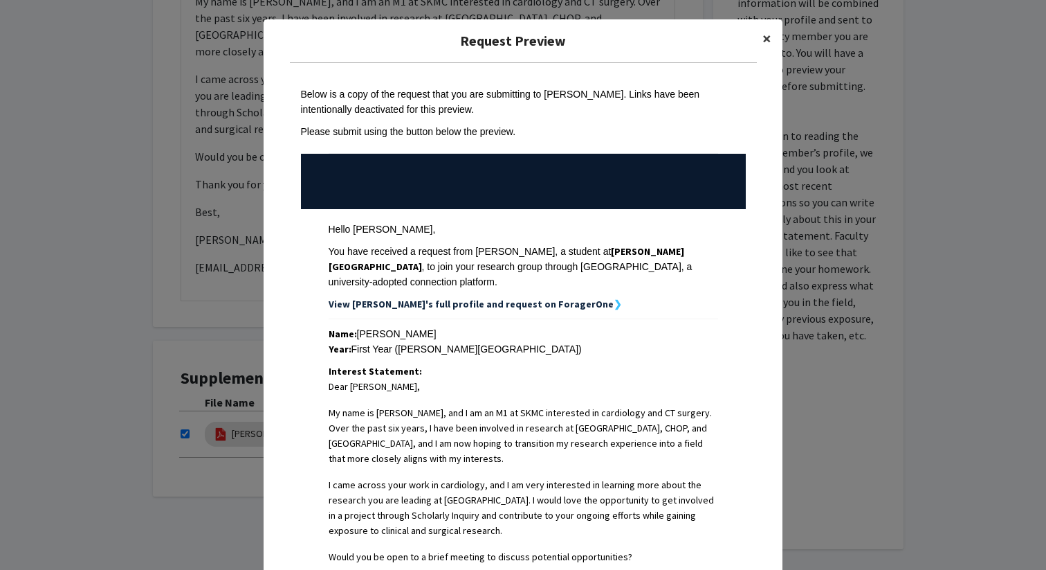
click at [776, 32] on button "×" at bounding box center [767, 38] width 31 height 39
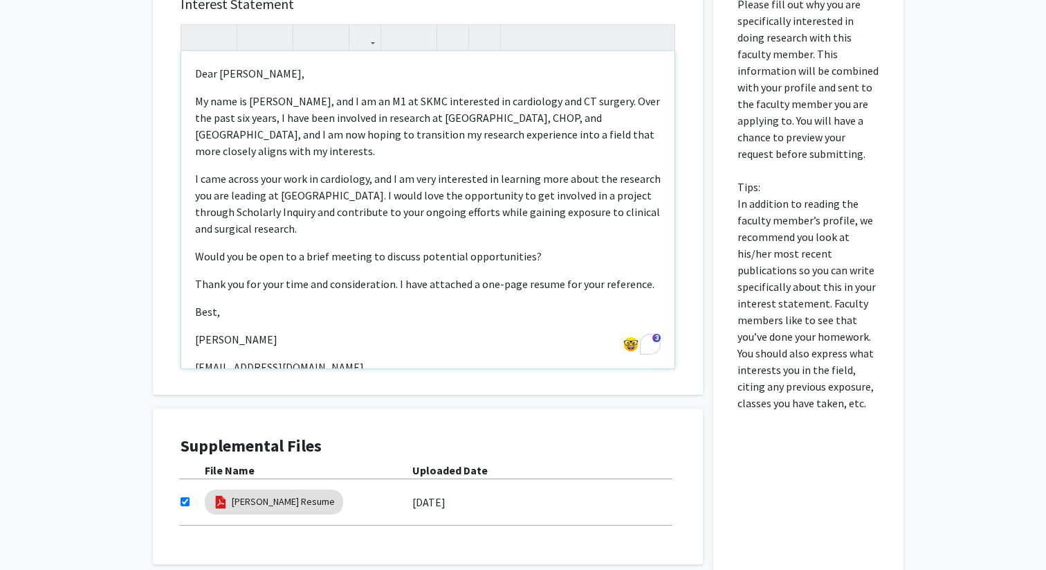
click at [219, 227] on p "I came across your work in cardiology, and I am very interested in learning mor…" at bounding box center [428, 203] width 466 height 66
type textarea "<p>Dear [PERSON_NAME],</p><p><p>My name is [PERSON_NAME], and I am an M1 at SKM…"
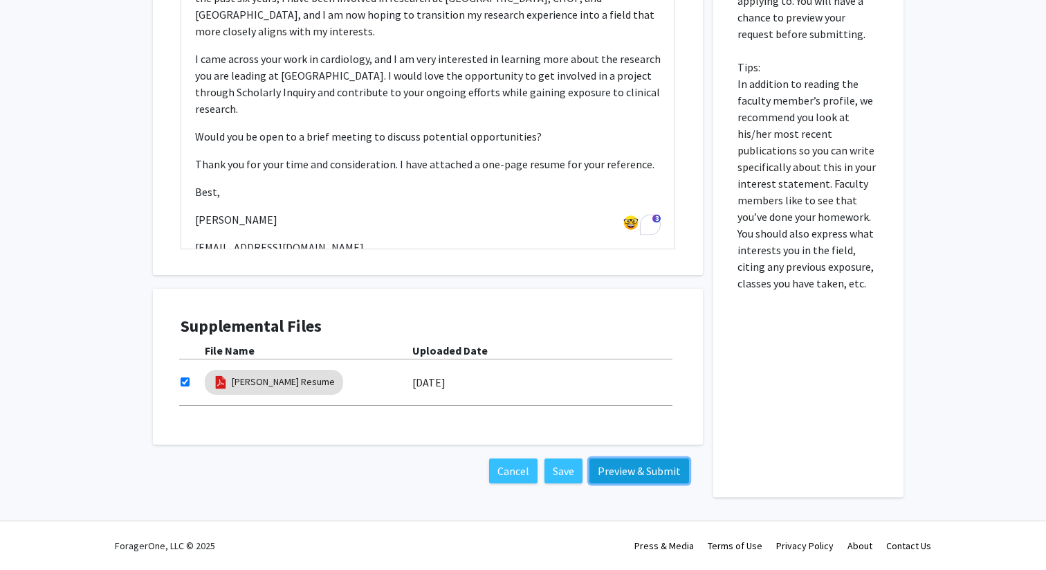
click at [657, 474] on button "Preview & Submit" at bounding box center [640, 470] width 100 height 25
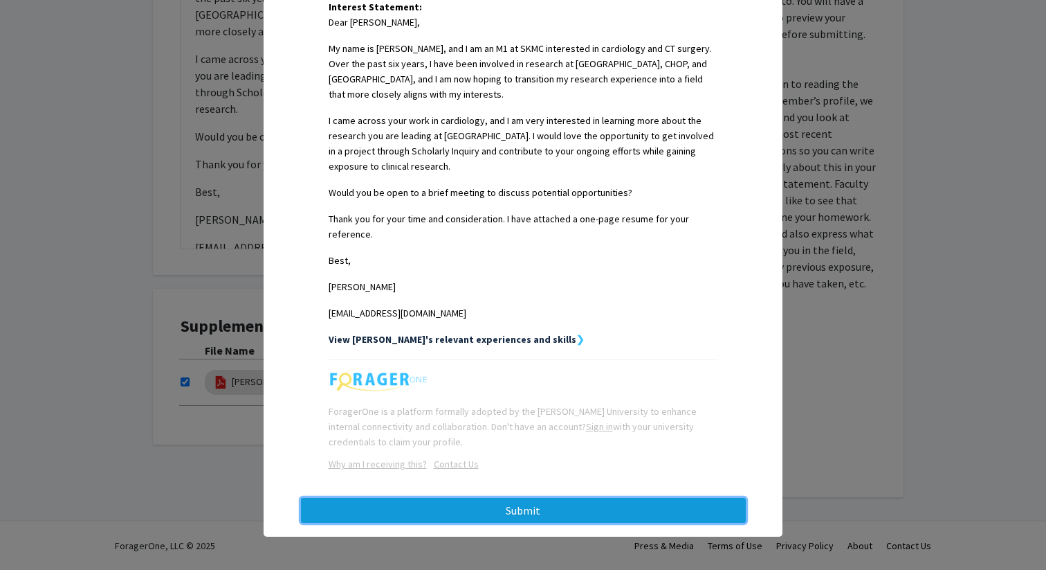
click at [594, 509] on button "Submit" at bounding box center [523, 510] width 445 height 25
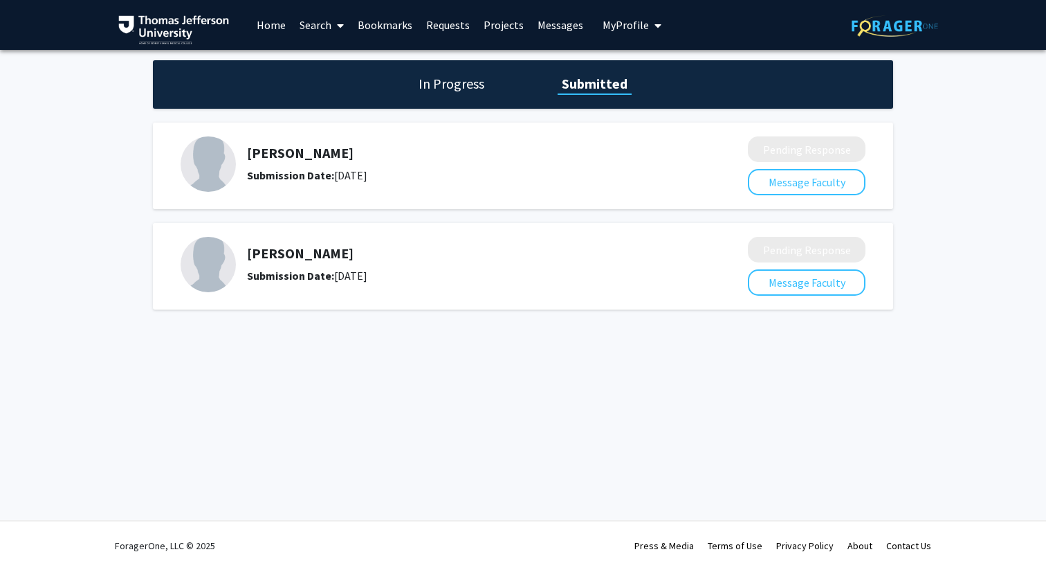
click at [437, 20] on link "Requests" at bounding box center [447, 25] width 57 height 48
click at [396, 18] on link "Bookmarks" at bounding box center [385, 25] width 69 height 48
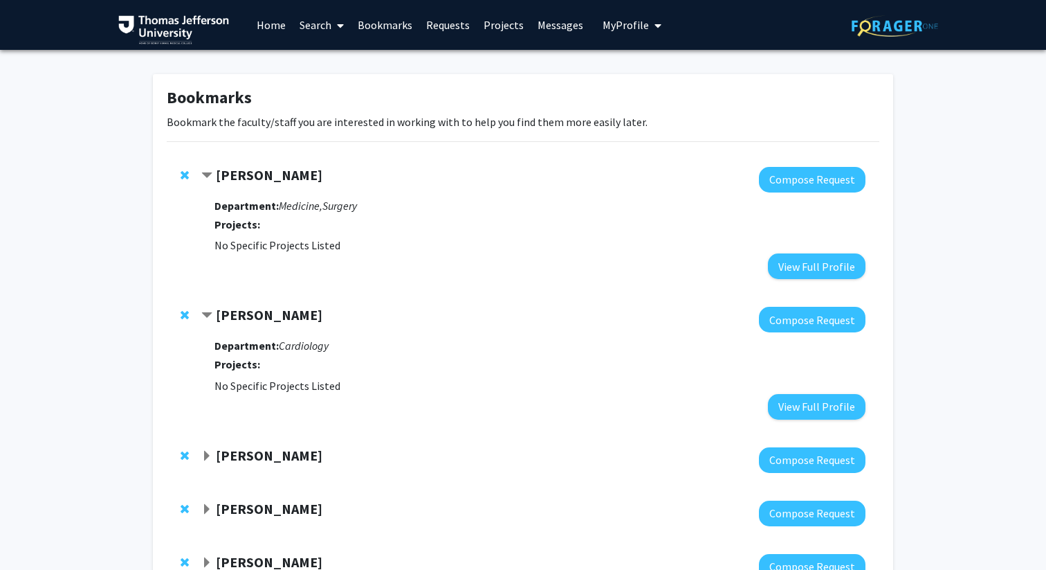
click at [230, 177] on strong "[PERSON_NAME]" at bounding box center [269, 174] width 107 height 17
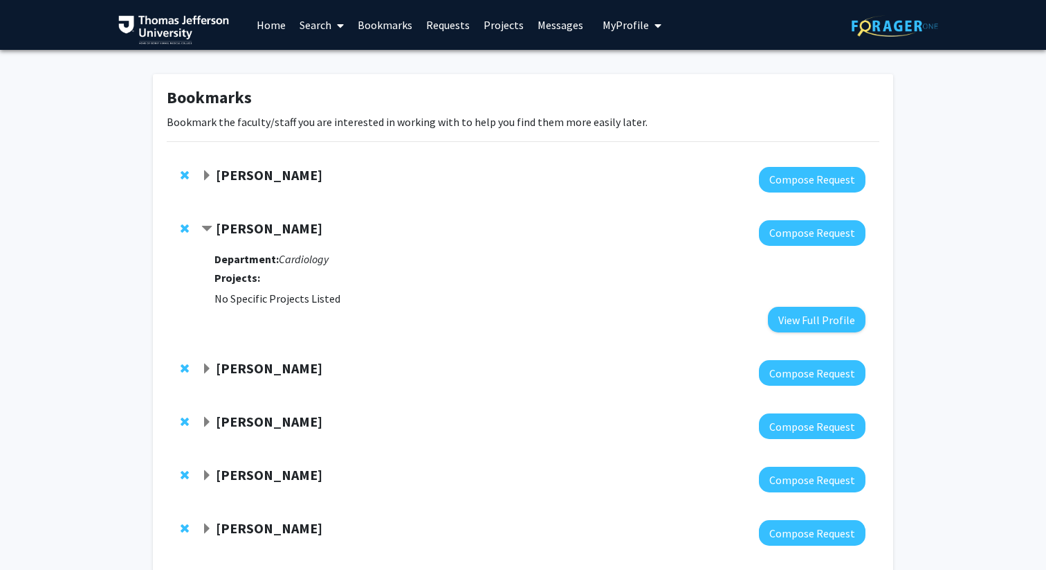
click at [225, 228] on strong "[PERSON_NAME]" at bounding box center [269, 227] width 107 height 17
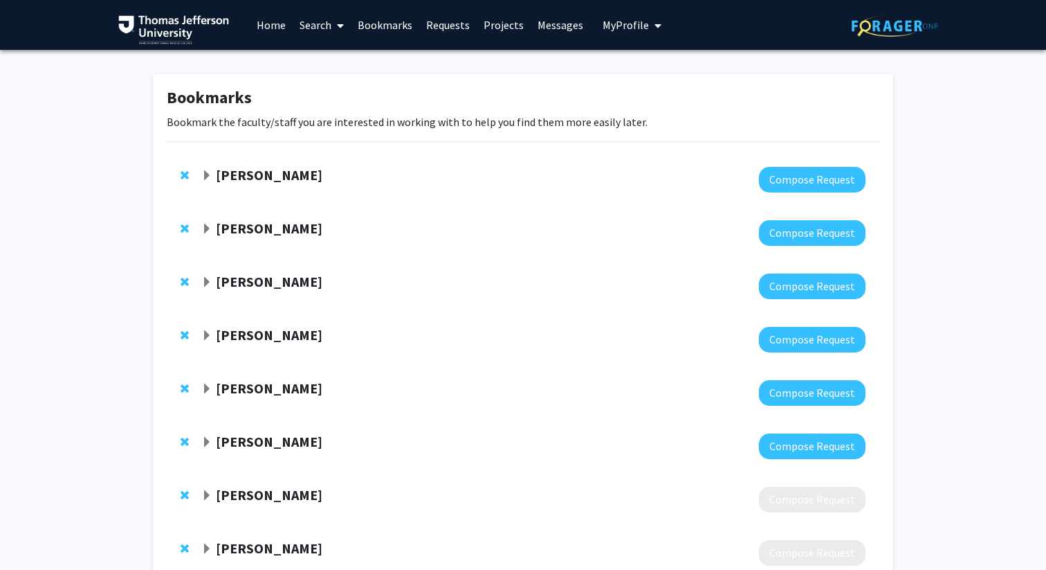
click at [248, 278] on strong "[PERSON_NAME]" at bounding box center [269, 281] width 107 height 17
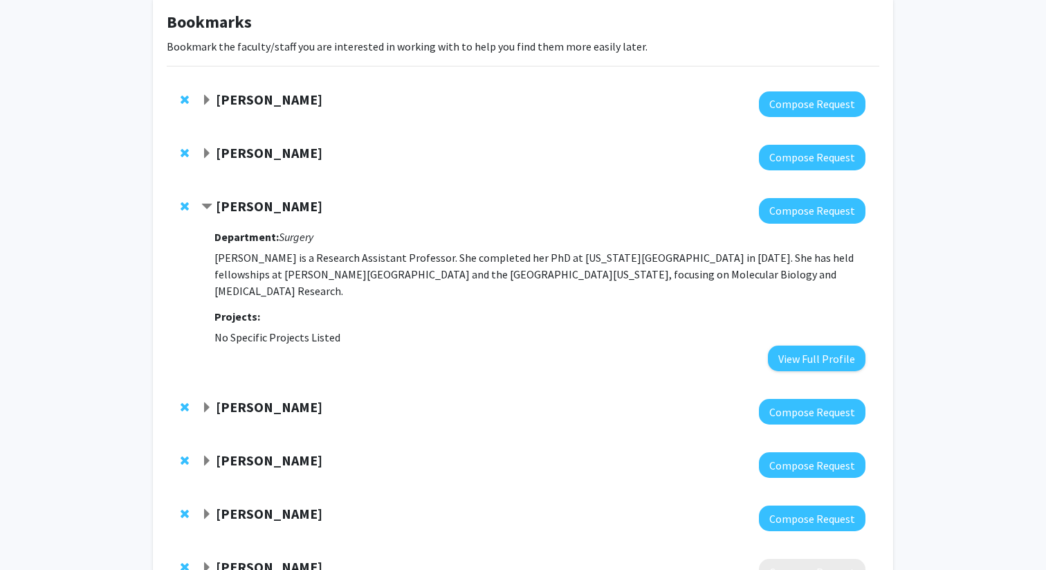
click at [239, 398] on strong "[PERSON_NAME]" at bounding box center [269, 406] width 107 height 17
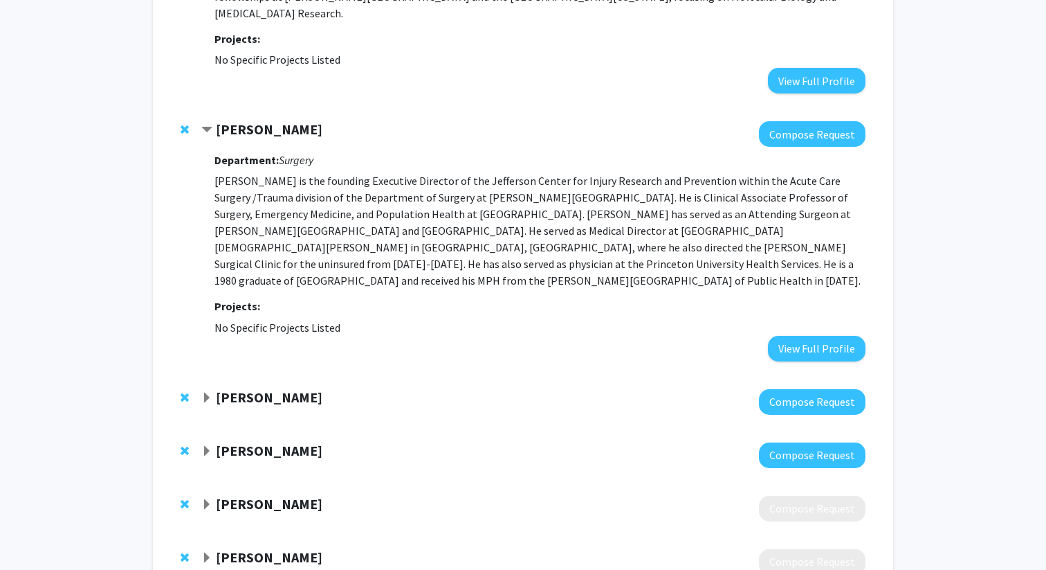
click at [289, 388] on strong "[PERSON_NAME]" at bounding box center [269, 396] width 107 height 17
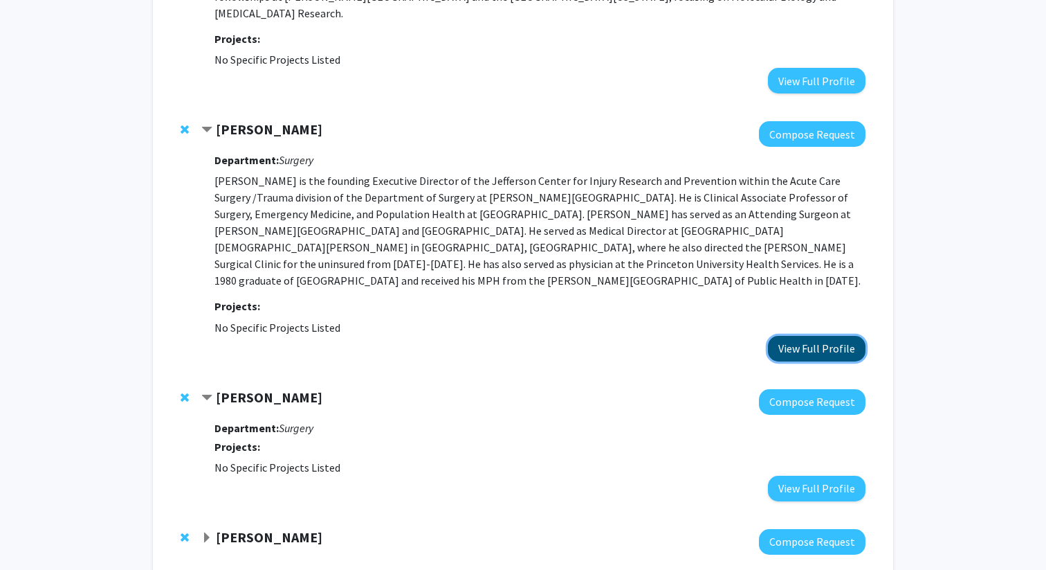
click at [820, 336] on button "View Full Profile" at bounding box center [817, 349] width 98 height 26
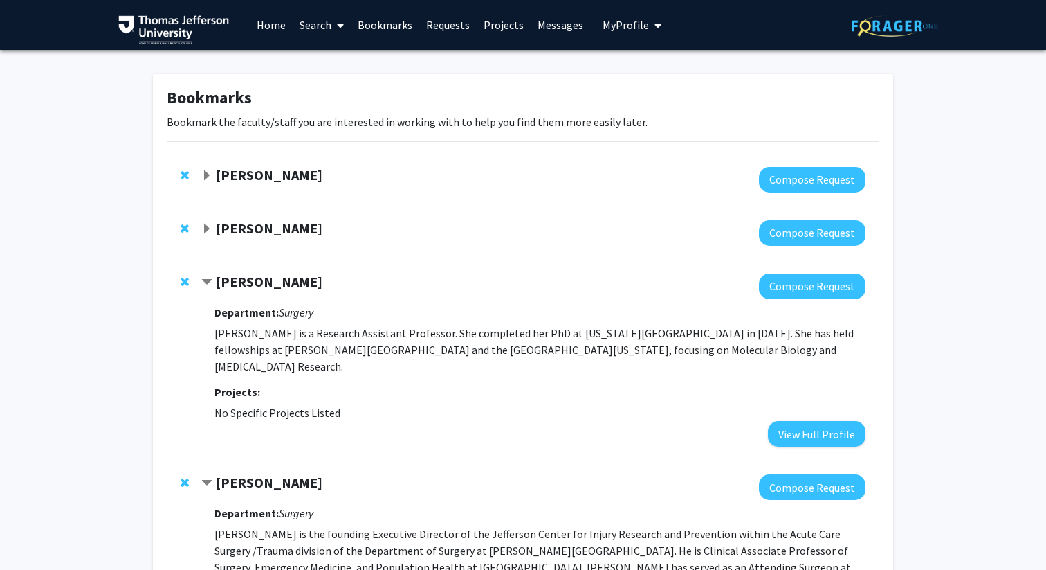
scroll to position [216, 0]
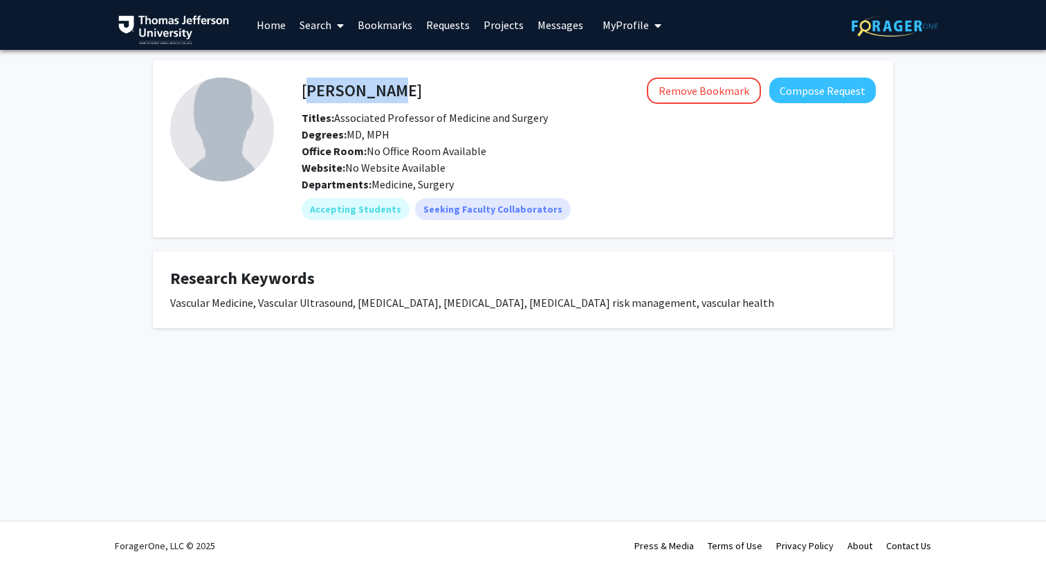
drag, startPoint x: 302, startPoint y: 93, endPoint x: 373, endPoint y: 93, distance: 70.6
click at [372, 93] on h4 "[PERSON_NAME]" at bounding box center [362, 91] width 120 height 26
copy h4 "[PERSON_NAME]"
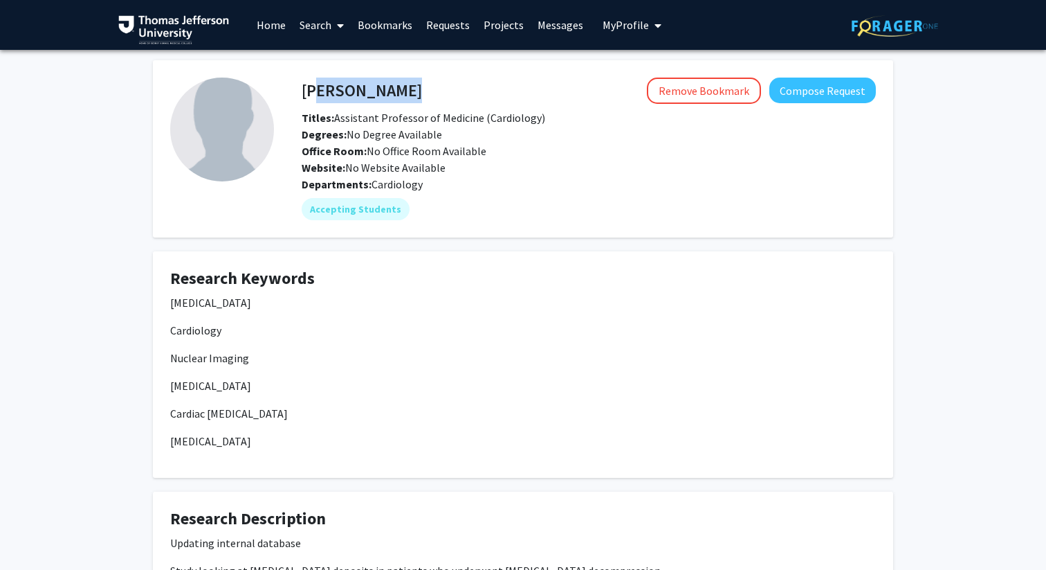
drag, startPoint x: 309, startPoint y: 91, endPoint x: 440, endPoint y: 91, distance: 131.5
click at [440, 91] on div "Meghan Nahass Remove Bookmark Compose Request" at bounding box center [588, 91] width 595 height 26
click at [440, 91] on div "Remove Bookmark Compose Request" at bounding box center [649, 91] width 454 height 26
drag, startPoint x: 440, startPoint y: 91, endPoint x: 318, endPoint y: 91, distance: 122.5
click at [318, 91] on div "Meghan Nahass Remove Bookmark Compose Request" at bounding box center [588, 91] width 595 height 26
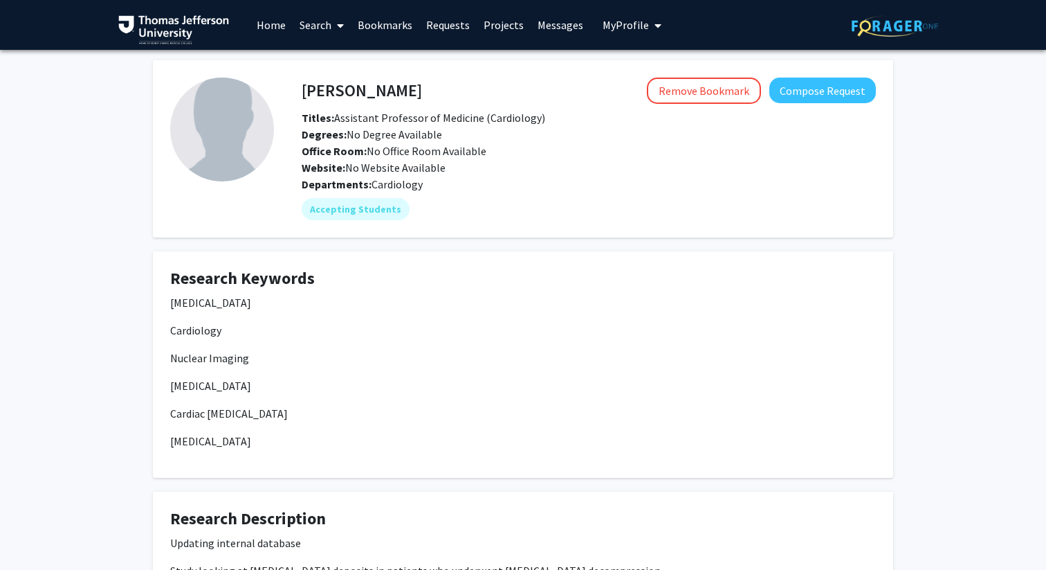
click at [553, 158] on div "Office Room: No Office Room Available" at bounding box center [588, 151] width 595 height 17
click at [780, 89] on button "Compose Request" at bounding box center [823, 91] width 107 height 26
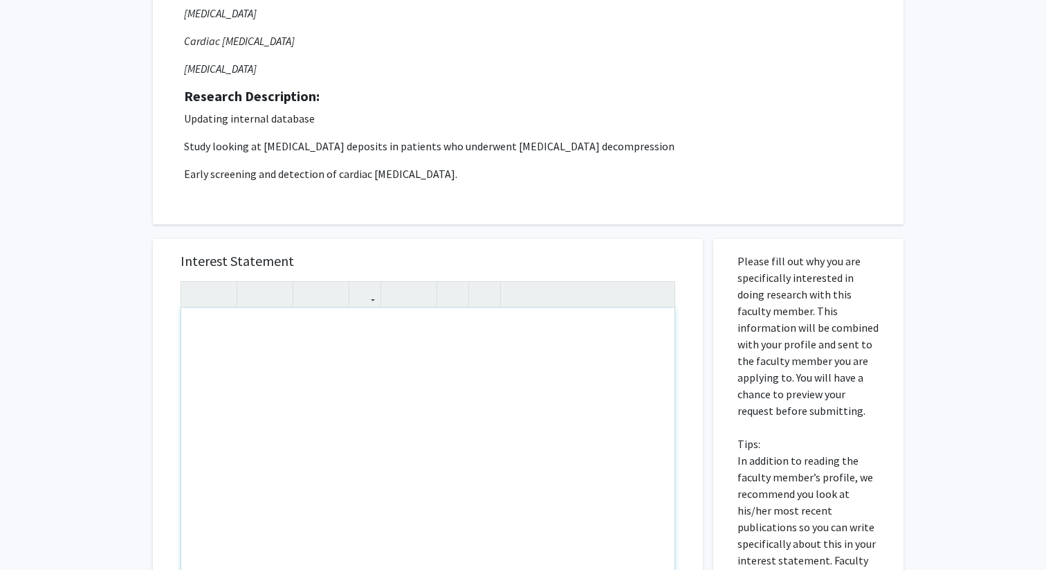
scroll to position [336, 0]
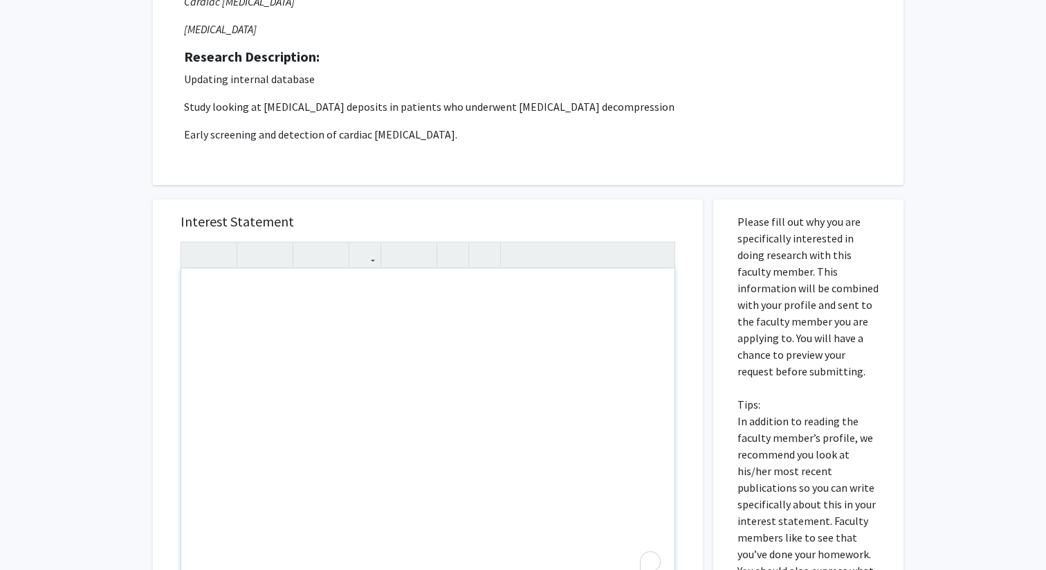
click at [361, 309] on div "To enrich screen reader interactions, please activate Accessibility in Grammarl…" at bounding box center [427, 427] width 493 height 317
paste div "To enrich screen reader interactions, please activate Accessibility in Grammarl…"
type textarea "<p>My name is Eitan Goodman, and I am an M1 at SKMC interested in cardiology an…"
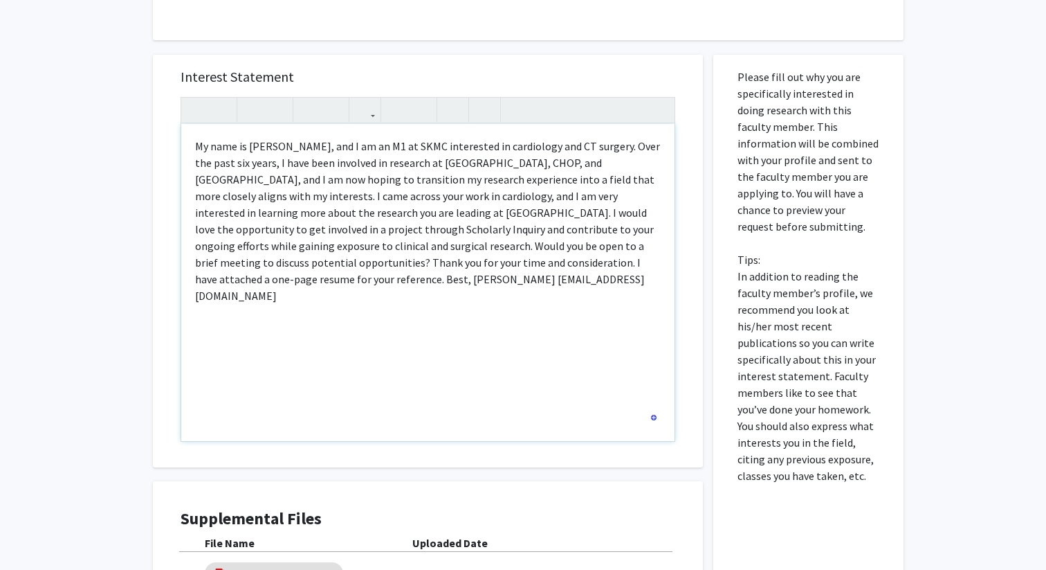
scroll to position [491, 0]
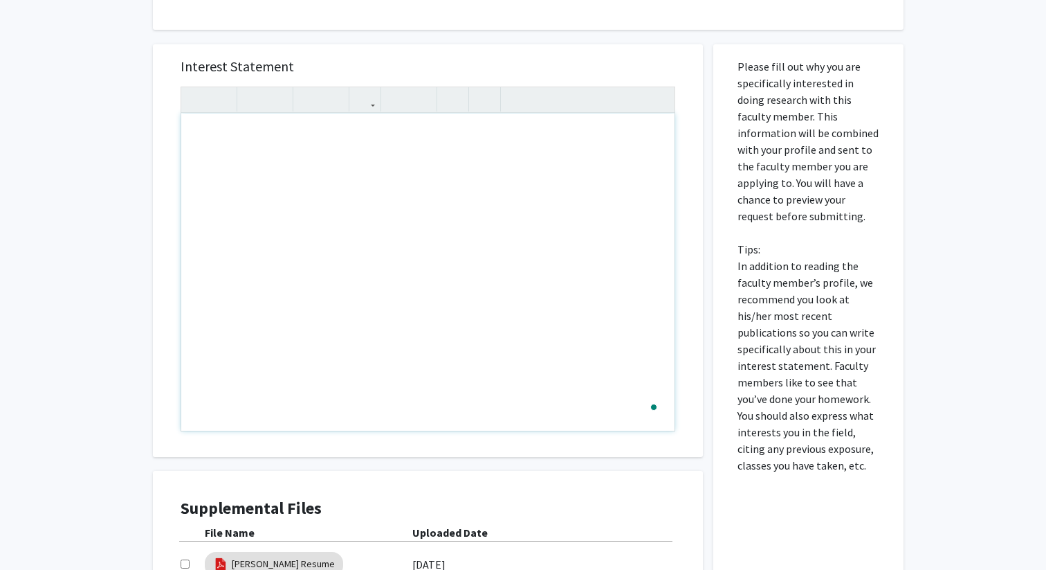
type textarea "<p>My name is Eitan Goodman, and I am an M1 at SKMC interested in cardiology an…"
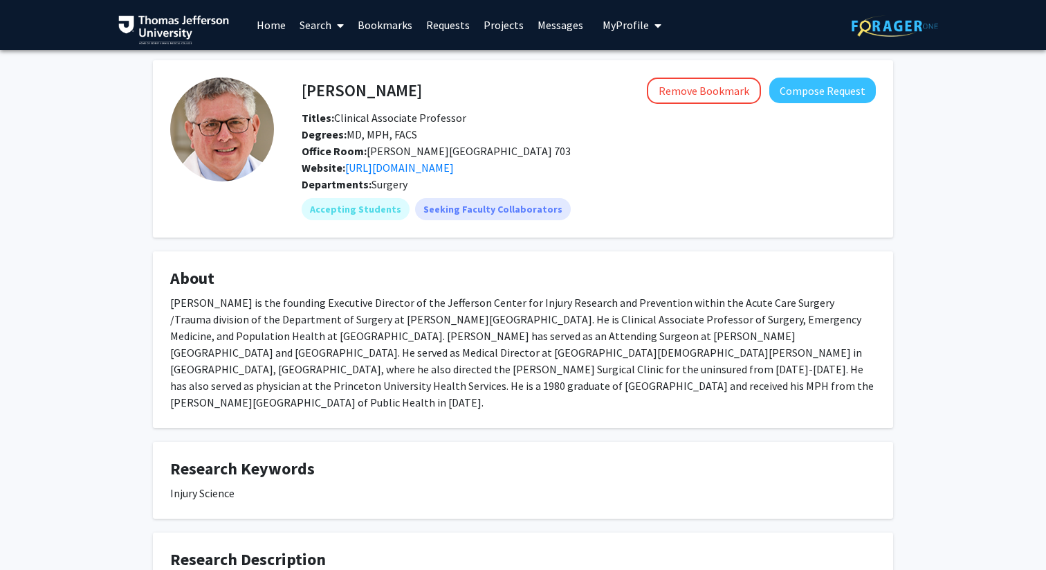
scroll to position [1, 0]
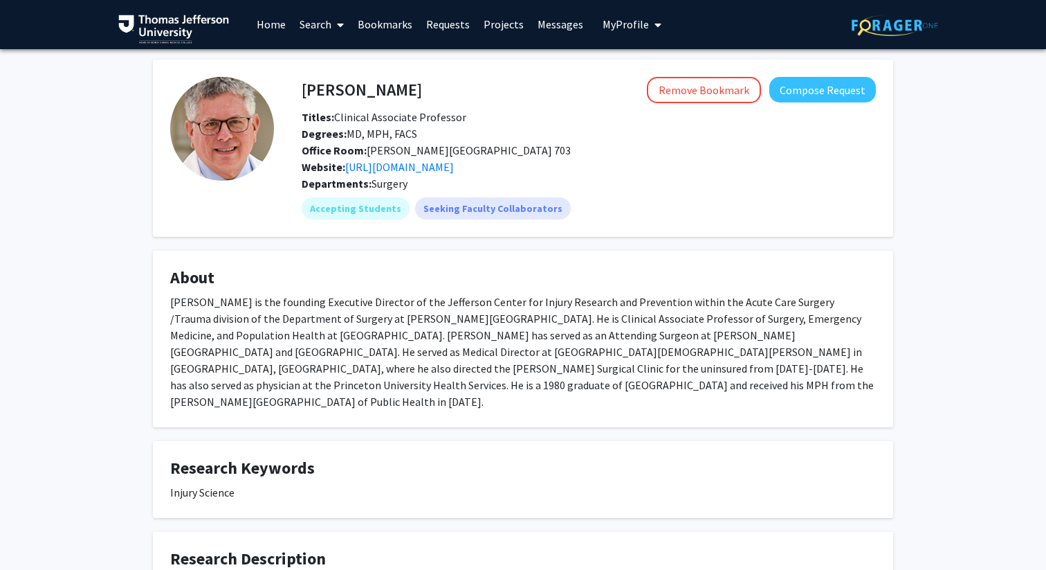
drag, startPoint x: 298, startPoint y: 88, endPoint x: 464, endPoint y: 88, distance: 165.4
click at [464, 88] on div "[PERSON_NAME] Remove Bookmark Compose Request" at bounding box center [588, 90] width 595 height 26
drag, startPoint x: 430, startPoint y: 85, endPoint x: 305, endPoint y: 89, distance: 125.3
click at [305, 89] on div "[PERSON_NAME] Remove Bookmark Compose Request" at bounding box center [588, 90] width 595 height 26
copy h4 "[PERSON_NAME]"
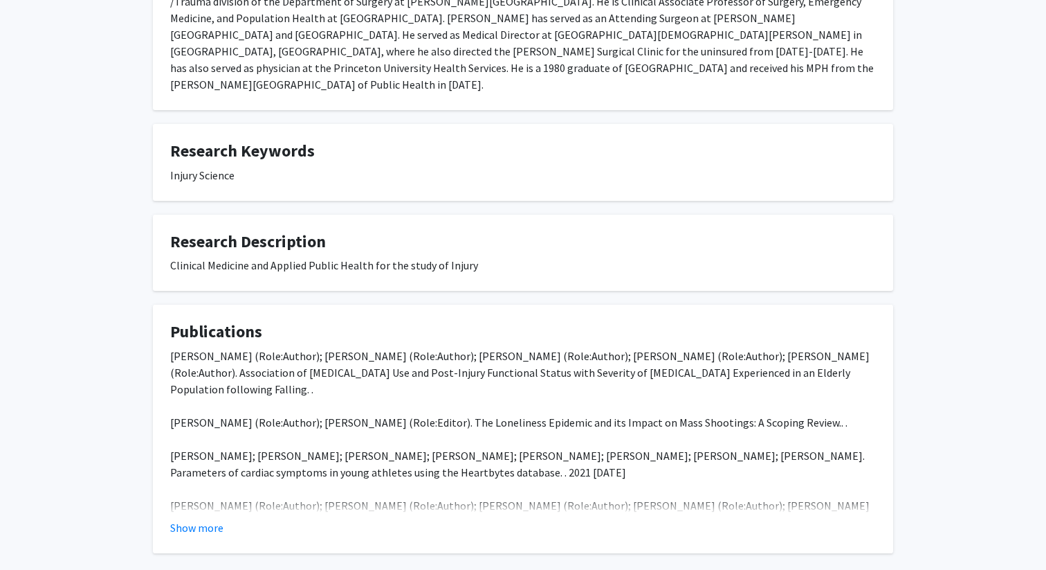
scroll to position [371, 0]
